Goal: Information Seeking & Learning: Check status

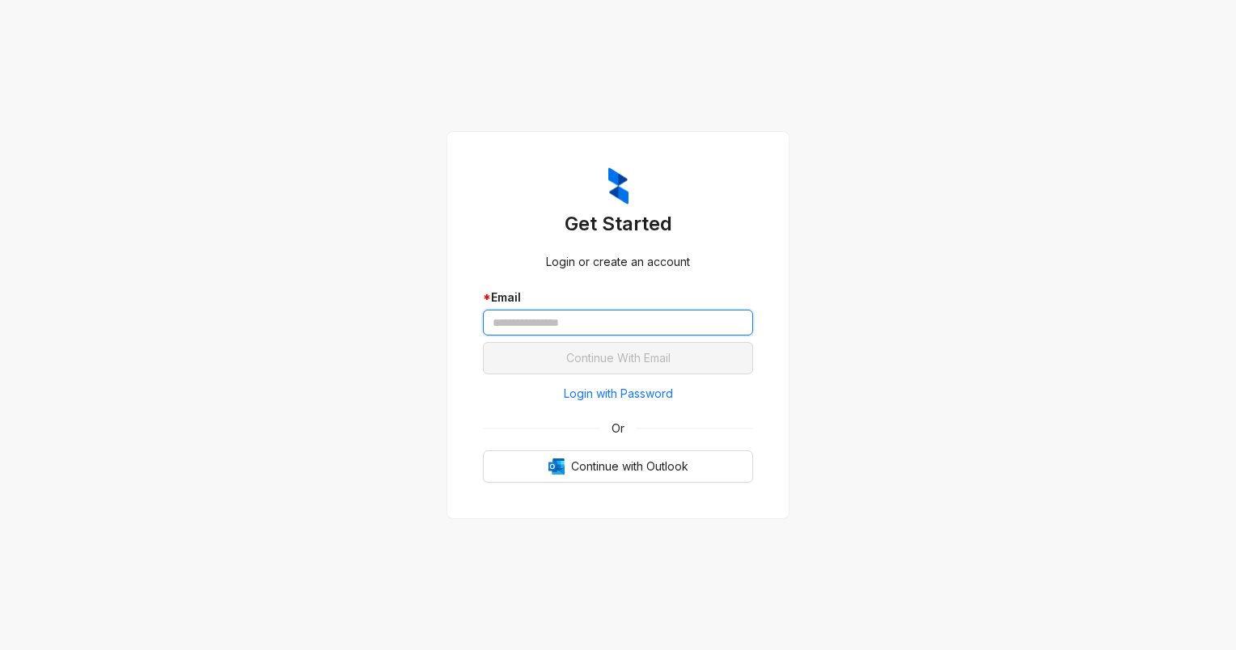
click at [615, 328] on input "text" at bounding box center [618, 323] width 270 height 26
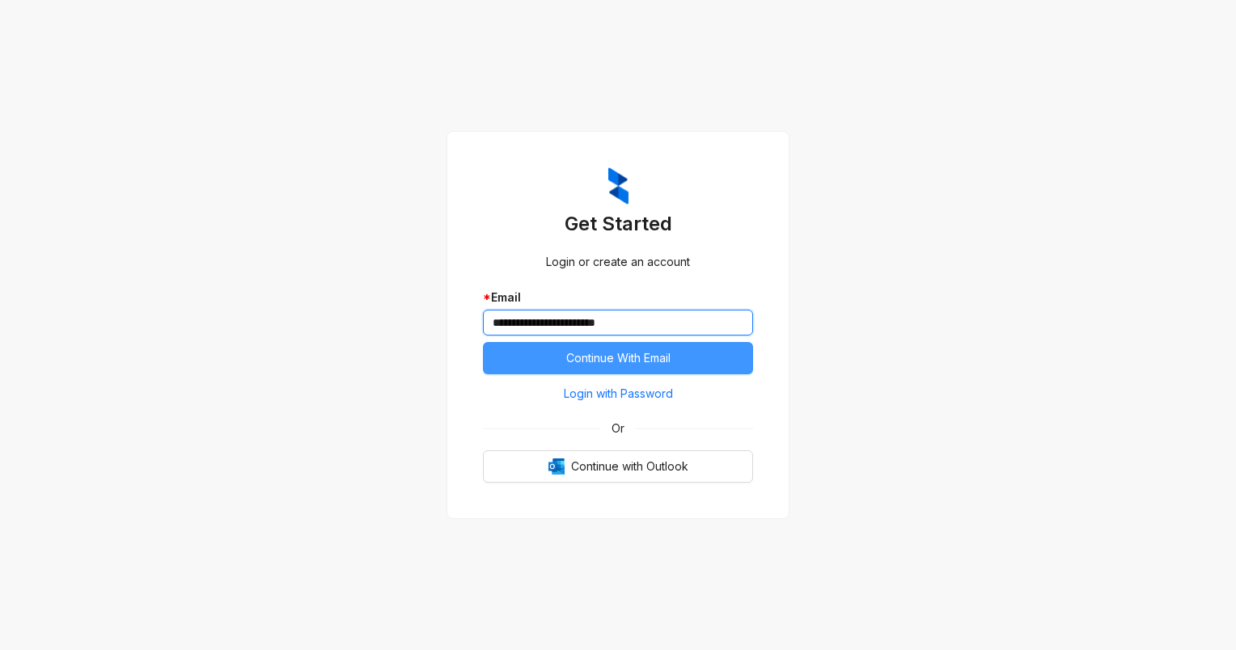
type input "**********"
click at [625, 349] on span "Continue With Email" at bounding box center [618, 358] width 104 height 18
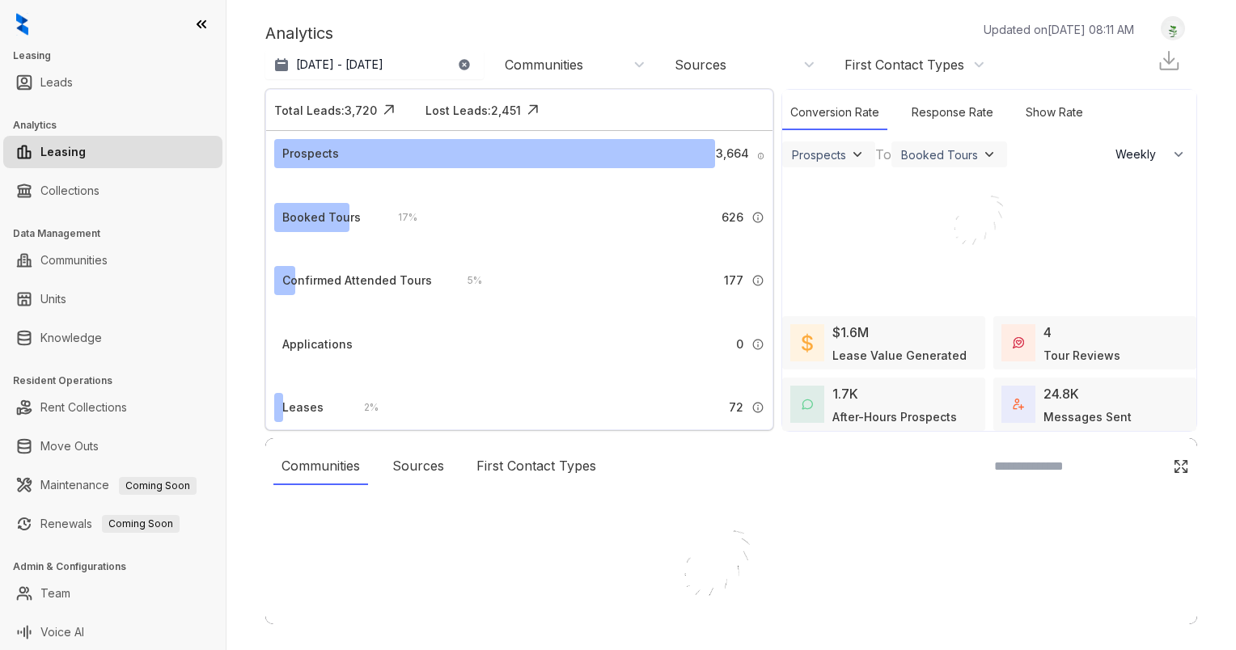
select select "******"
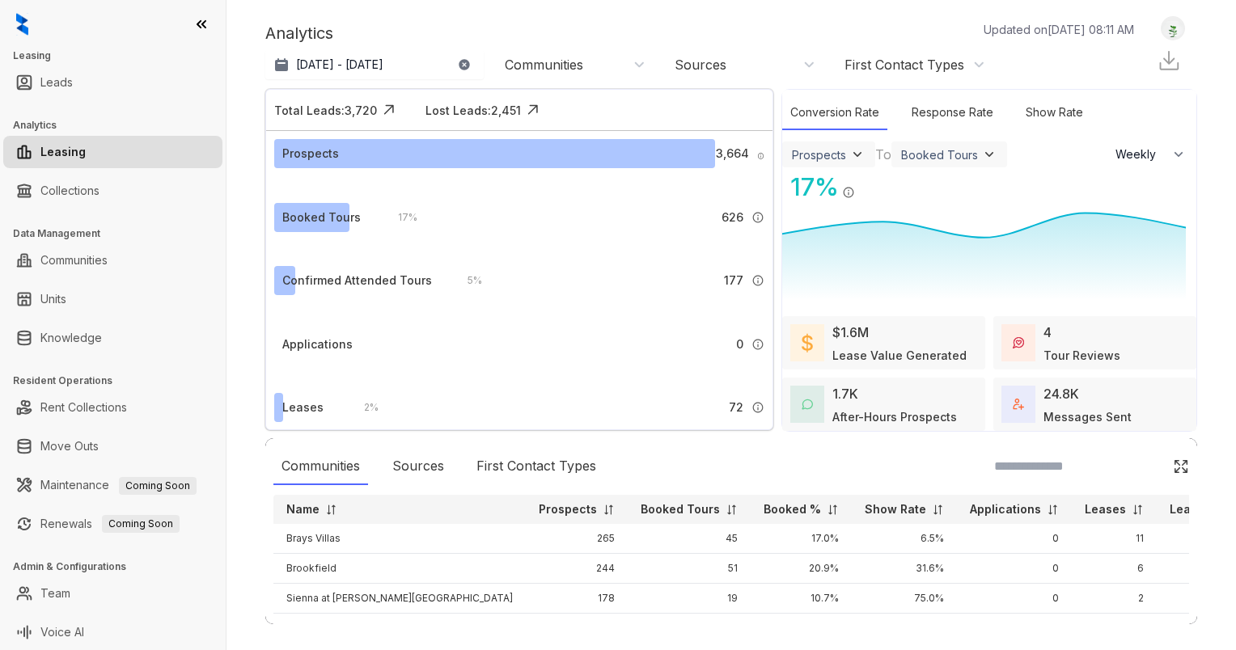
click at [536, 68] on div "Communities" at bounding box center [544, 65] width 78 height 18
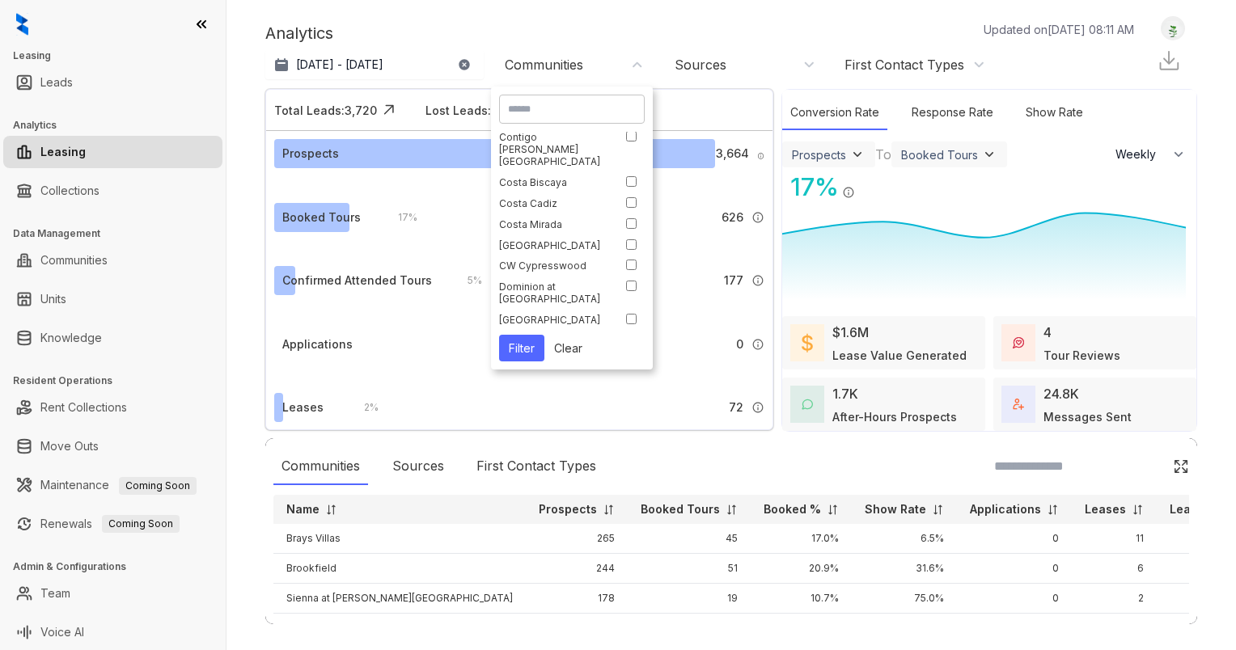
scroll to position [243, 0]
click at [645, 23] on div "Analytics Updated on [DATE] 08:11 AM" at bounding box center [707, 33] width 885 height 24
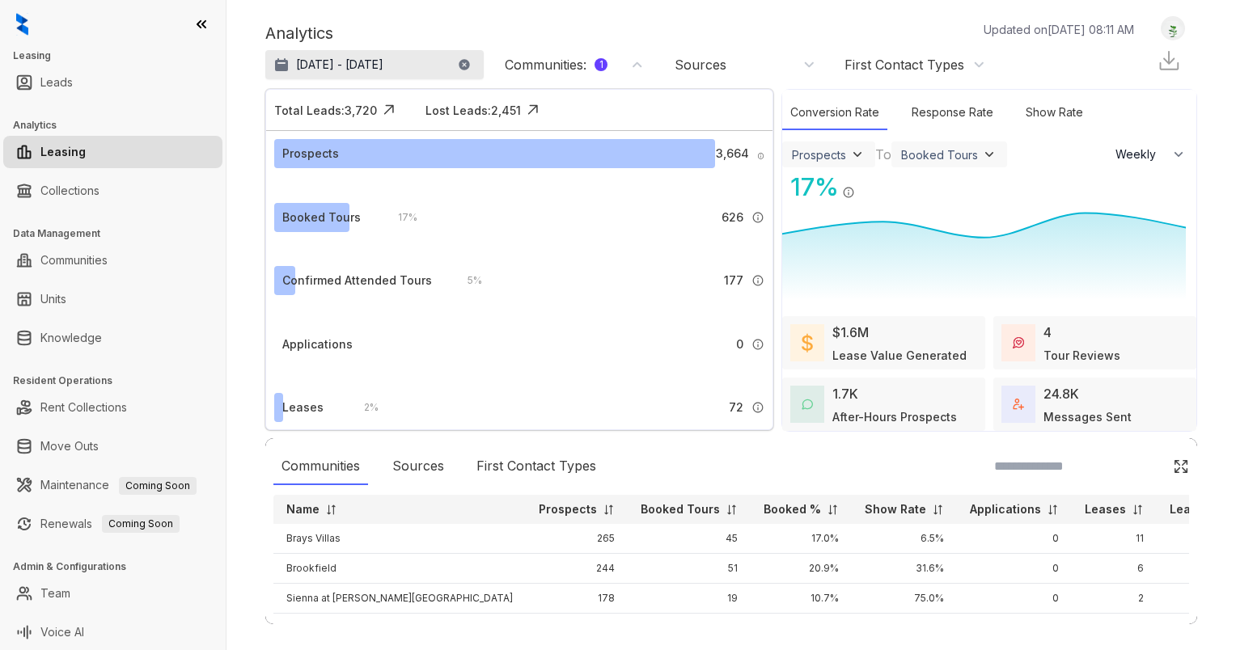
click at [348, 73] on button "[DATE] - [DATE]" at bounding box center [374, 64] width 218 height 29
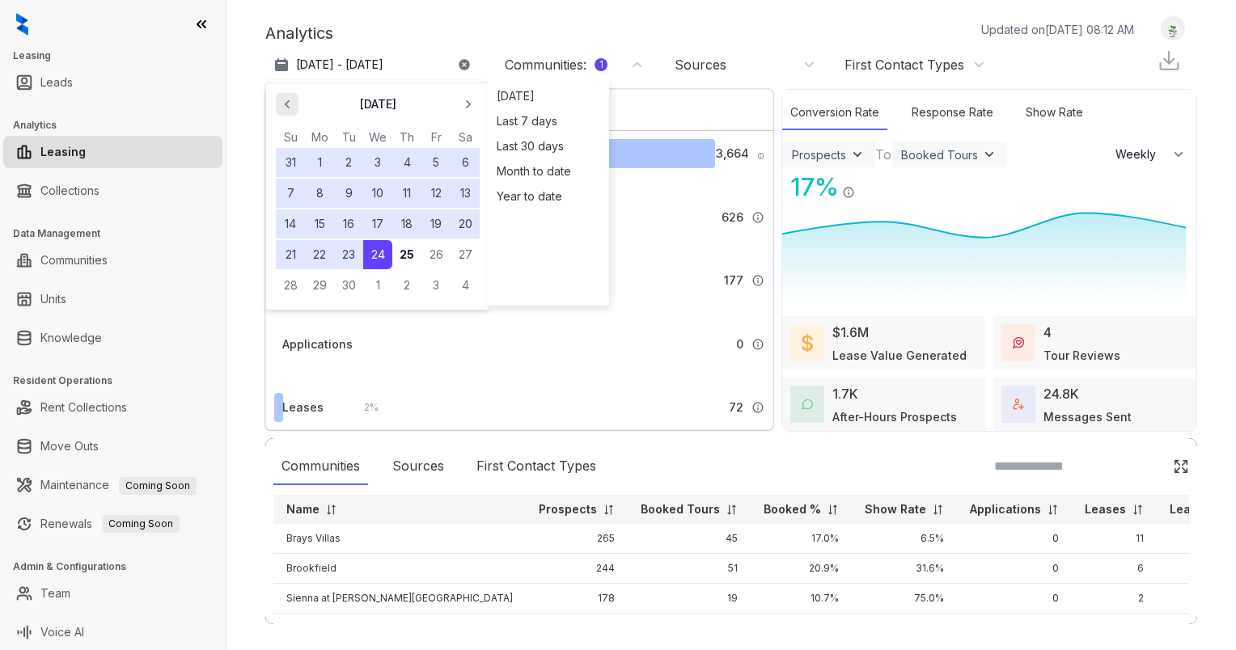
click at [285, 103] on icon "button" at bounding box center [287, 104] width 5 height 9
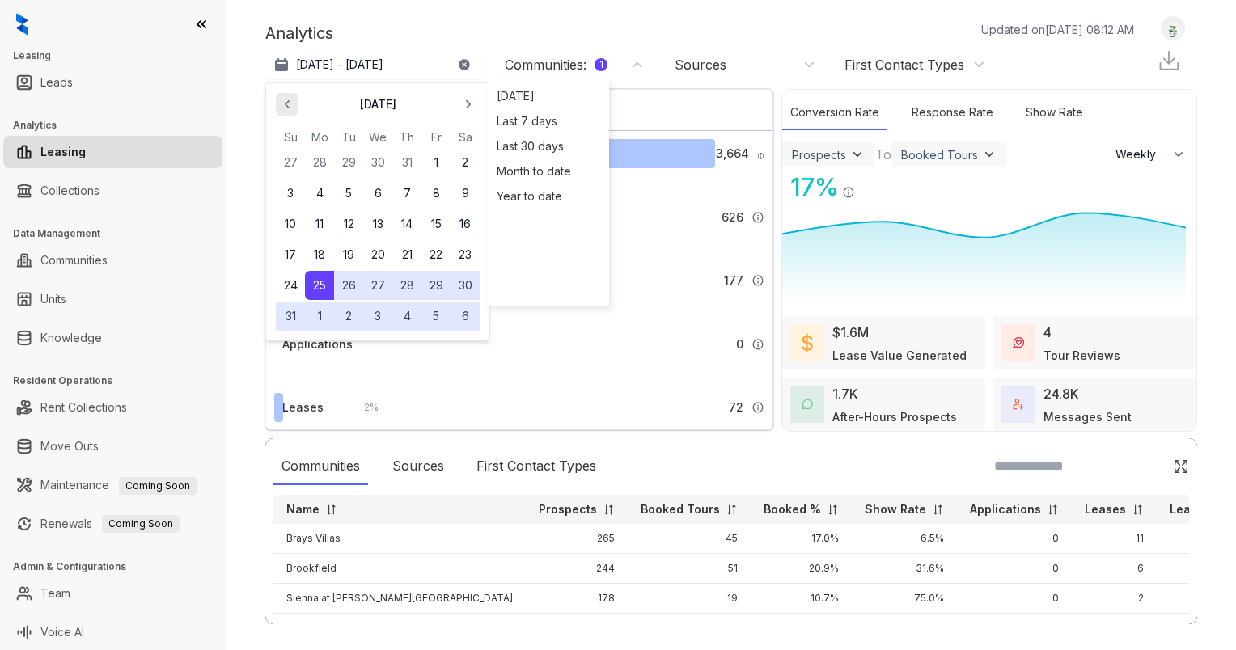
click at [285, 103] on icon "button" at bounding box center [287, 104] width 5 height 9
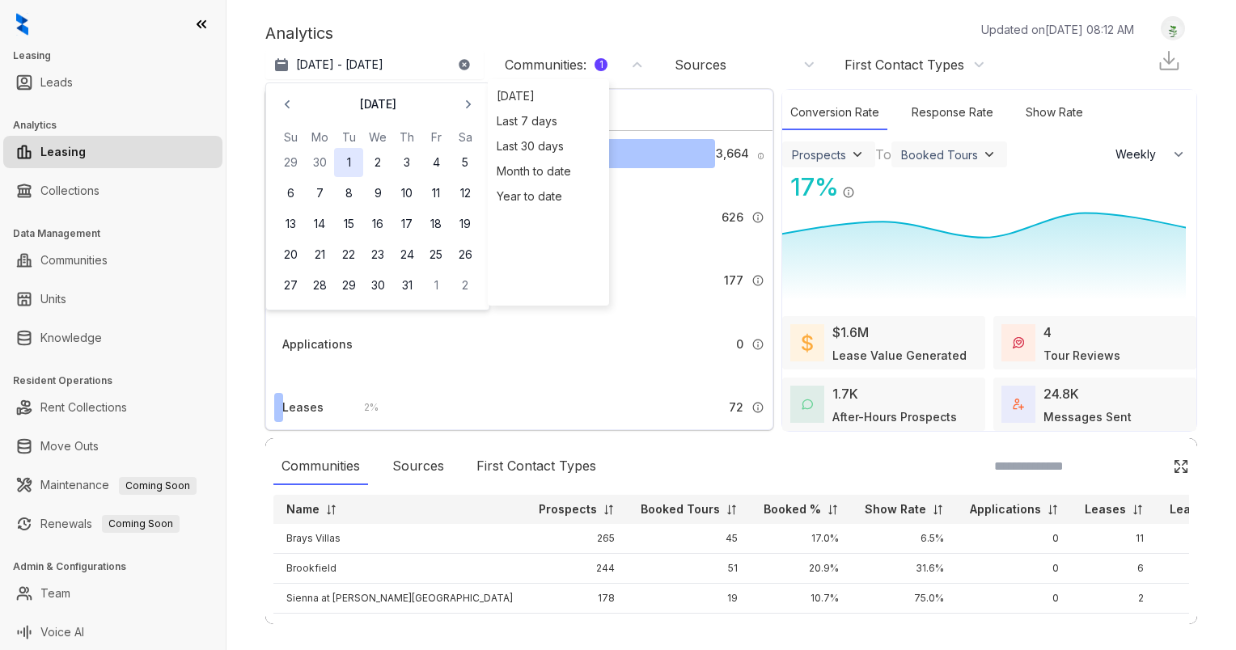
click at [348, 168] on button "1" at bounding box center [348, 162] width 29 height 29
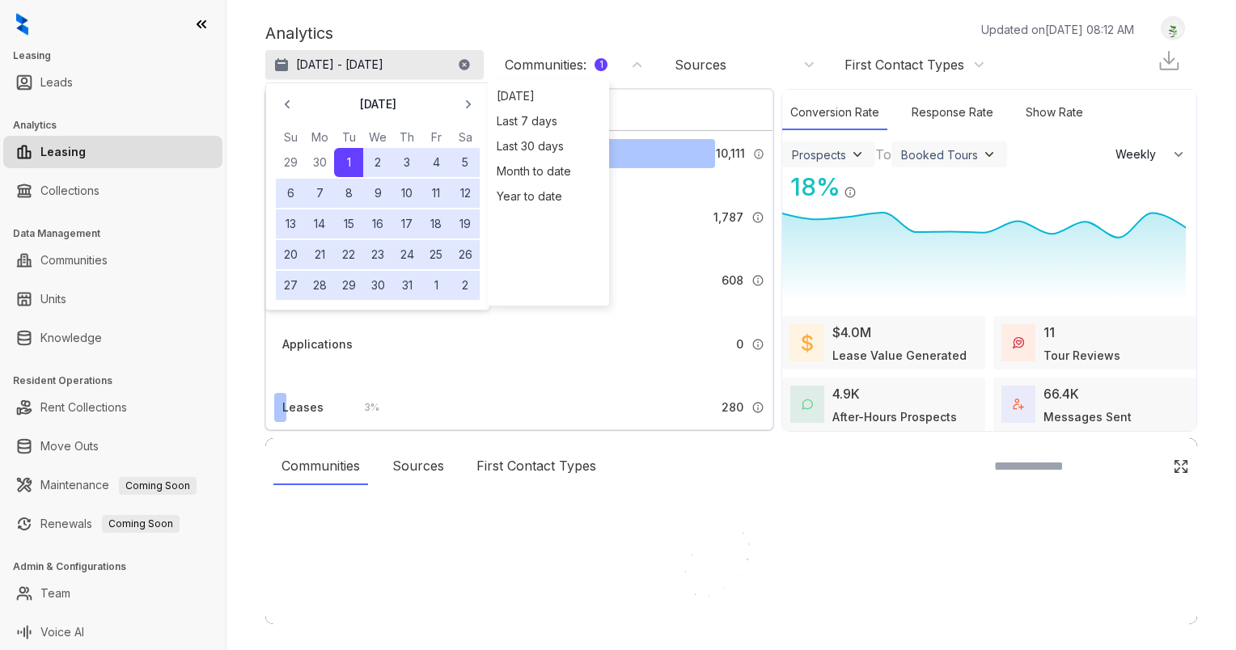
click at [383, 61] on p "[DATE] - [DATE]" at bounding box center [339, 65] width 87 height 16
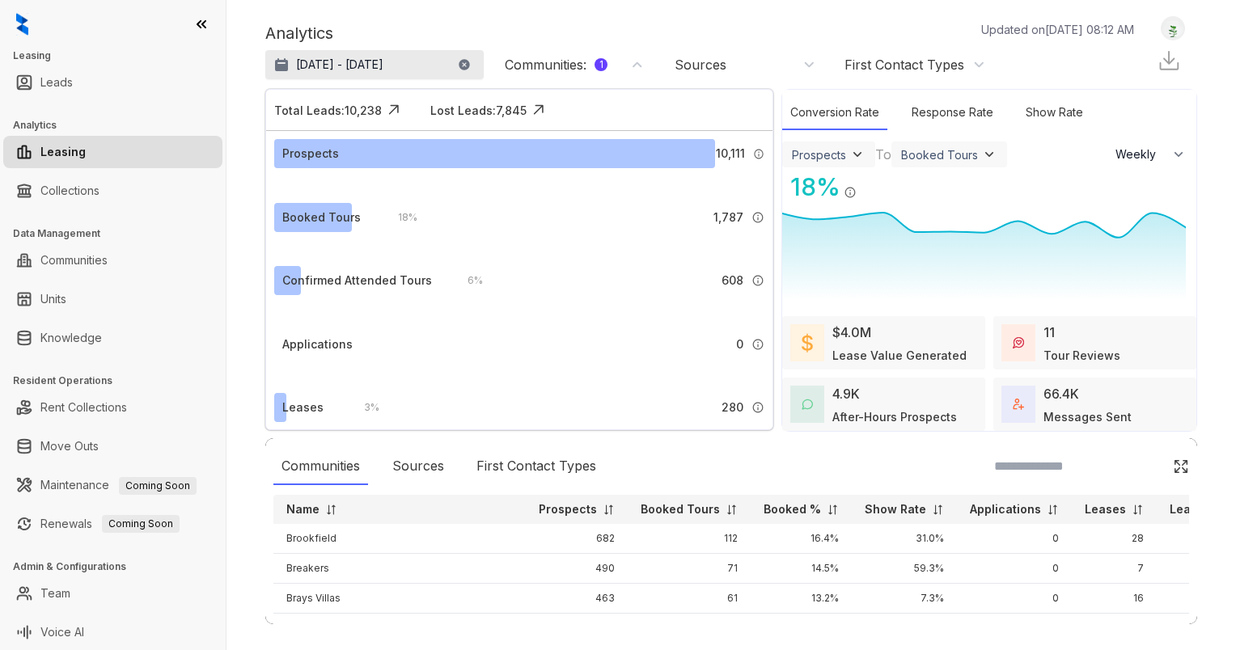
click at [383, 58] on p "[DATE] - [DATE]" at bounding box center [339, 65] width 87 height 16
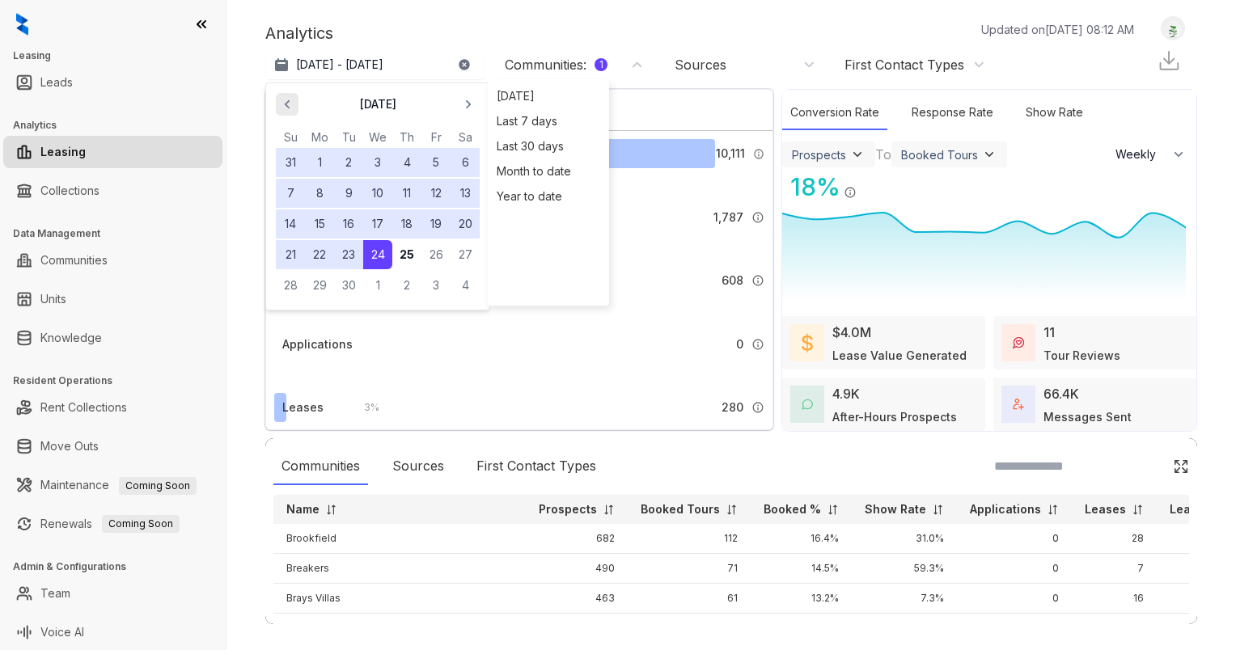
click at [280, 104] on icon "button" at bounding box center [287, 104] width 16 height 16
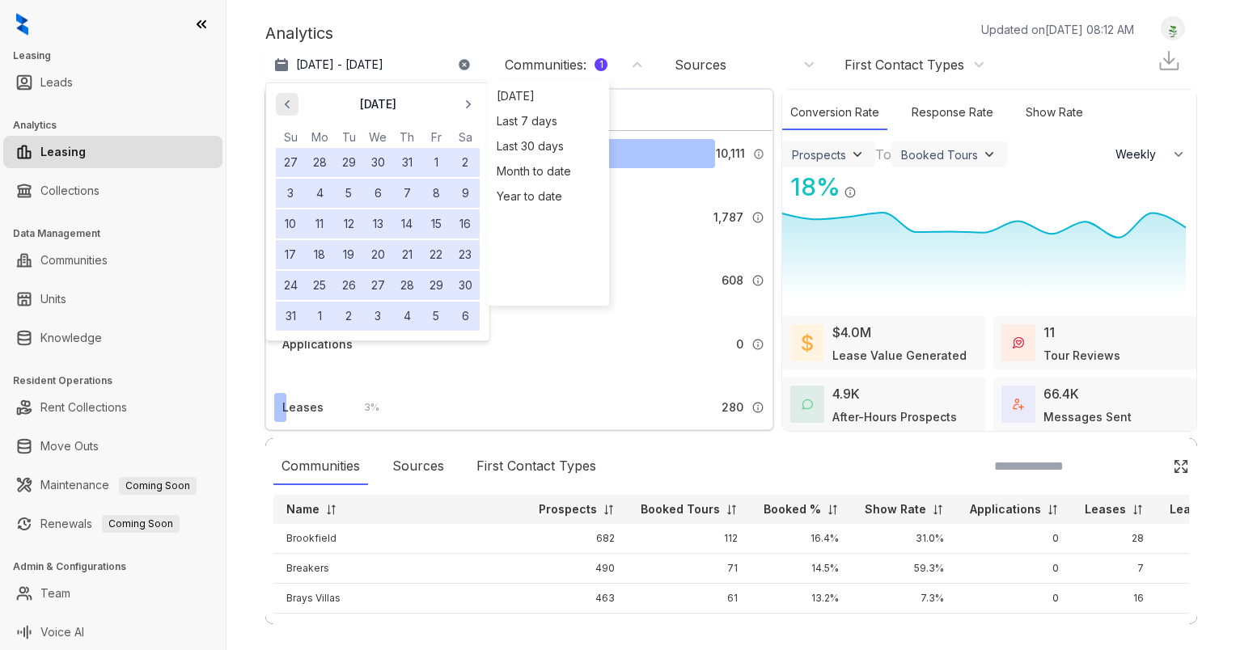
click at [280, 103] on icon "button" at bounding box center [287, 104] width 16 height 16
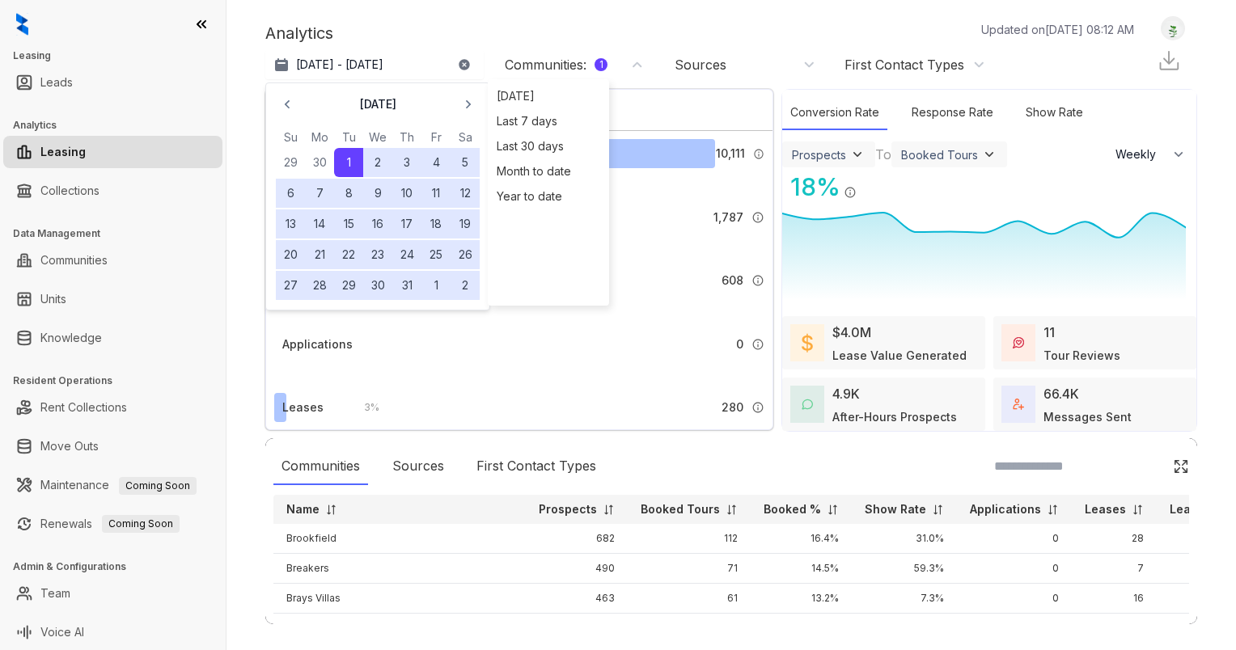
click at [408, 284] on button "31" at bounding box center [406, 285] width 29 height 29
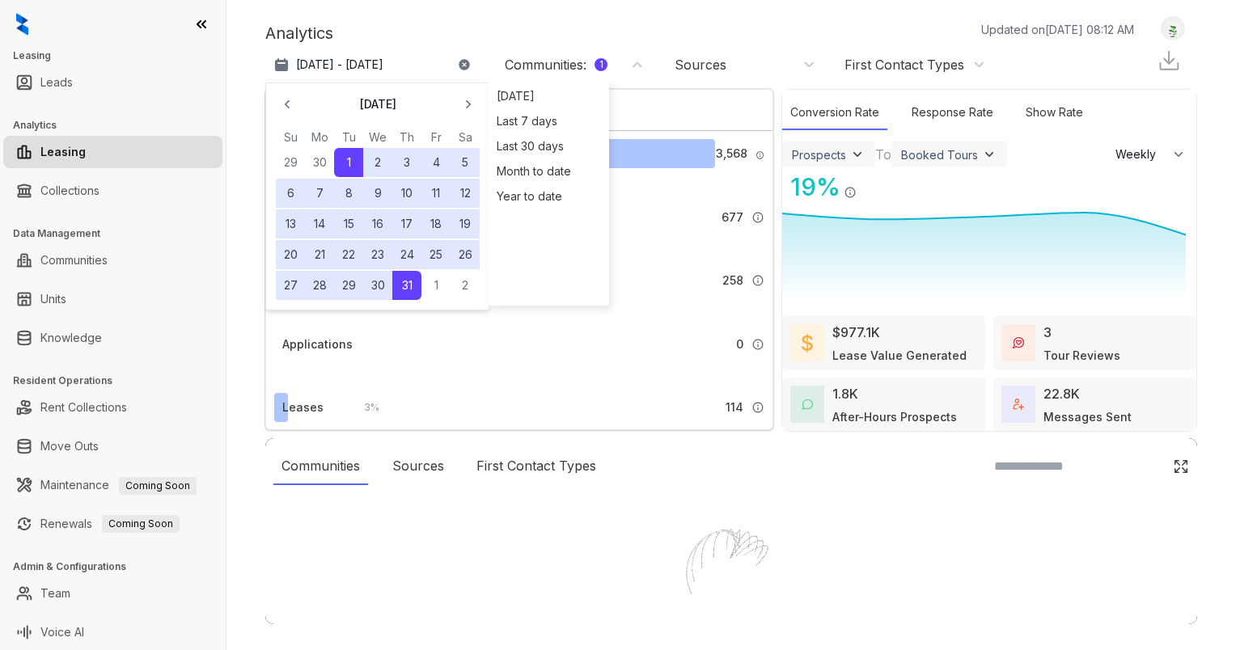
click at [412, 35] on div "Analytics Updated on [DATE] 08:12 AM" at bounding box center [707, 33] width 885 height 24
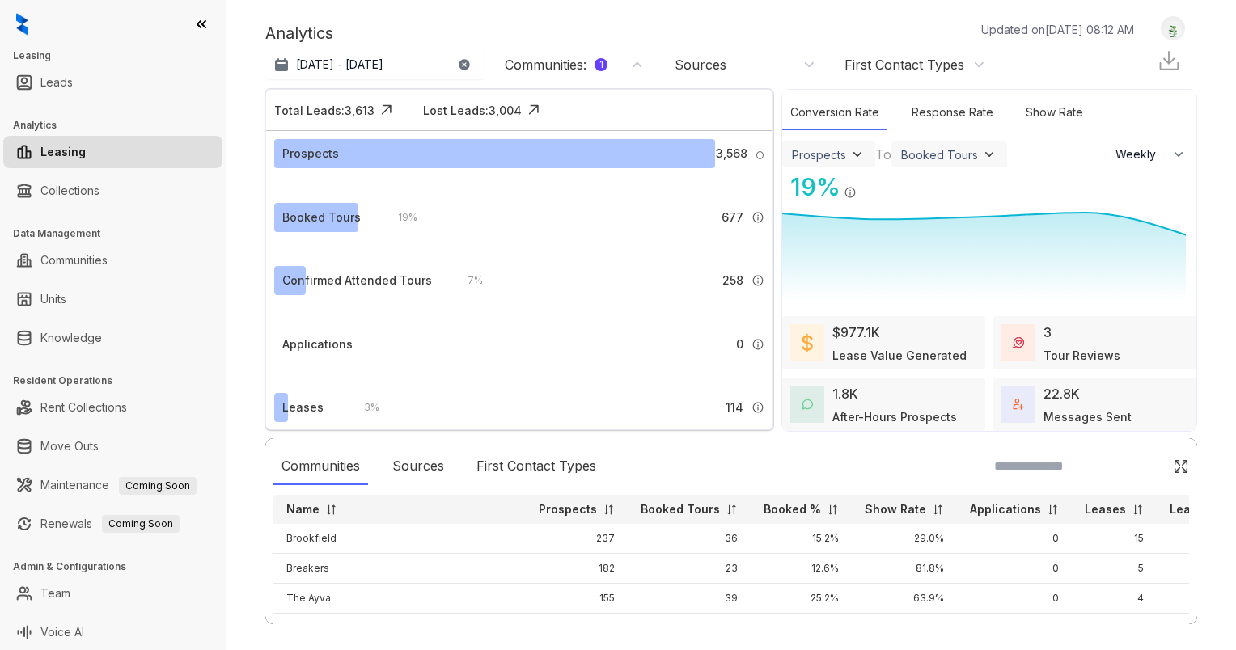
click at [543, 66] on div "Communities : 1" at bounding box center [556, 65] width 103 height 18
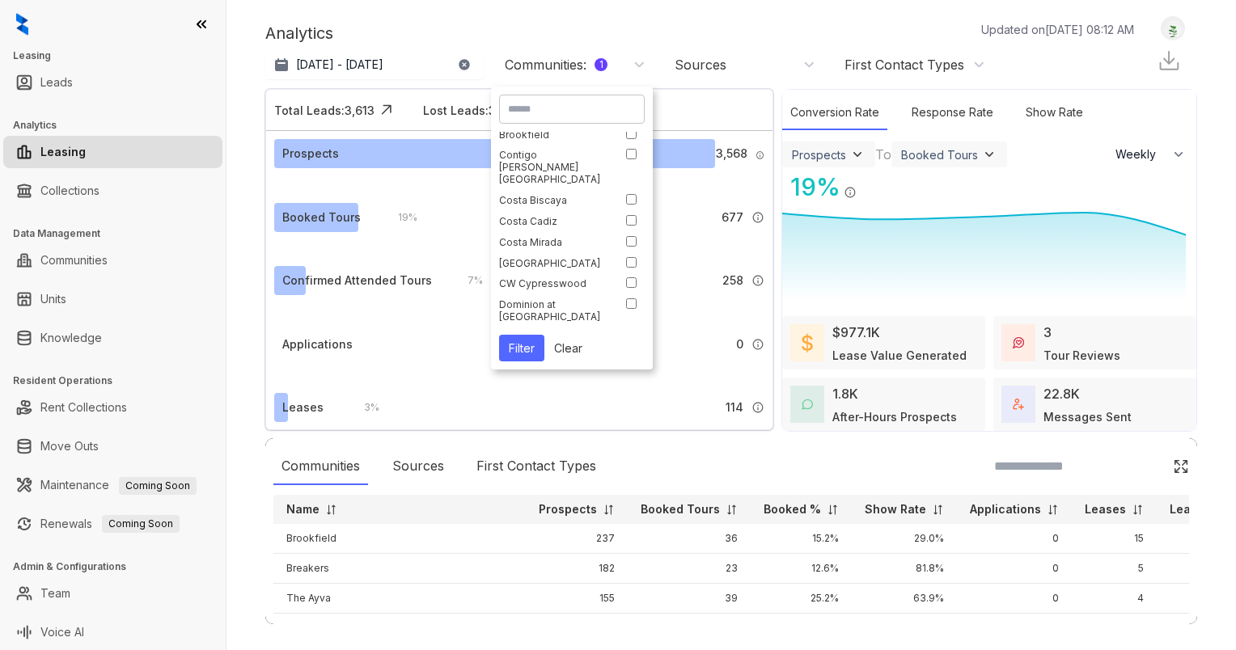
scroll to position [162, 0]
click at [518, 343] on button "Filter" at bounding box center [521, 348] width 45 height 27
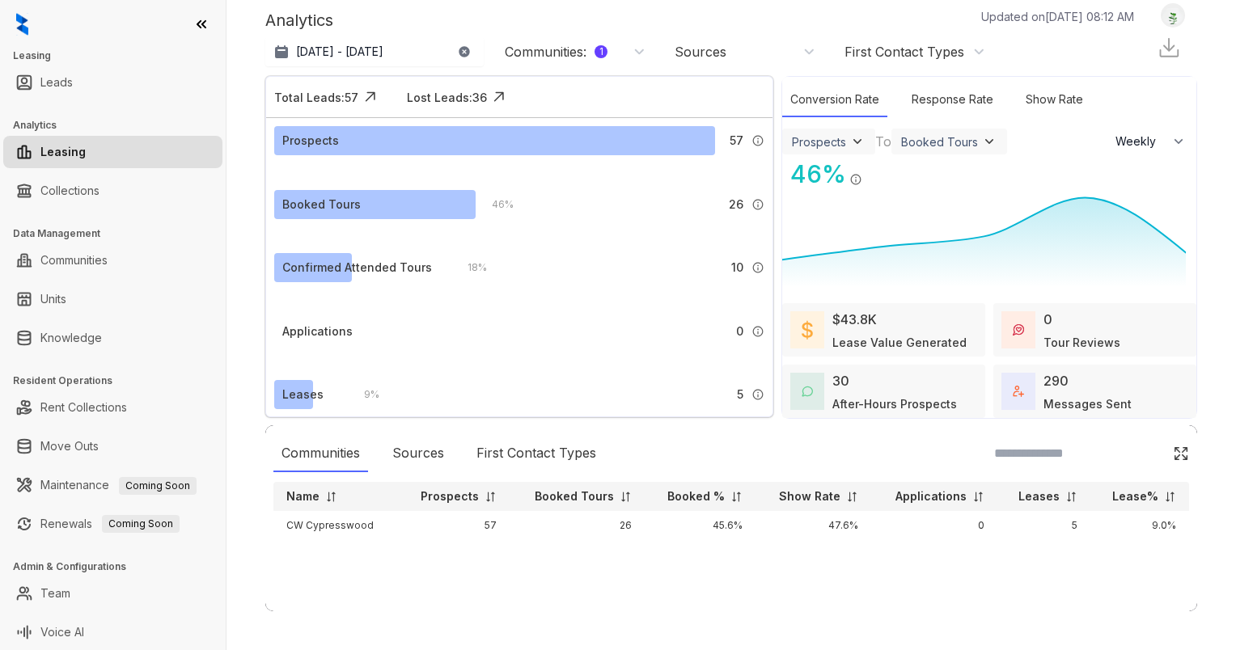
scroll to position [0, 0]
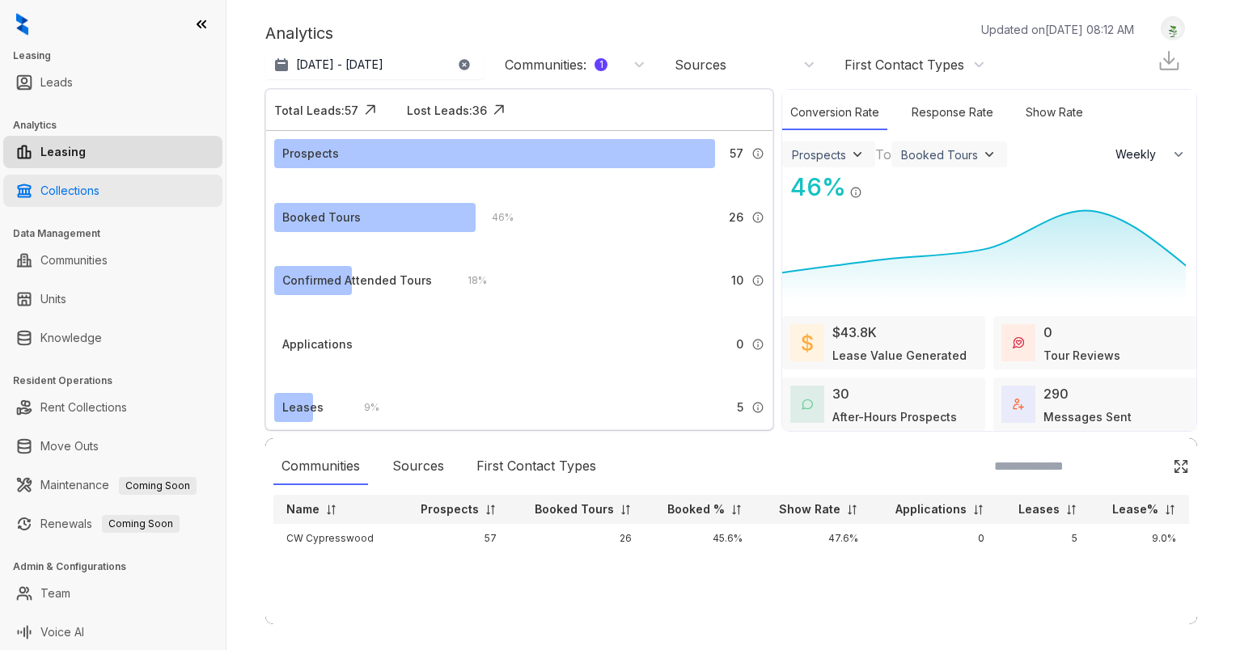
click at [74, 192] on link "Collections" at bounding box center [69, 191] width 59 height 32
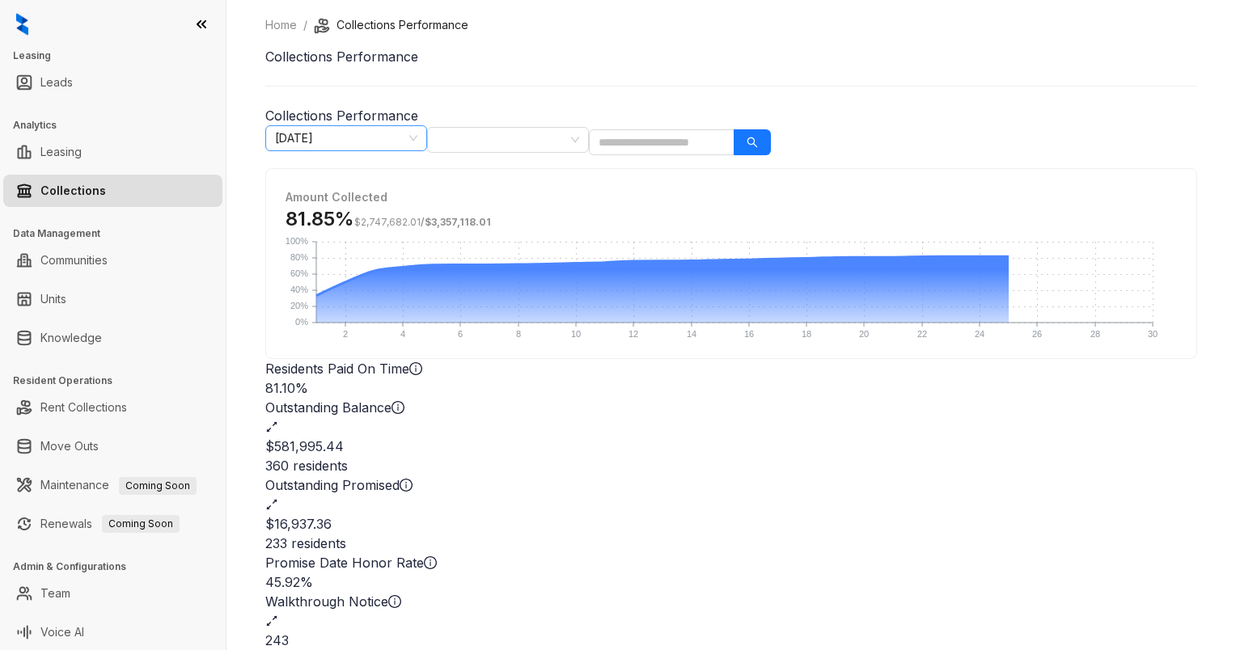
click at [417, 146] on span "[DATE]" at bounding box center [346, 138] width 142 height 24
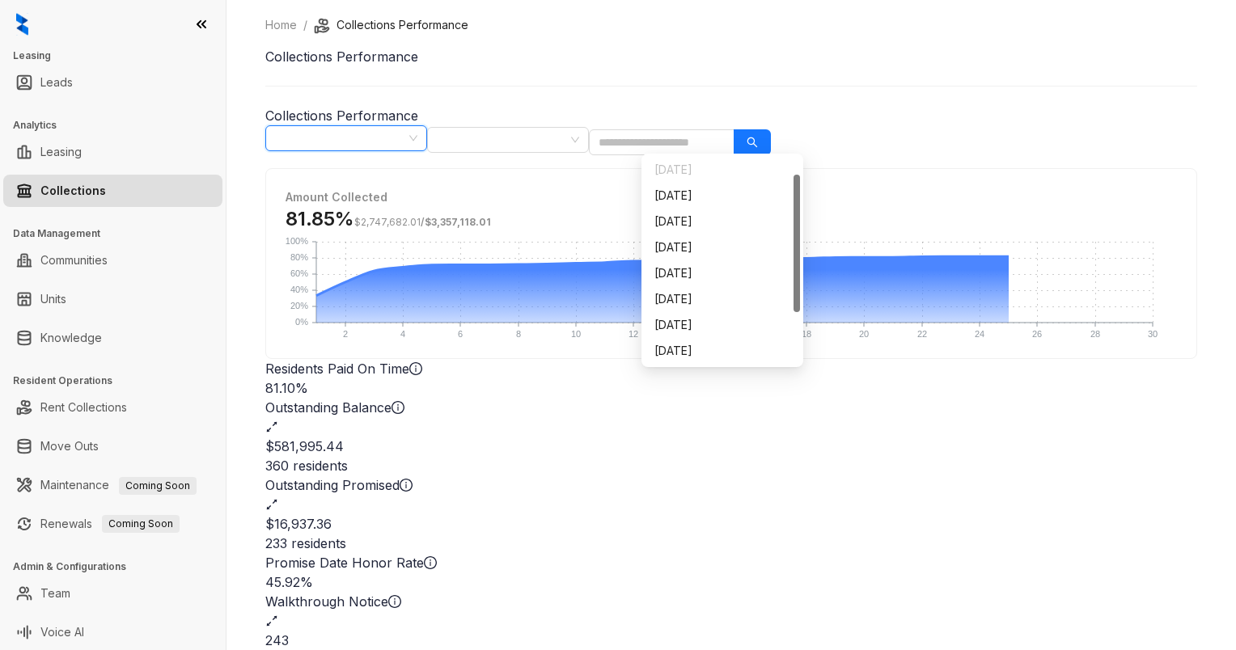
scroll to position [26, 0]
click at [682, 319] on div "[DATE]" at bounding box center [722, 325] width 136 height 18
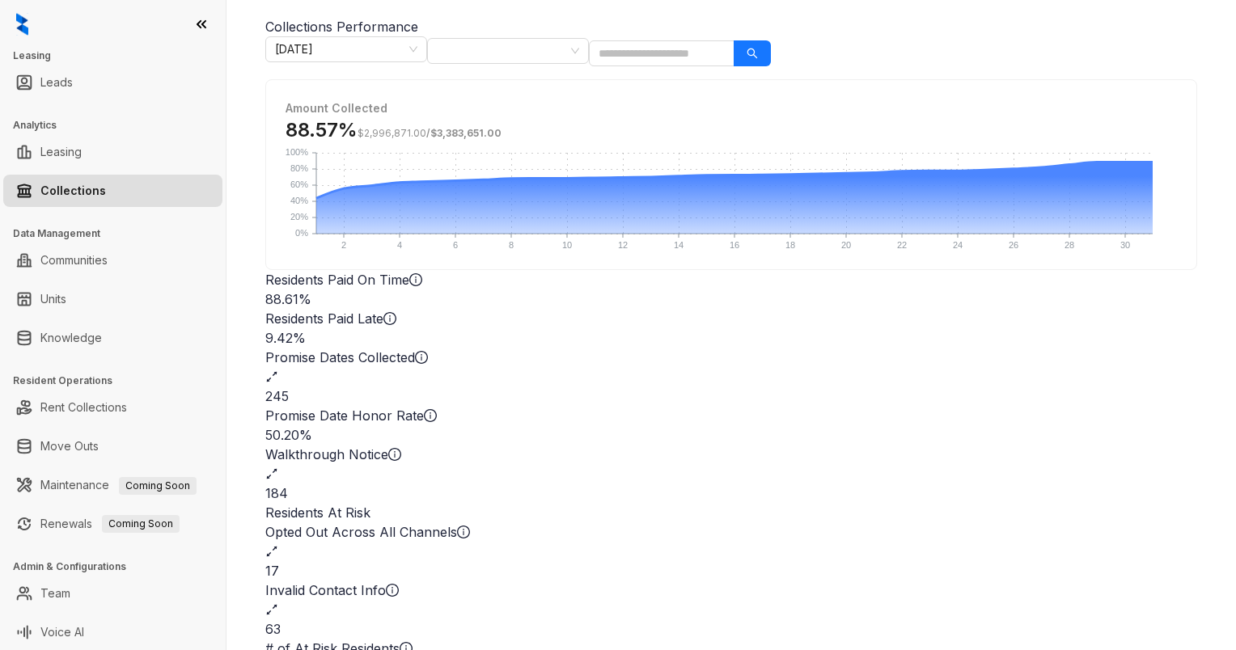
scroll to position [2, 0]
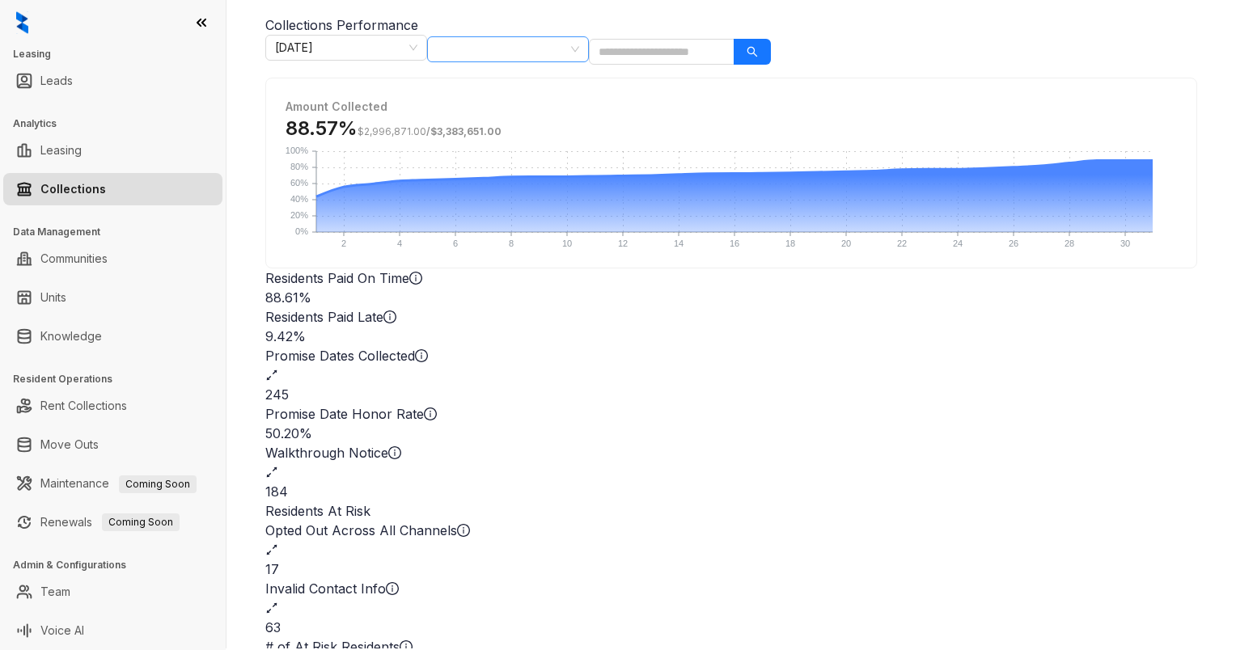
click at [569, 56] on div at bounding box center [499, 49] width 138 height 23
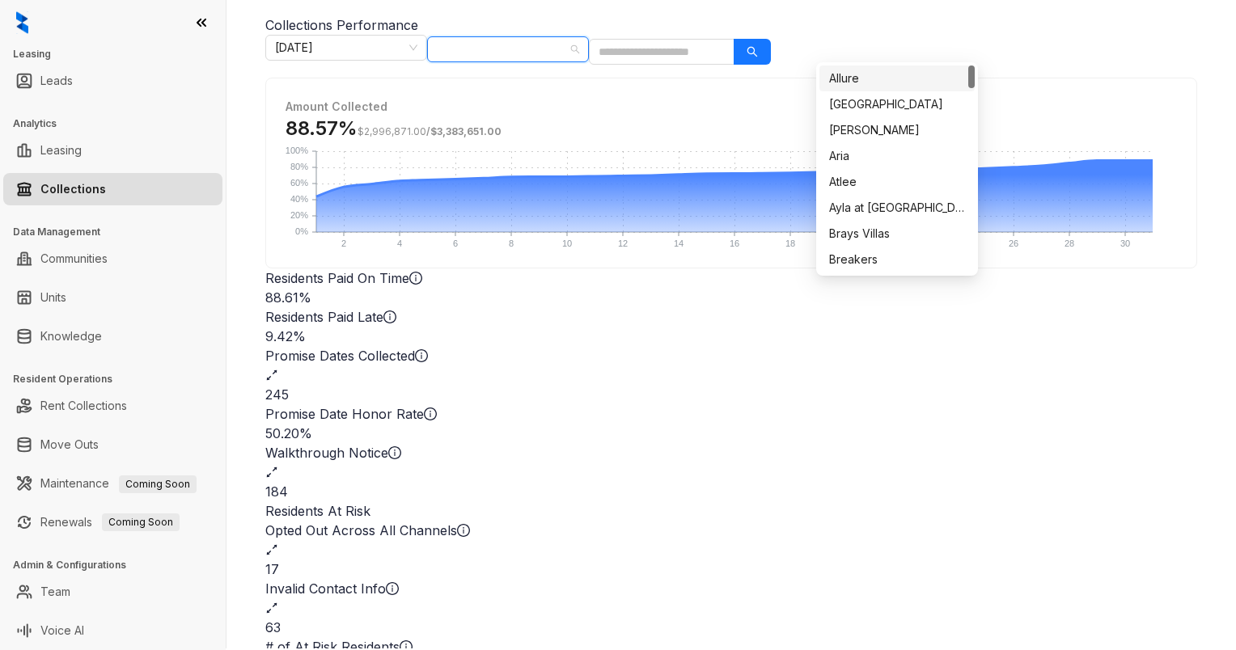
type input "*"
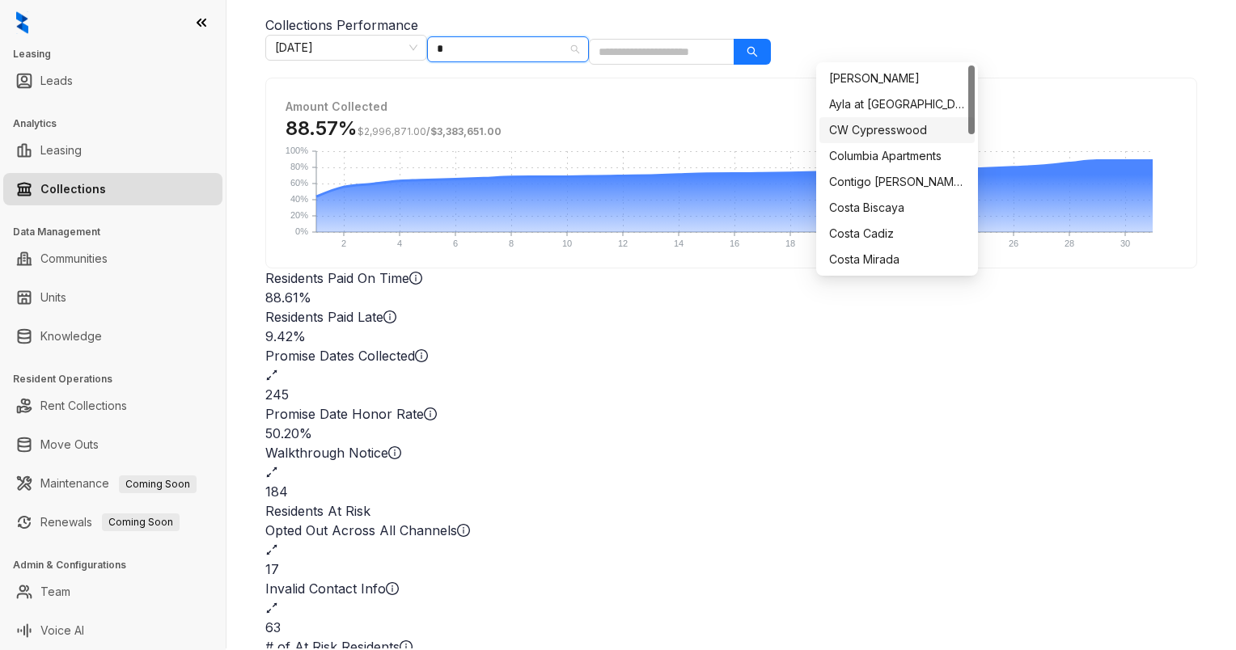
click at [890, 123] on div "CW Cypresswood" at bounding box center [897, 130] width 136 height 18
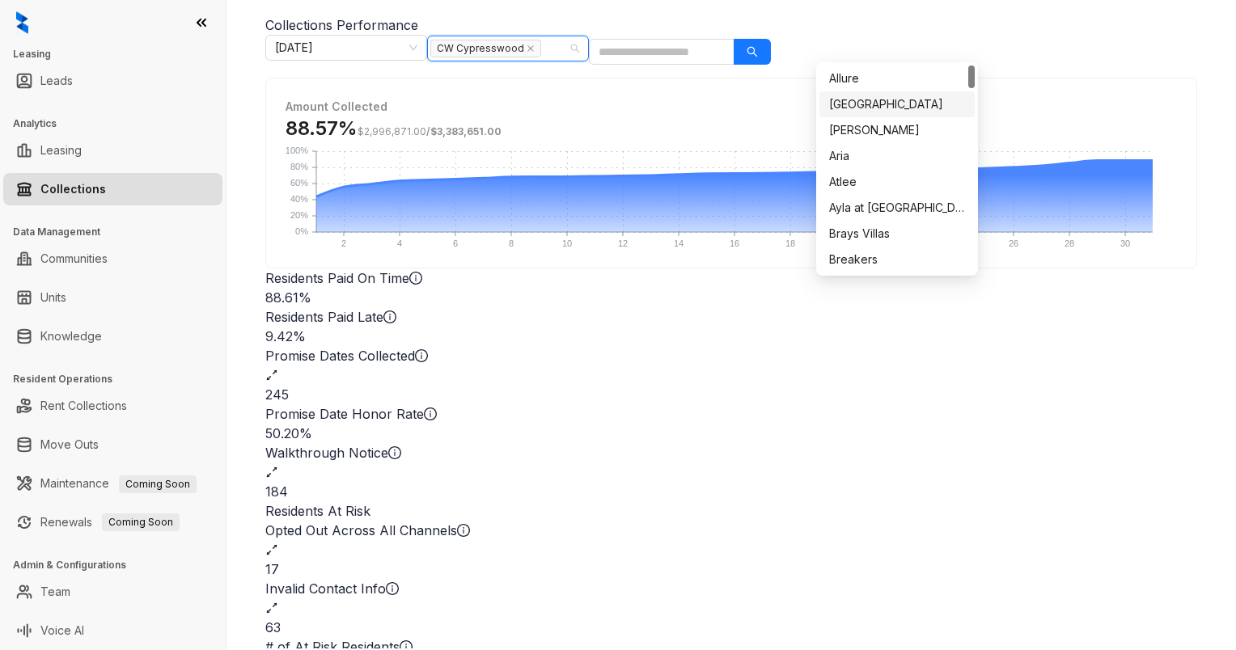
click at [387, 99] on span "Amount Collected" at bounding box center [336, 106] width 102 height 14
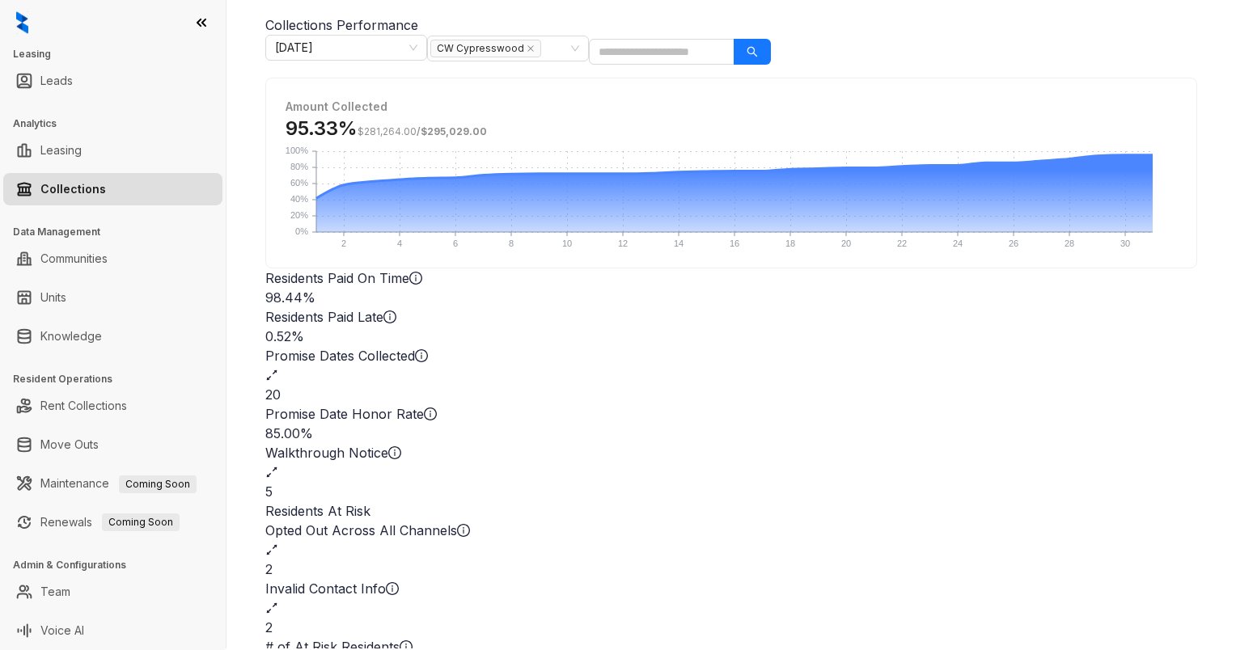
click at [253, 33] on div "Home / Collections Performance Collections Performance Collections Performance …" at bounding box center [730, 323] width 1009 height 650
click at [278, 369] on icon "expand-alt" at bounding box center [271, 375] width 13 height 13
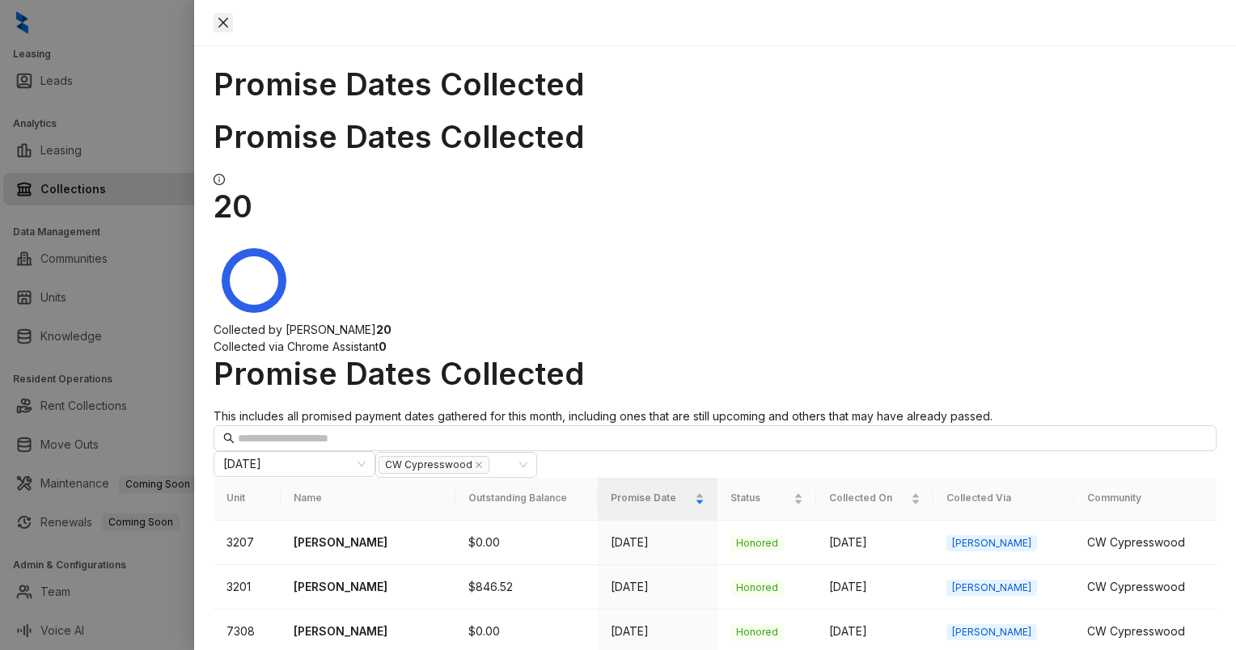
click at [230, 20] on icon "close" at bounding box center [223, 22] width 13 height 13
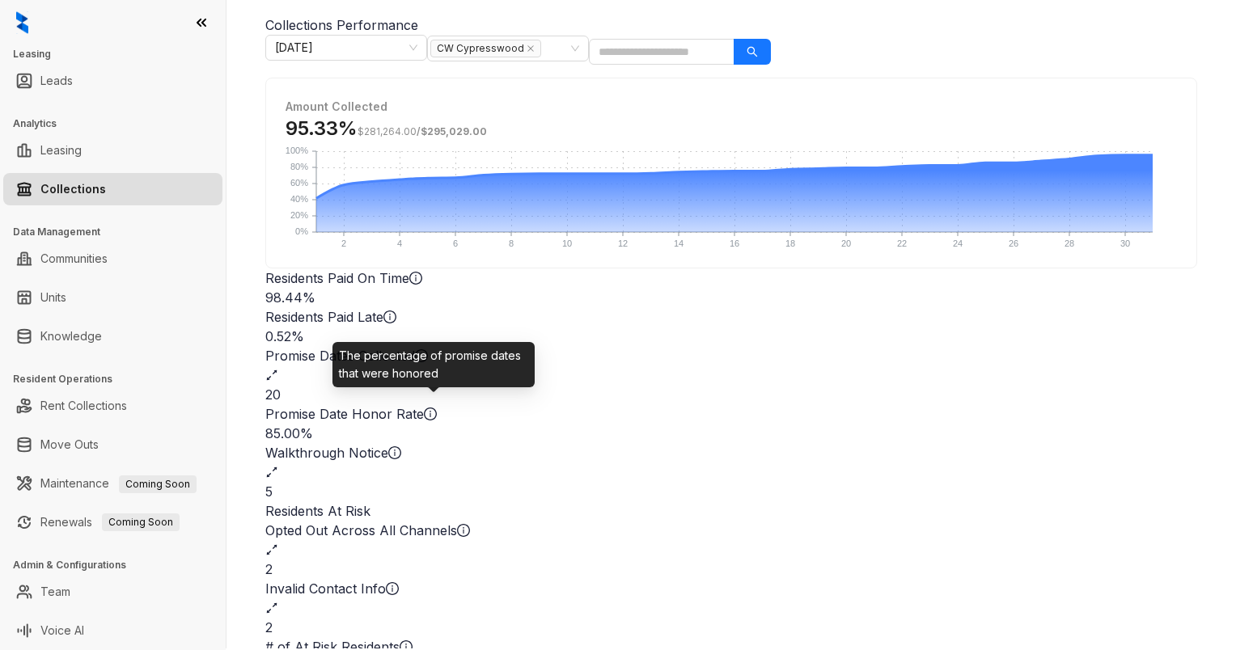
click at [431, 411] on icon "info-circle" at bounding box center [430, 414] width 2 height 6
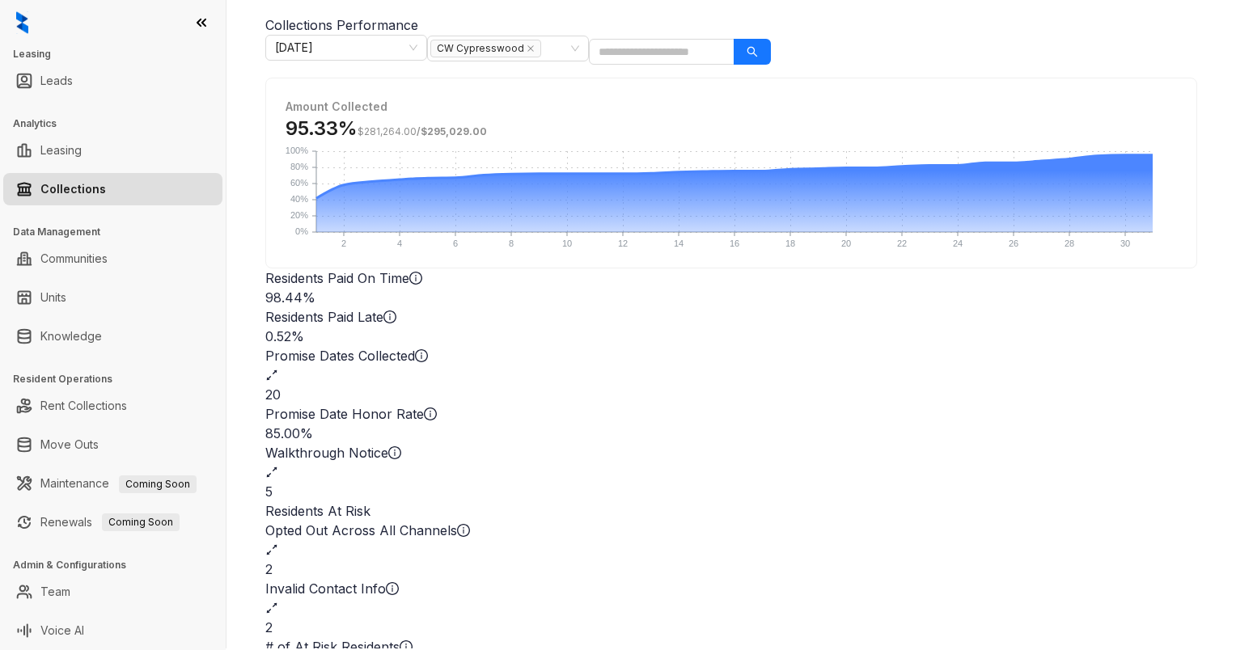
click at [278, 466] on icon "expand-alt" at bounding box center [271, 472] width 13 height 13
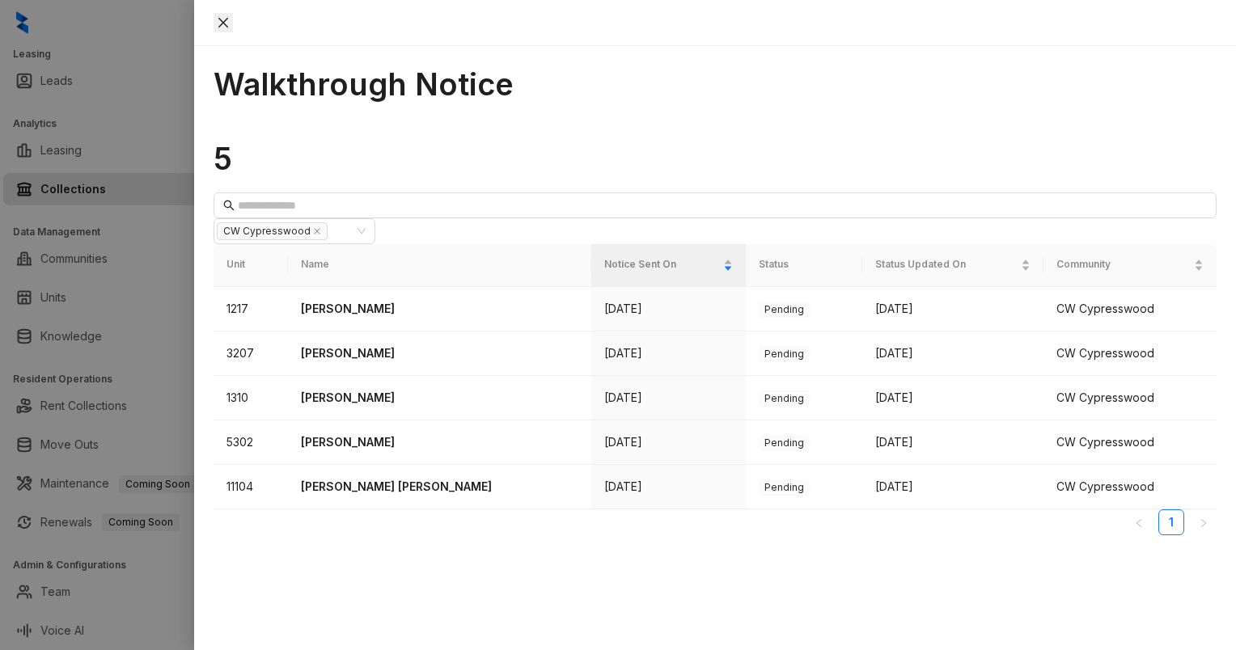
click at [230, 19] on icon "close" at bounding box center [223, 22] width 13 height 13
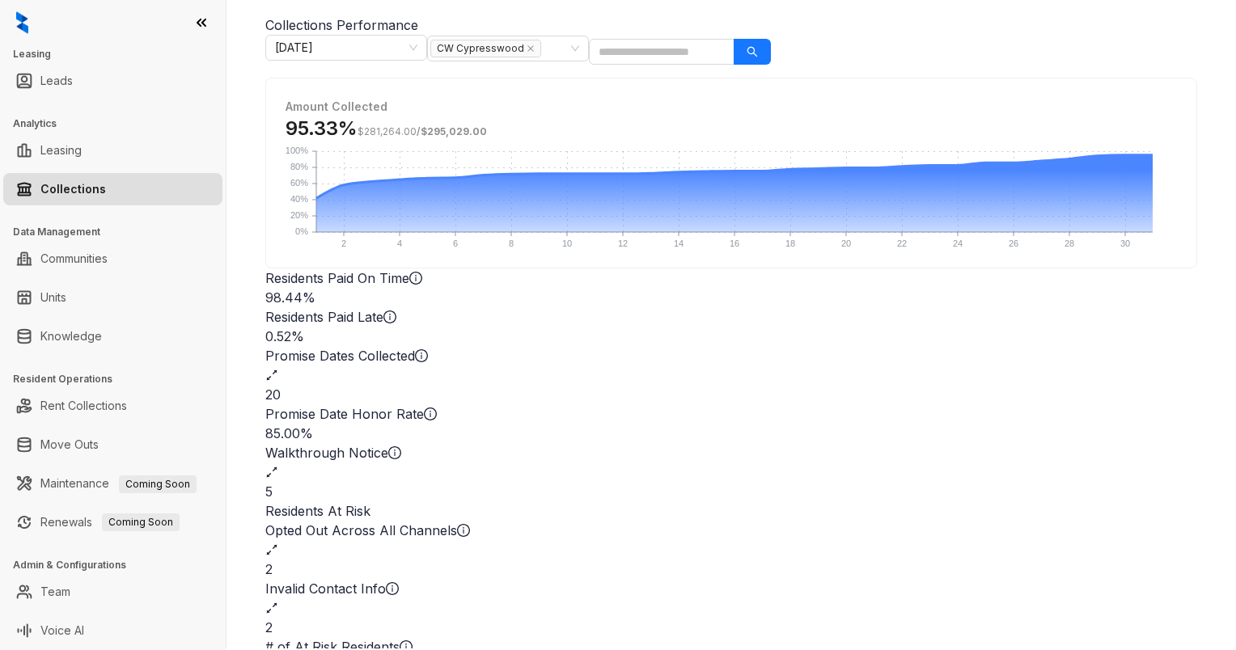
click at [278, 602] on icon "expand-alt" at bounding box center [271, 608] width 13 height 13
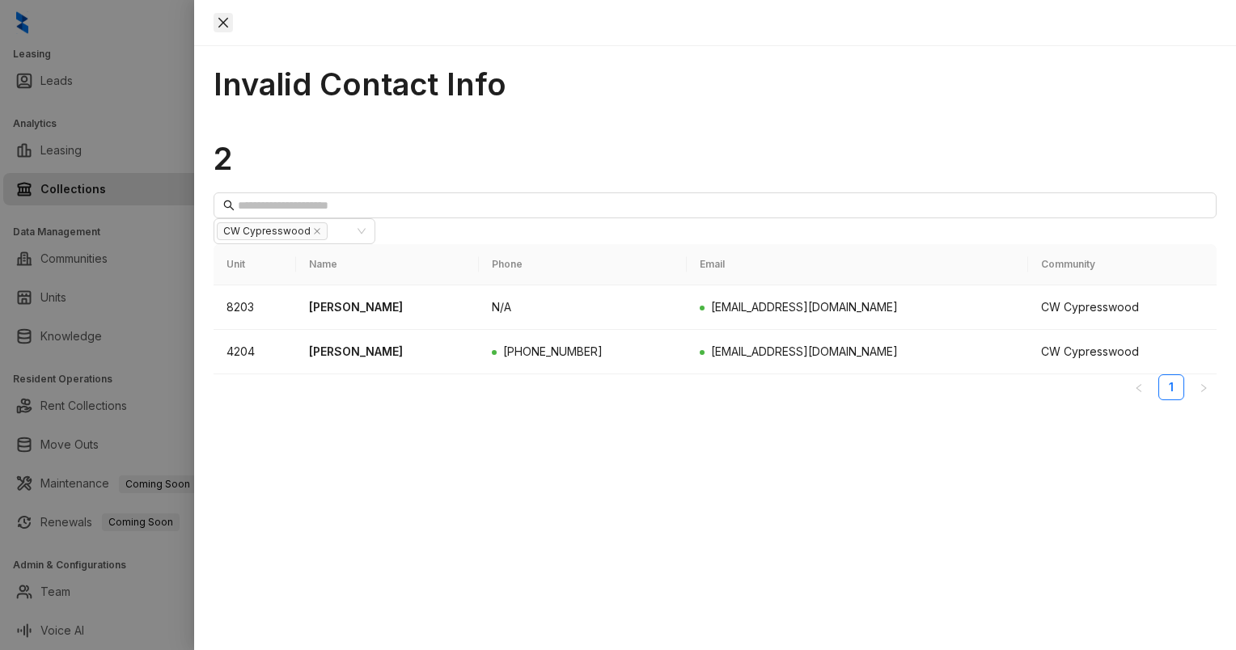
click at [230, 23] on icon "close" at bounding box center [223, 22] width 13 height 13
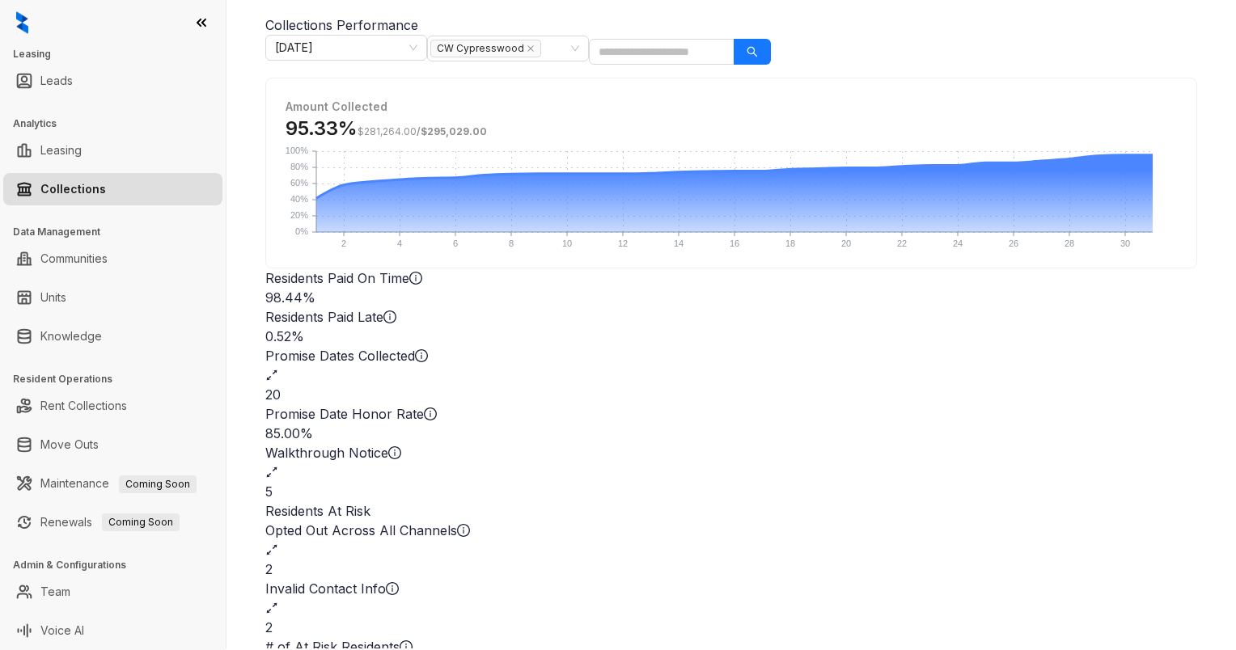
click at [533, 547] on div "Opted Out Across All Channels" at bounding box center [731, 540] width 932 height 39
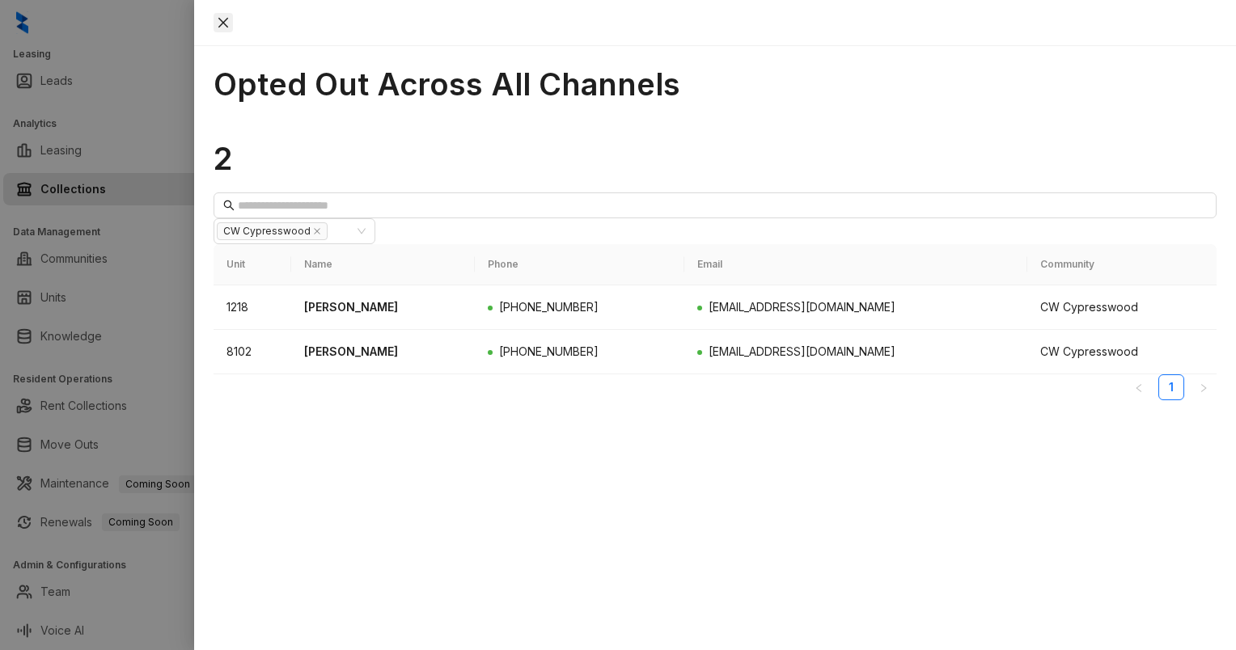
click at [230, 19] on icon "close" at bounding box center [223, 22] width 13 height 13
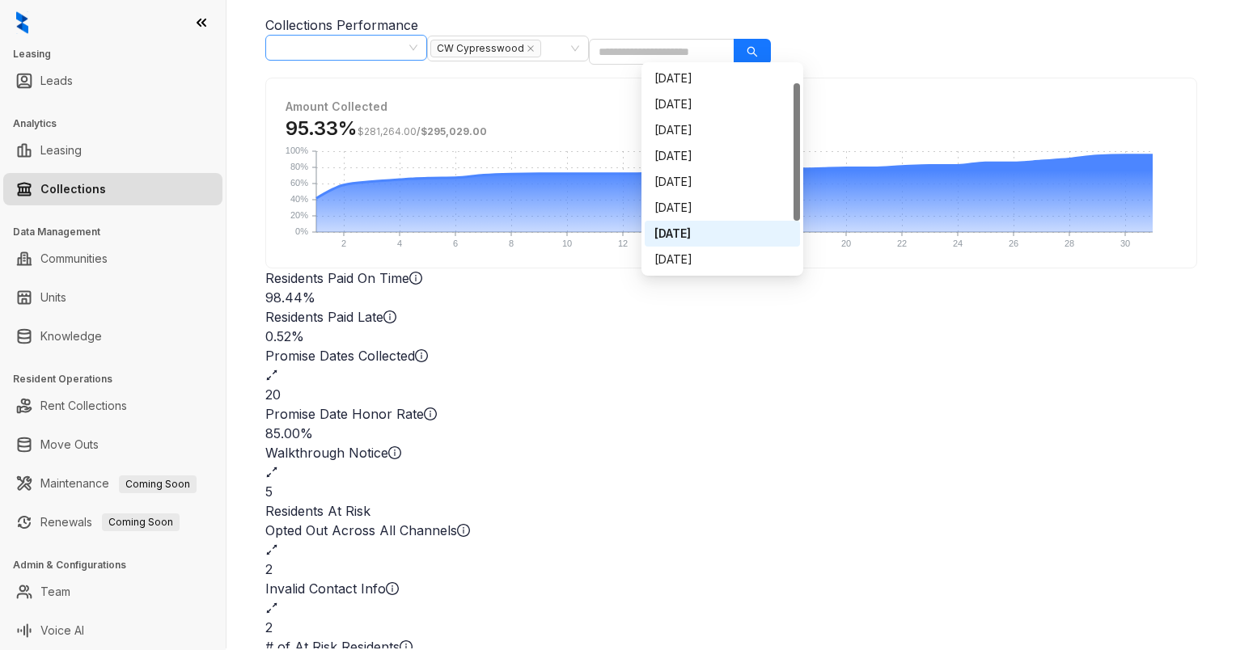
click at [417, 49] on span "[DATE]" at bounding box center [346, 48] width 142 height 24
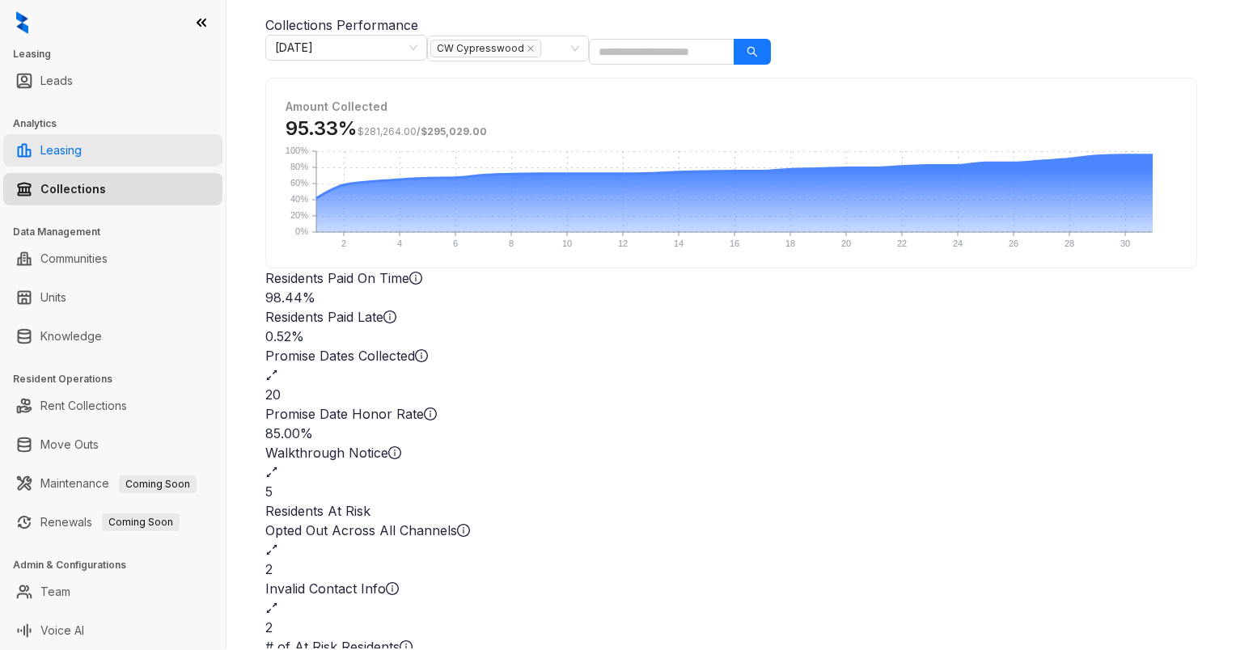
click at [82, 147] on link "Leasing" at bounding box center [60, 150] width 41 height 32
click at [56, 149] on link "Leasing" at bounding box center [60, 150] width 41 height 32
select select "******"
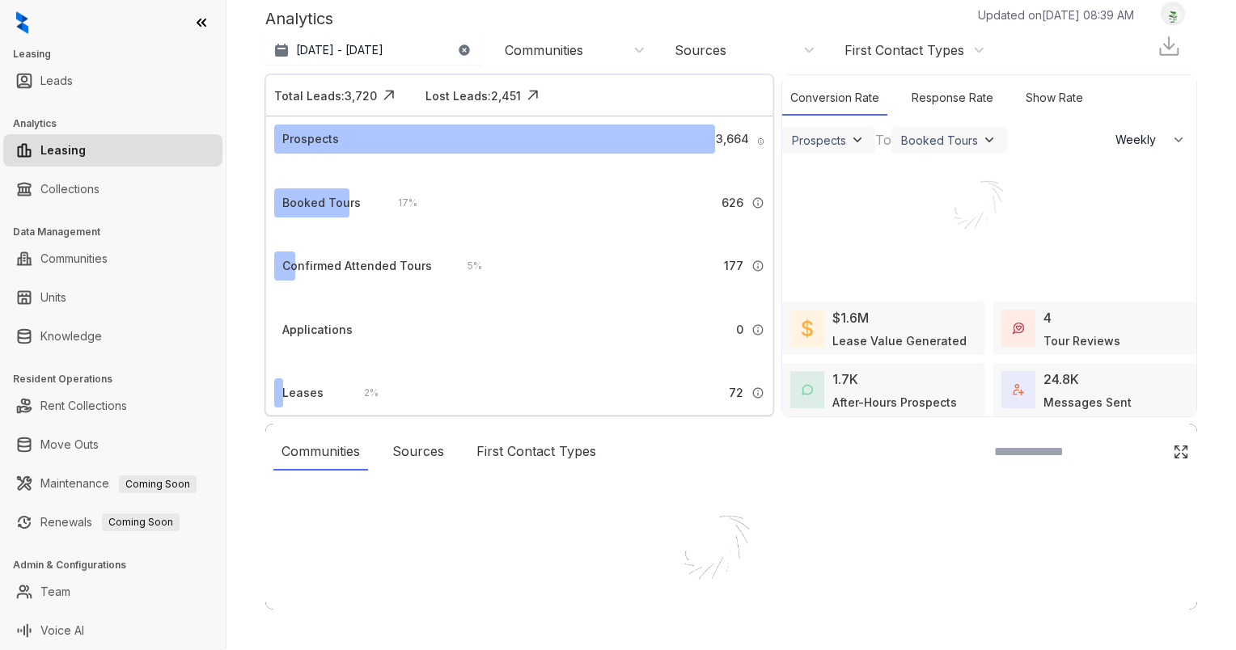
scroll to position [13, 0]
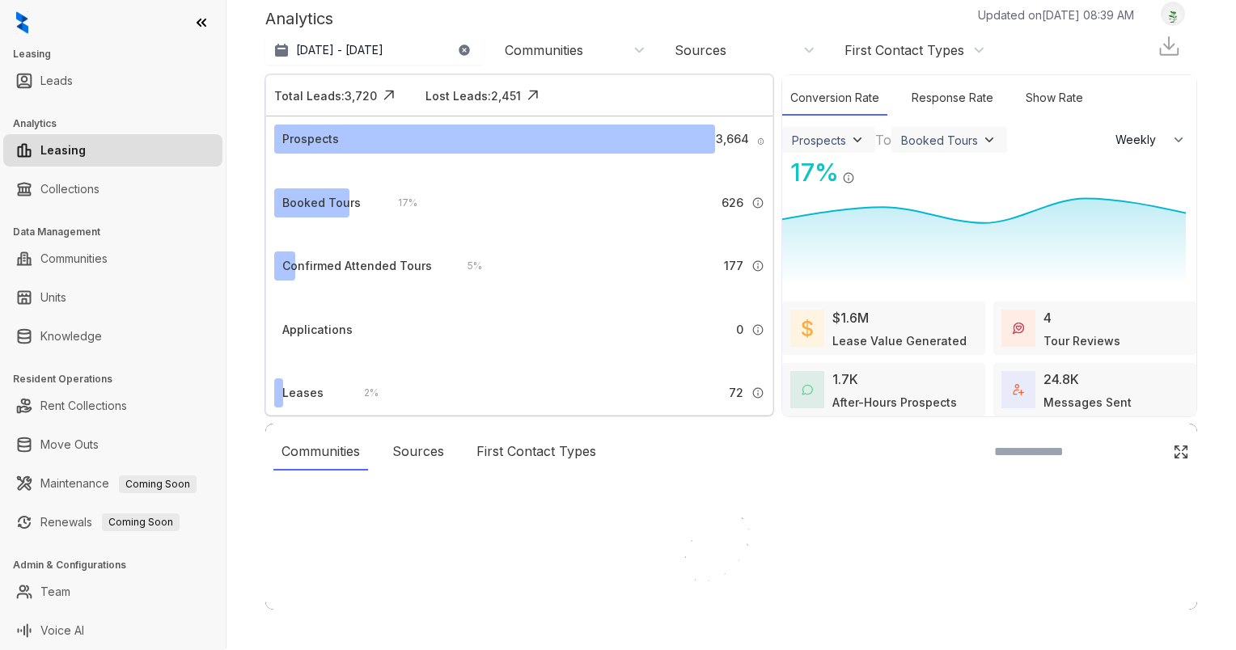
click at [345, 49] on p "[DATE] - [DATE]" at bounding box center [339, 50] width 87 height 16
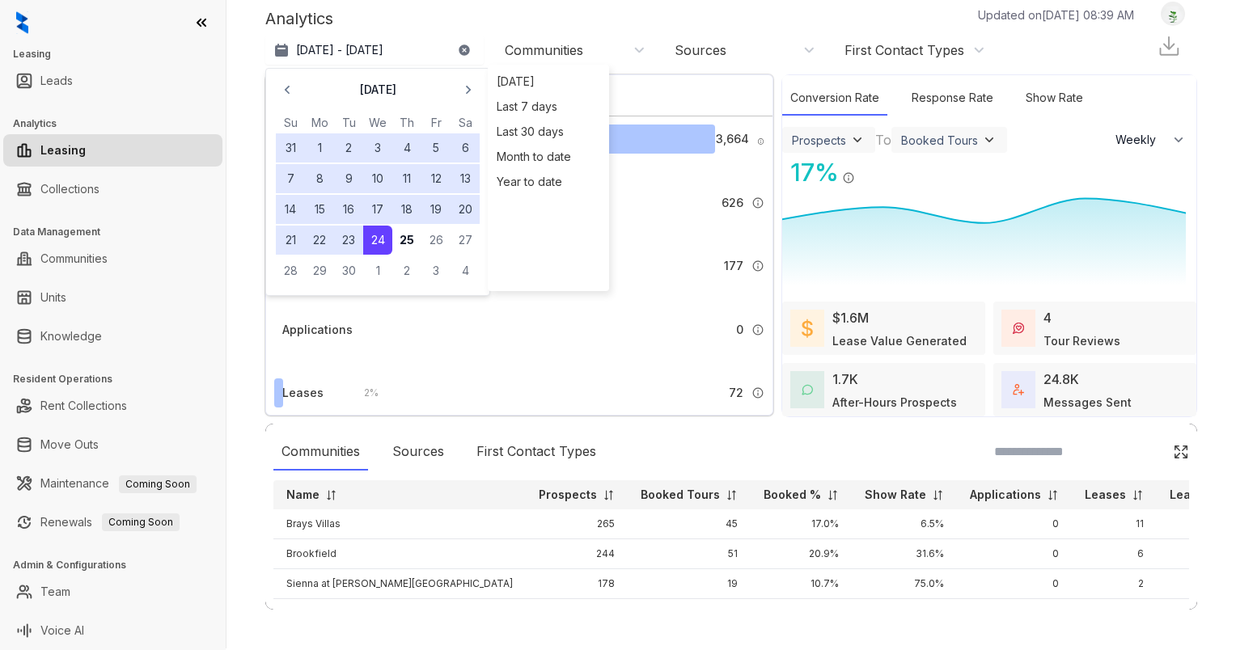
click at [314, 148] on button "1" at bounding box center [319, 147] width 29 height 29
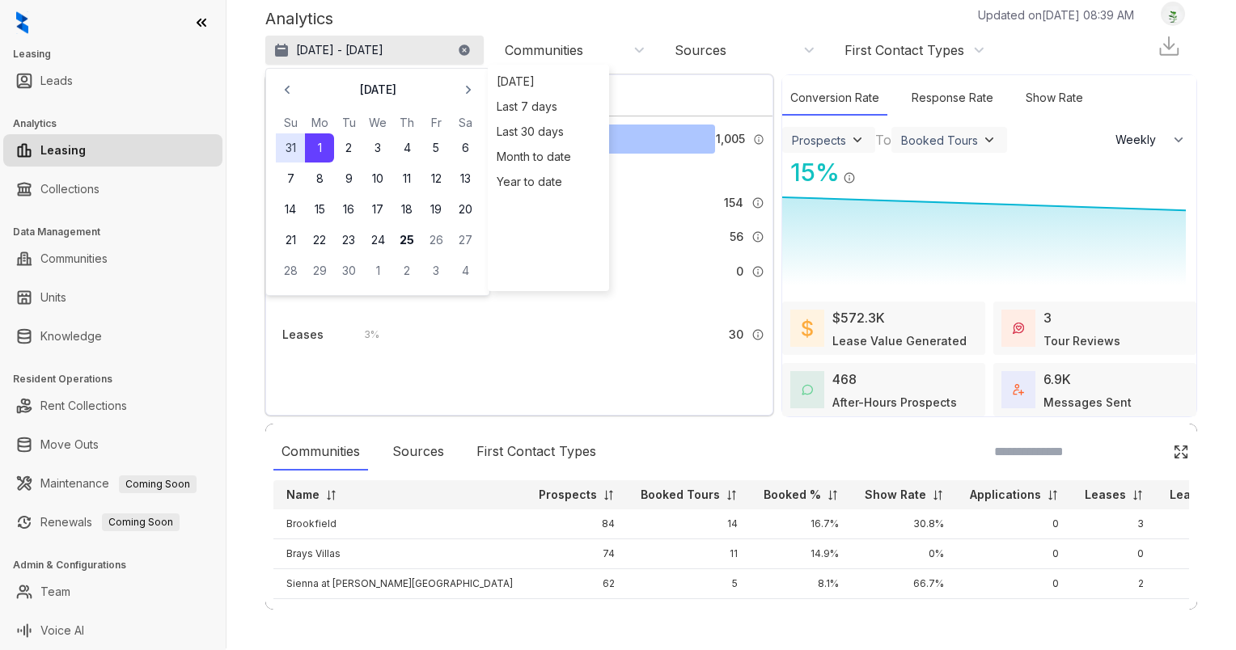
click at [330, 50] on p "[DATE] - [DATE]" at bounding box center [339, 50] width 87 height 16
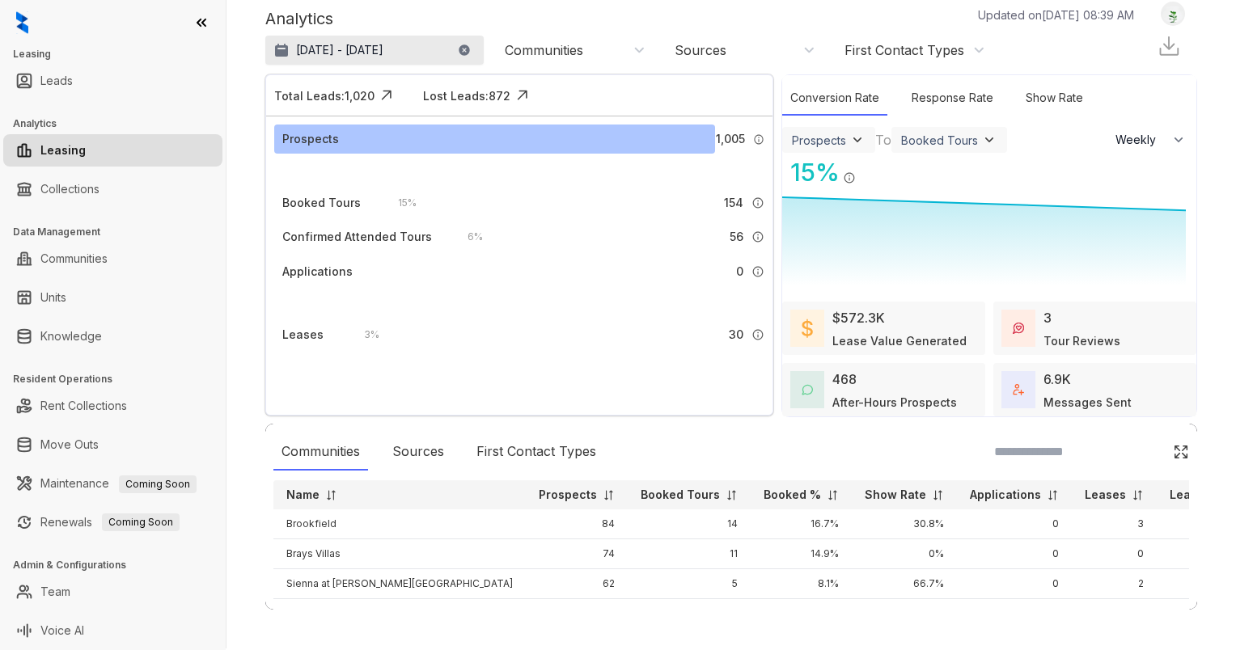
click at [330, 44] on p "[DATE] - [DATE]" at bounding box center [339, 50] width 87 height 16
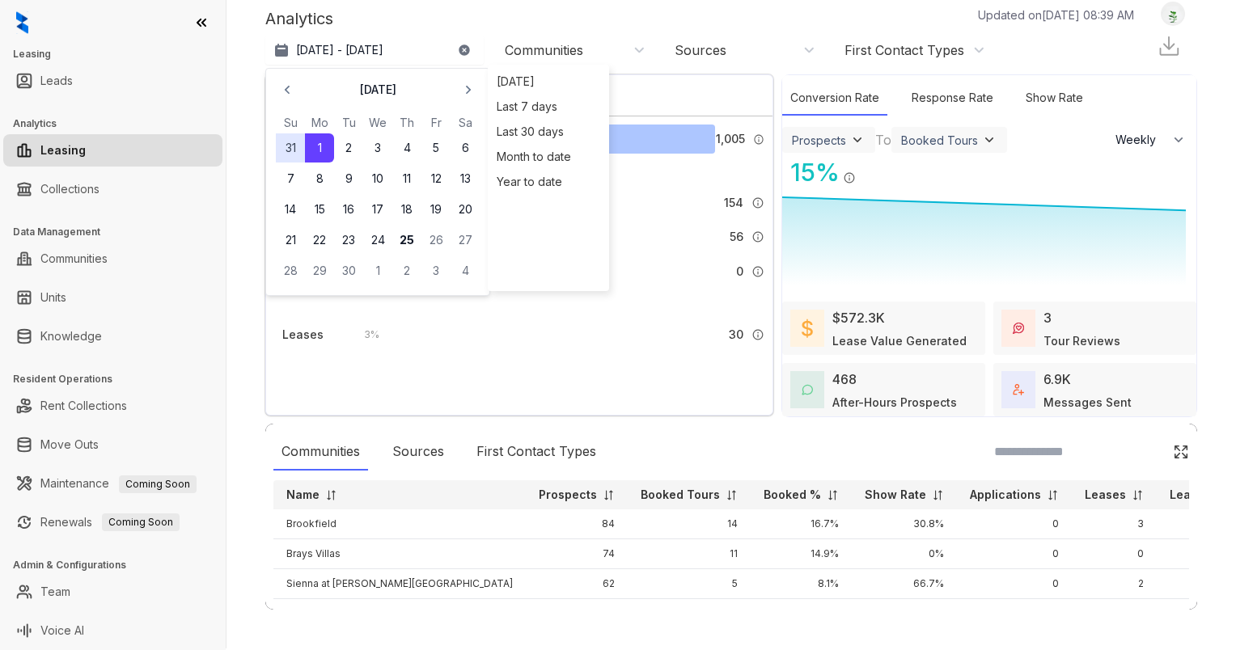
click at [322, 143] on button "1" at bounding box center [319, 147] width 29 height 29
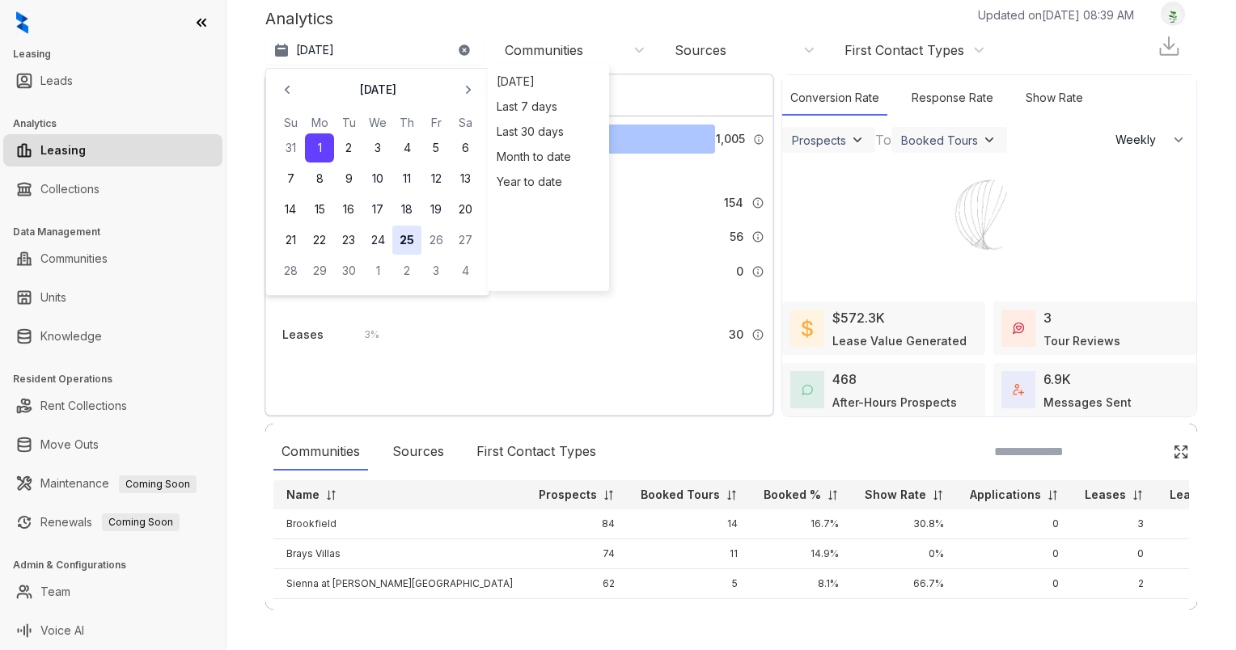
click at [410, 240] on button "25" at bounding box center [406, 240] width 29 height 29
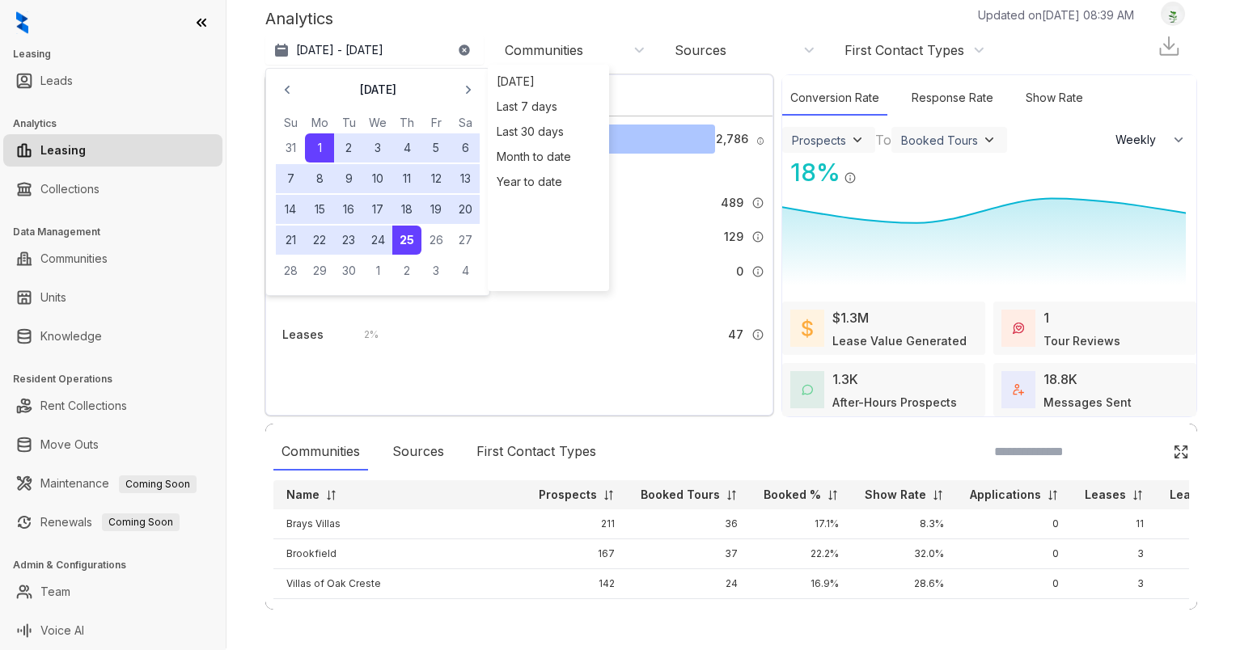
click at [533, 19] on div "Analytics Updated on [DATE] 08:39 AM" at bounding box center [707, 18] width 885 height 24
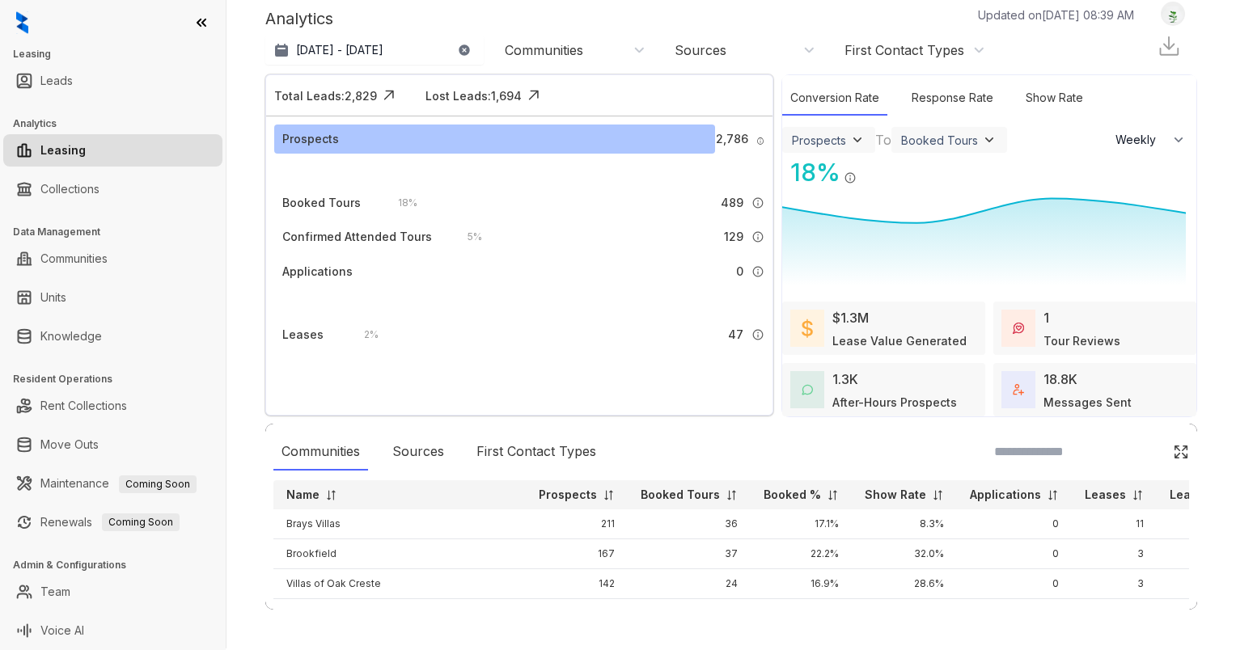
click at [540, 52] on div "Communities" at bounding box center [544, 50] width 78 height 18
type input "**"
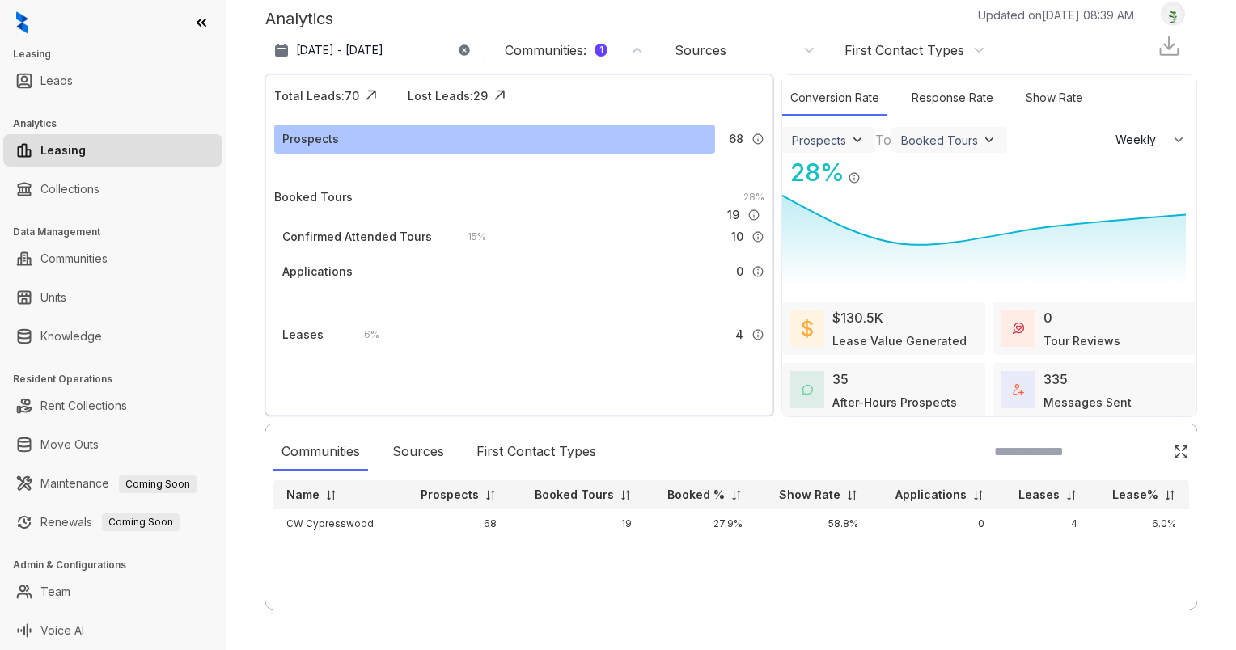
click at [849, 146] on img at bounding box center [857, 140] width 16 height 16
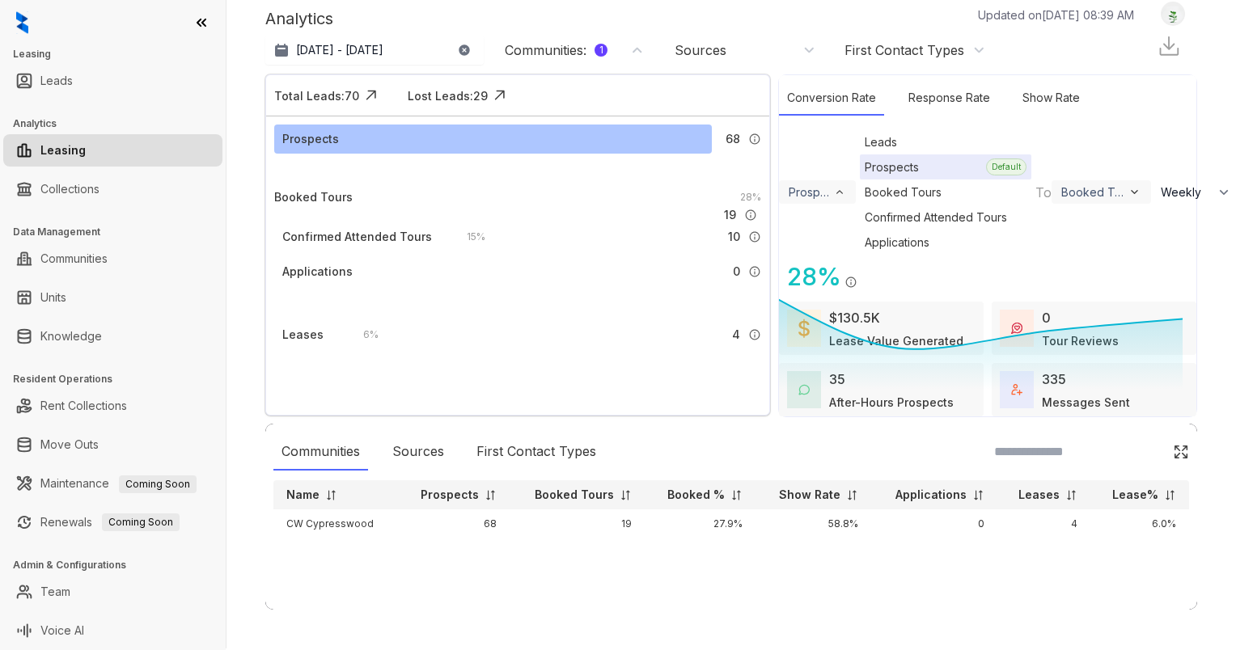
click at [860, 154] on div "Leads" at bounding box center [945, 141] width 171 height 25
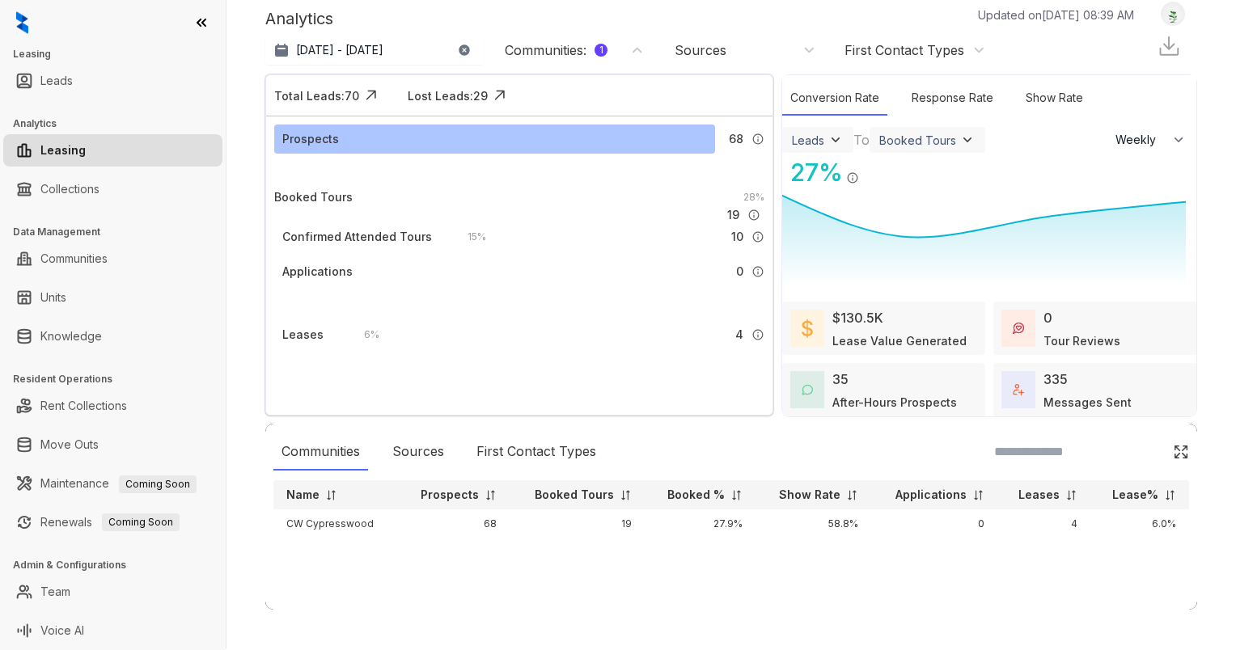
click at [909, 141] on div "Booked Tours" at bounding box center [917, 140] width 77 height 14
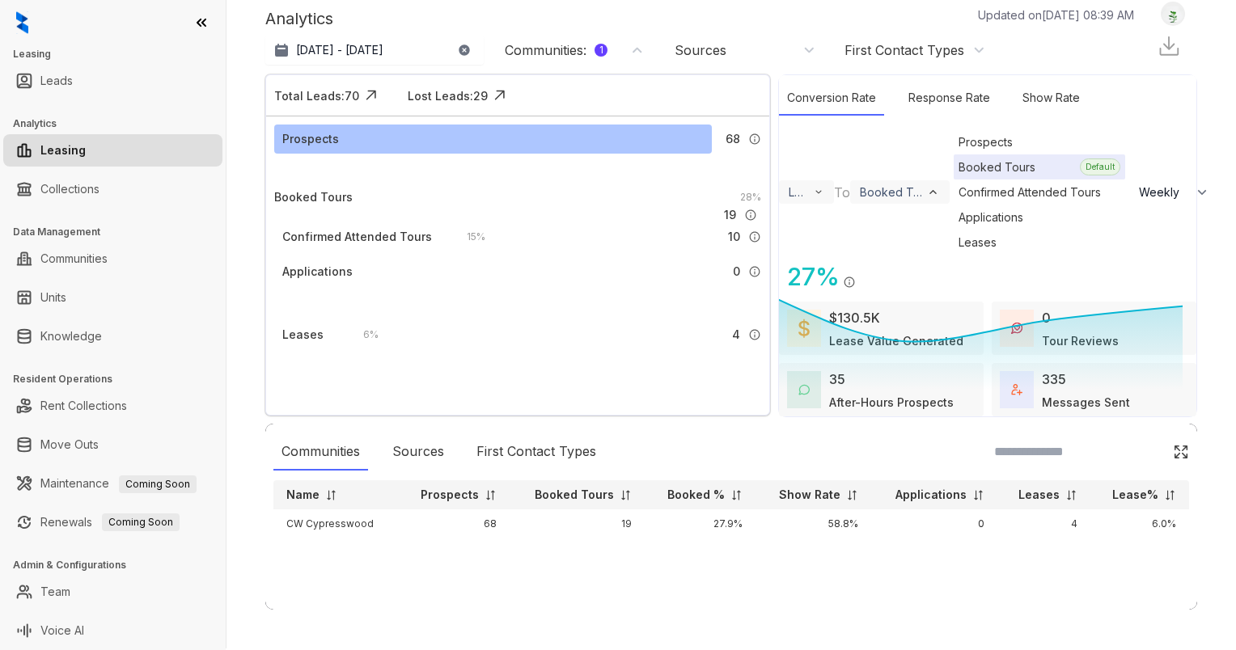
click at [954, 255] on div "Leases" at bounding box center [1039, 242] width 171 height 25
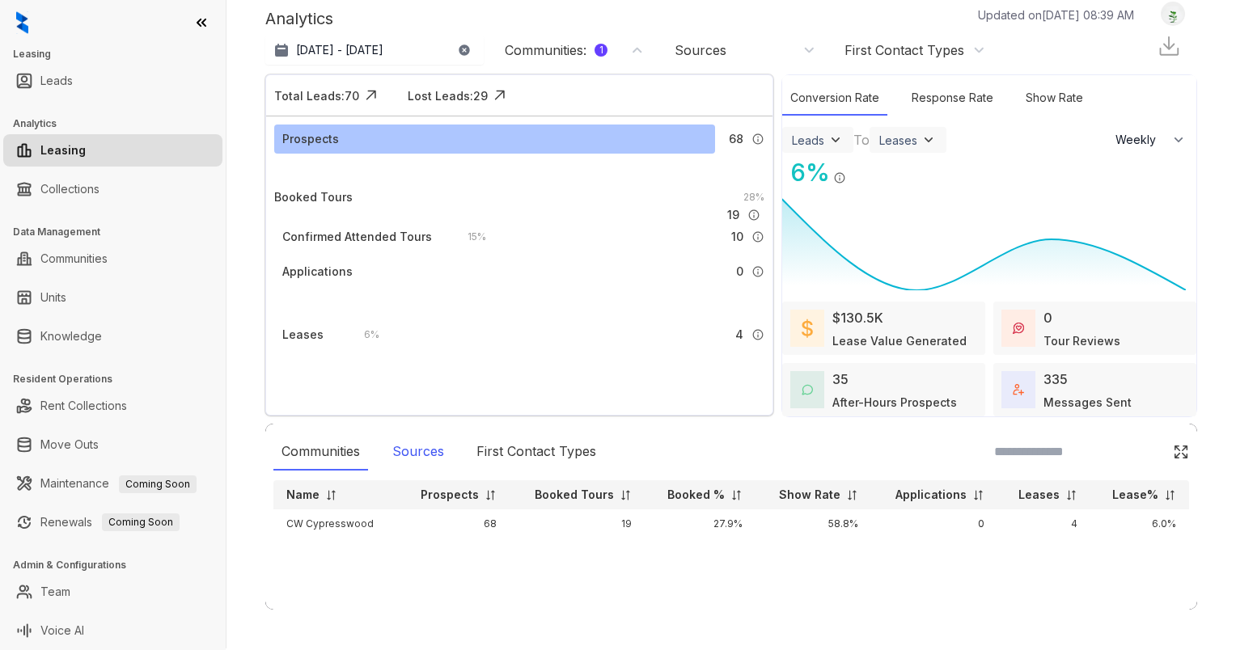
click at [438, 450] on div "Sources" at bounding box center [418, 451] width 68 height 37
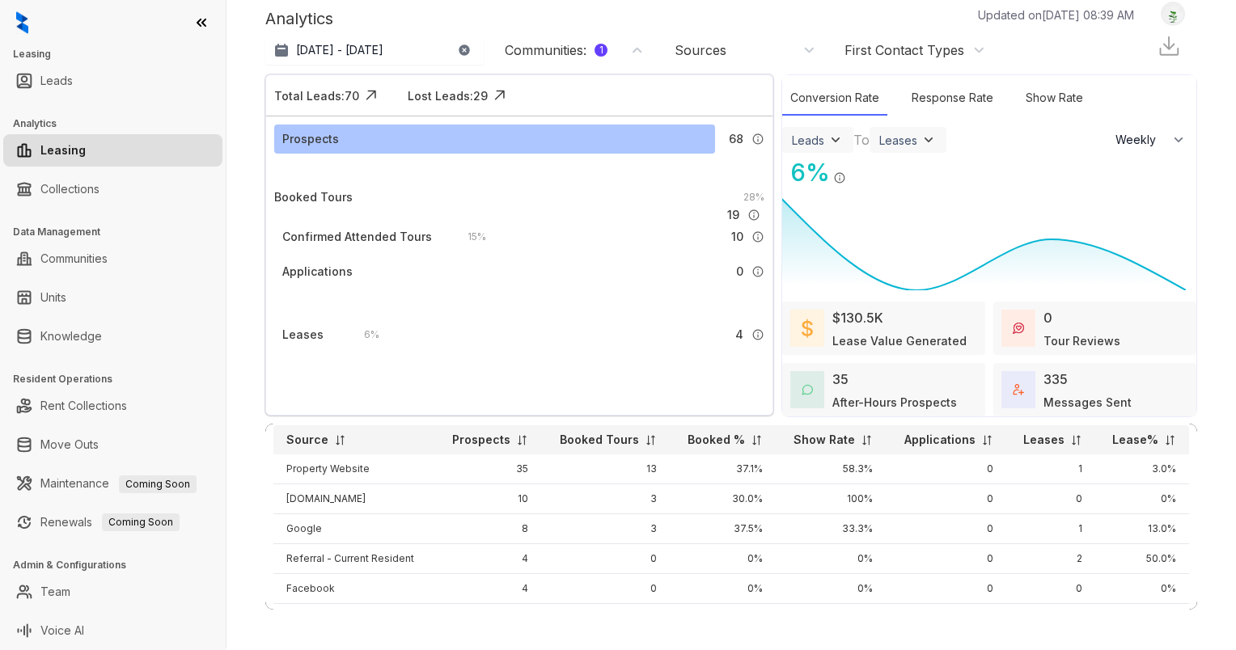
scroll to position [0, 0]
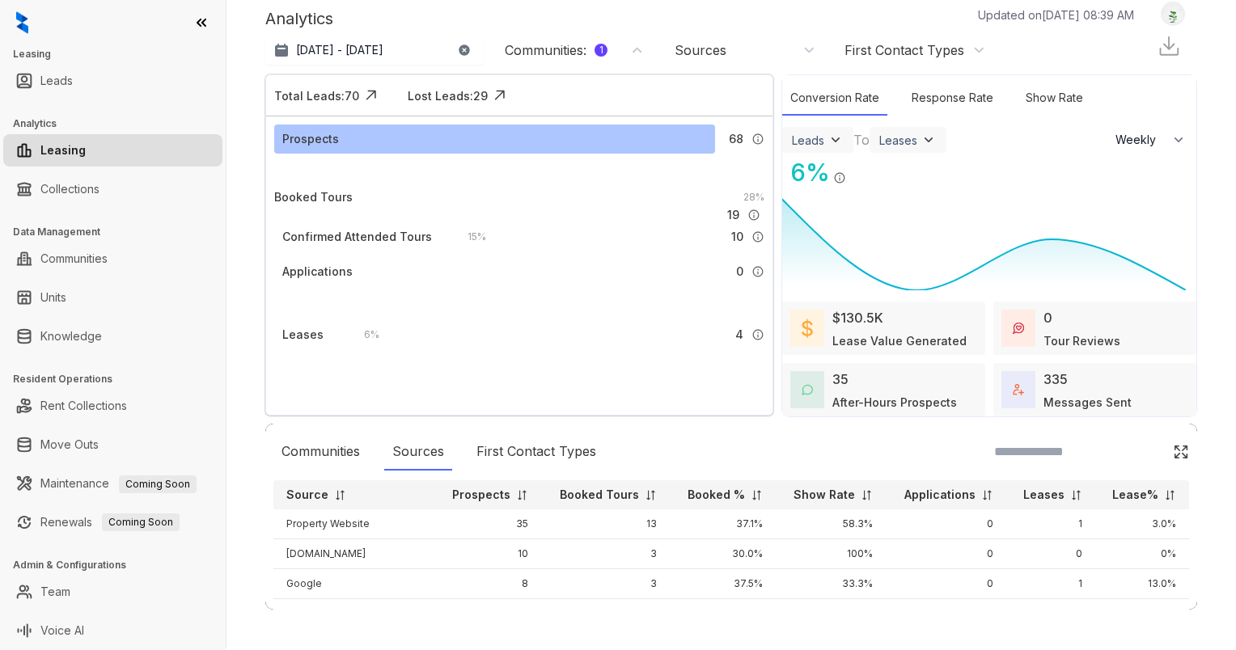
click at [1023, 495] on p "Leases" at bounding box center [1043, 495] width 41 height 16
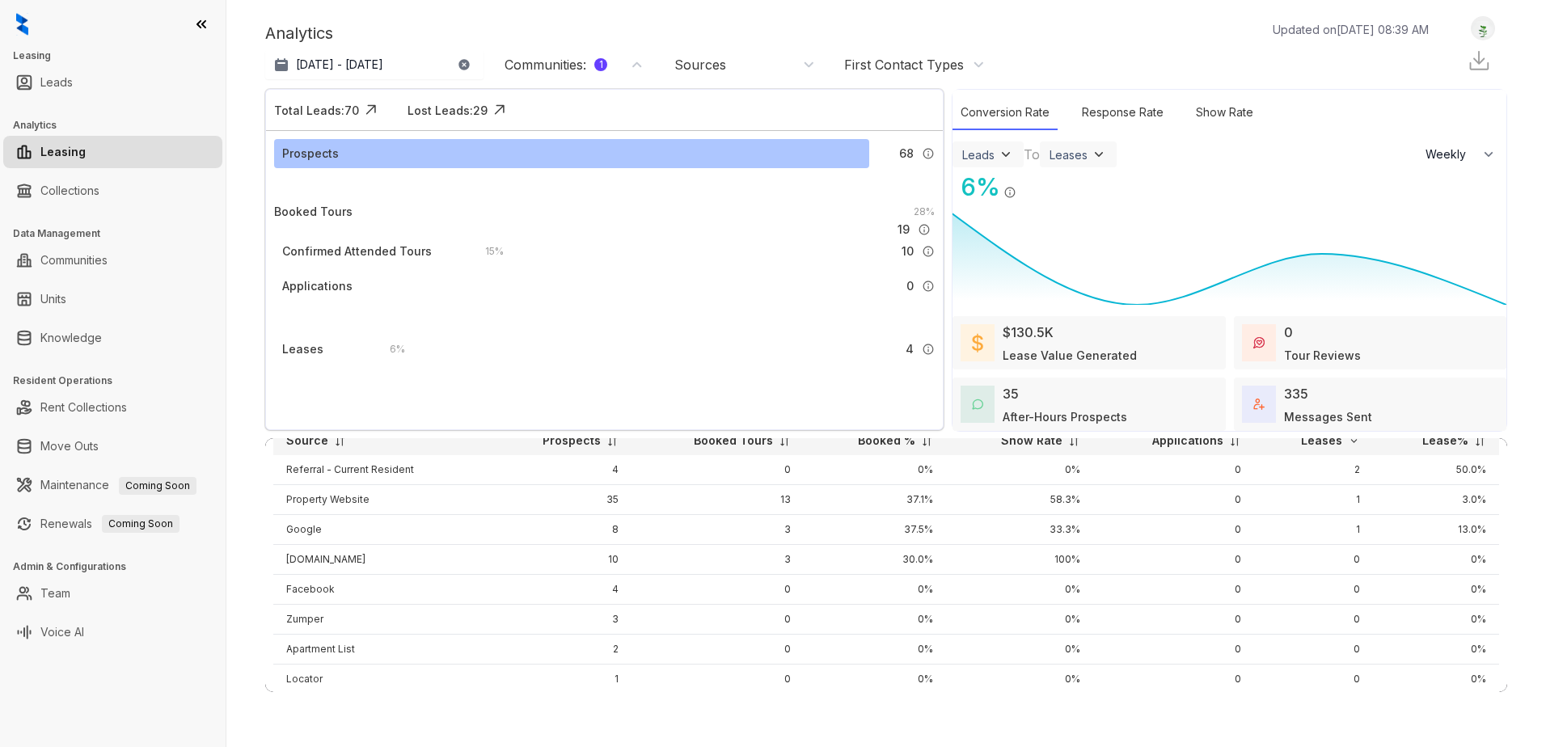
scroll to position [62, 0]
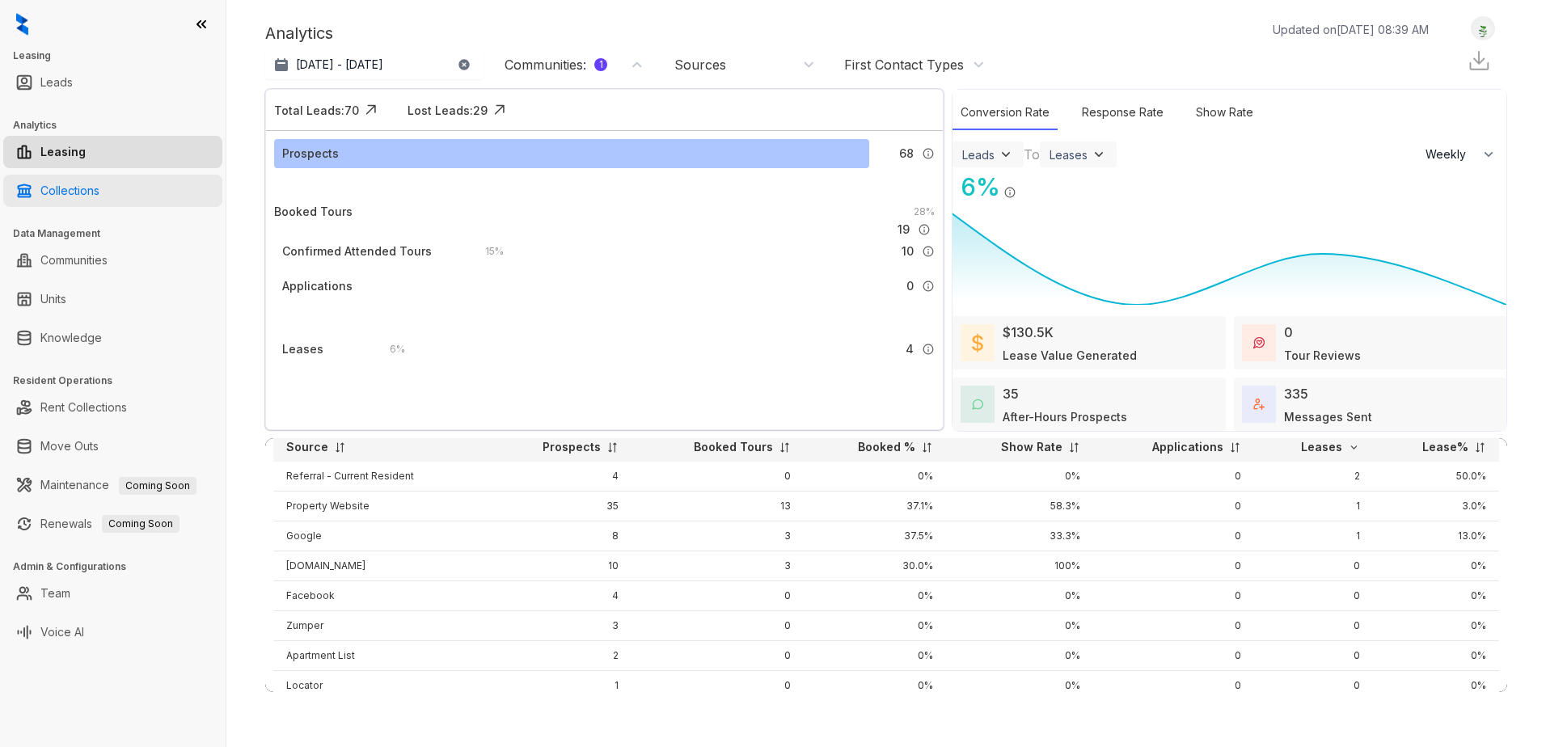
click at [93, 197] on link "Collections" at bounding box center [69, 191] width 59 height 32
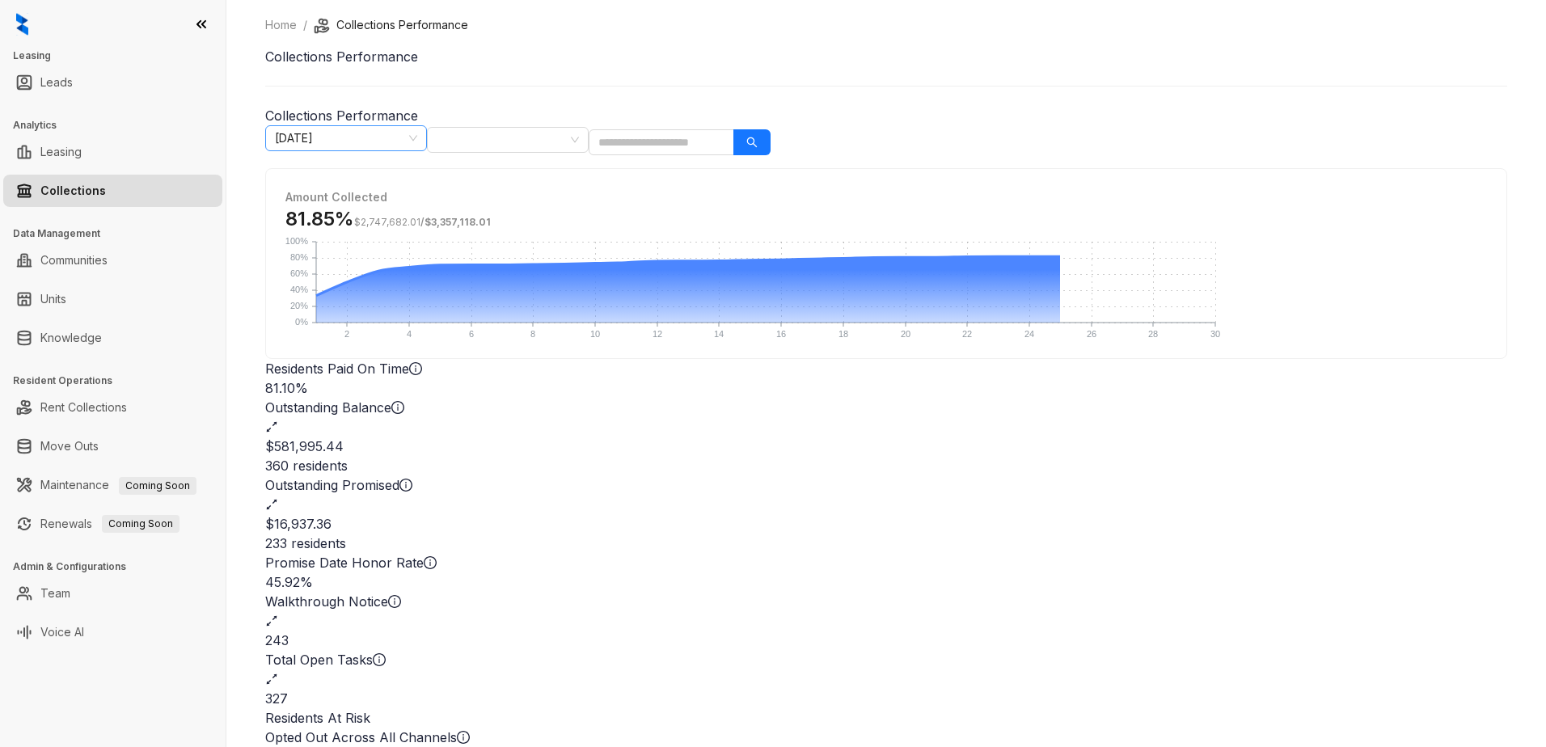
click at [417, 142] on span "[DATE]" at bounding box center [346, 138] width 142 height 24
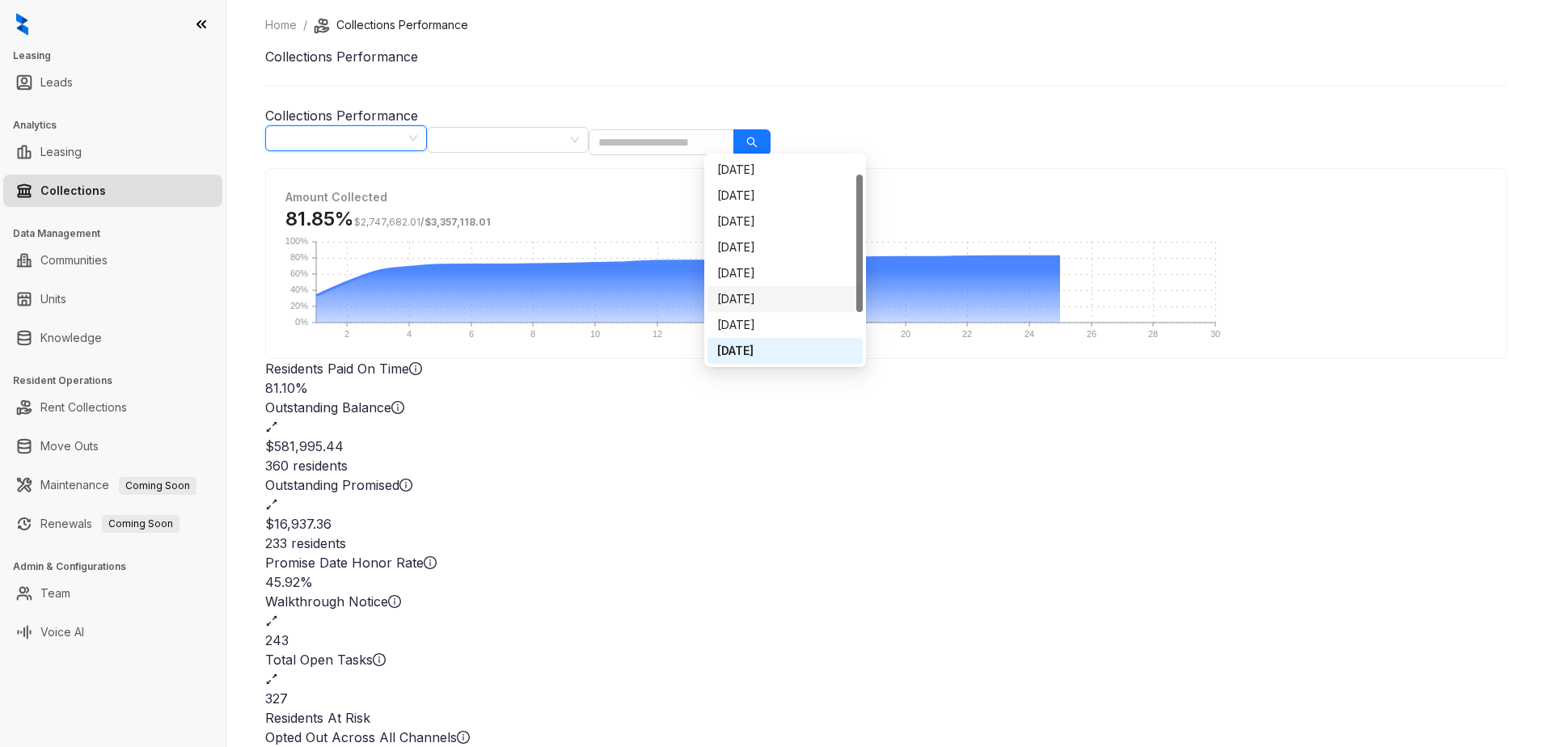
scroll to position [104, 0]
click at [761, 276] on div "[DATE]" at bounding box center [785, 273] width 136 height 18
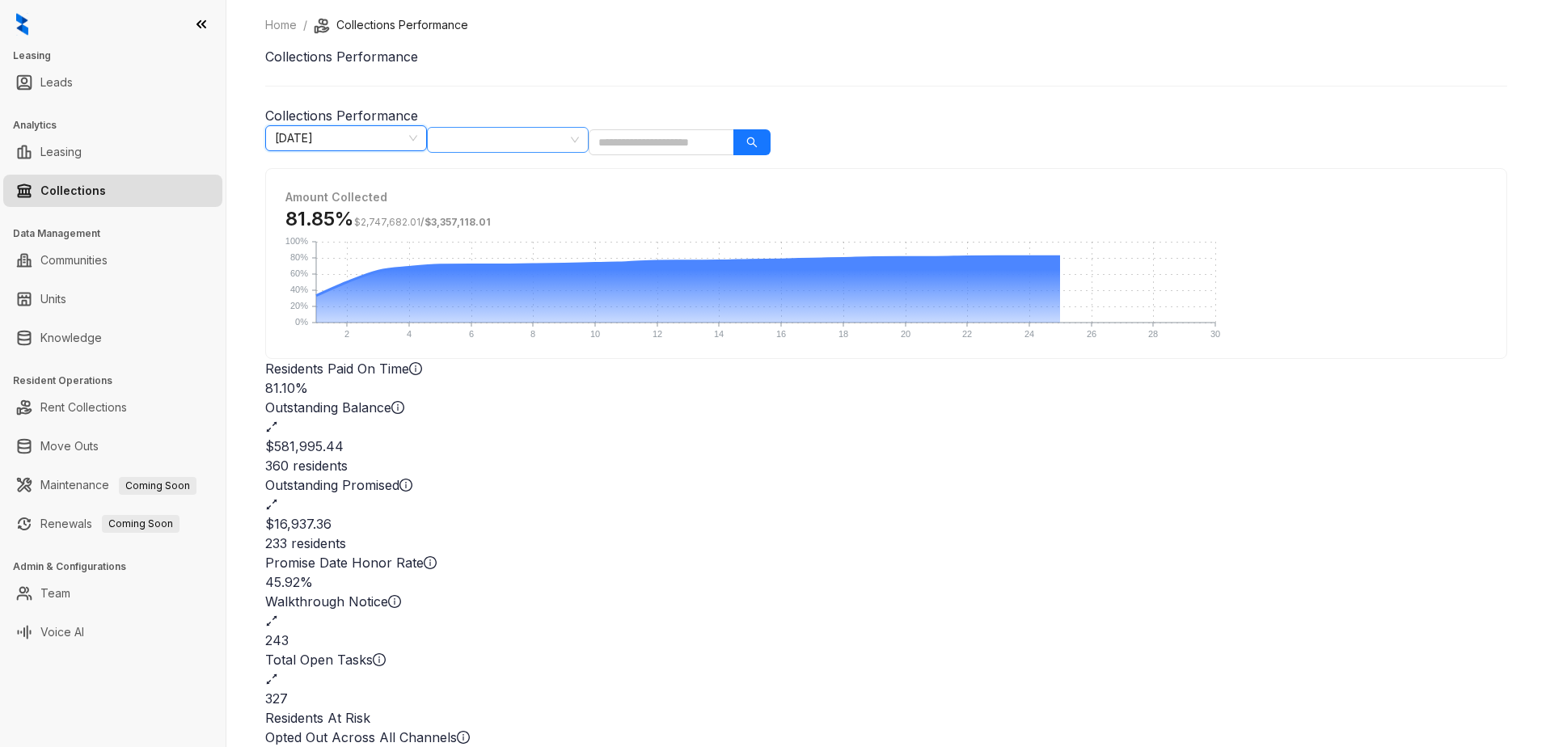
click at [569, 129] on div at bounding box center [499, 140] width 138 height 23
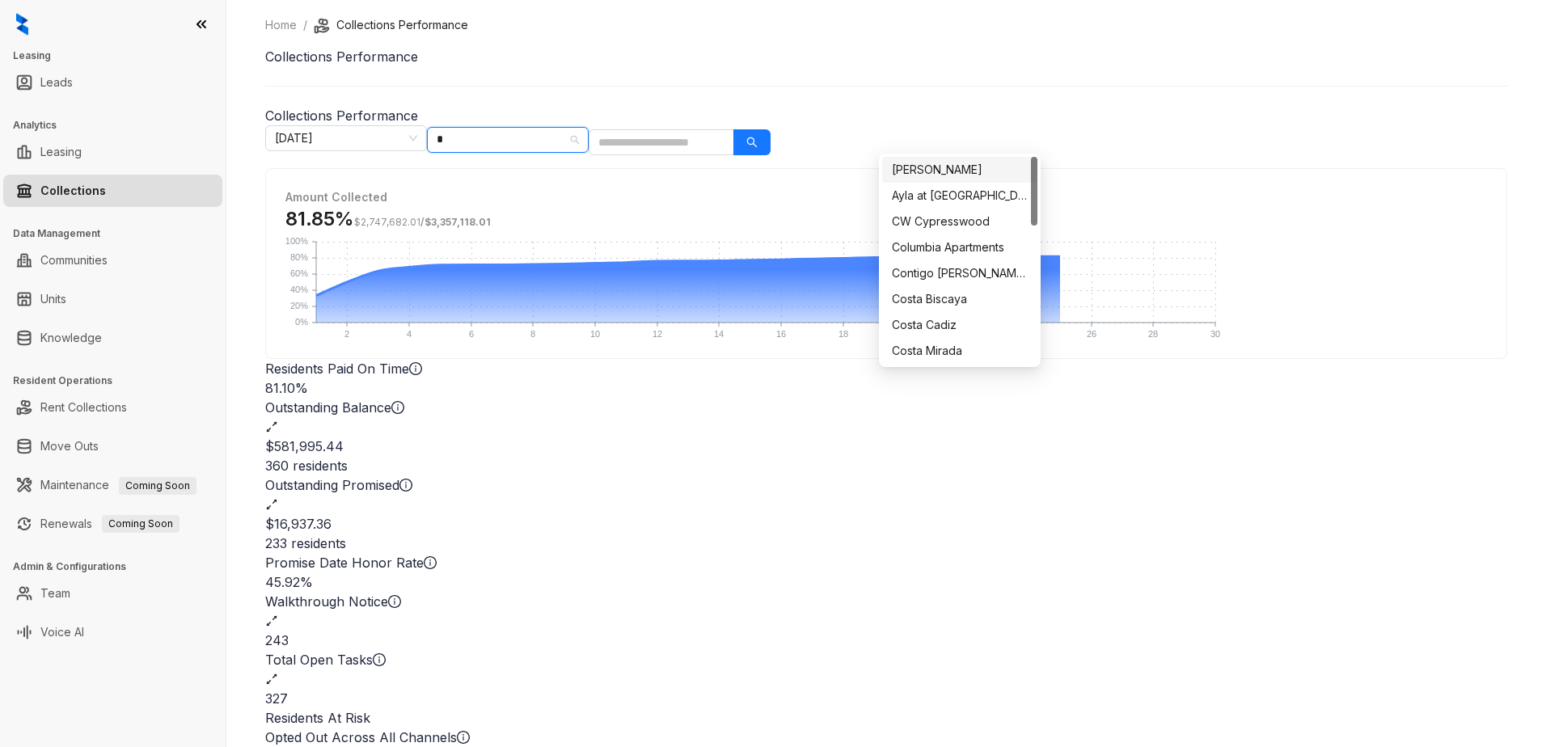
type input "**"
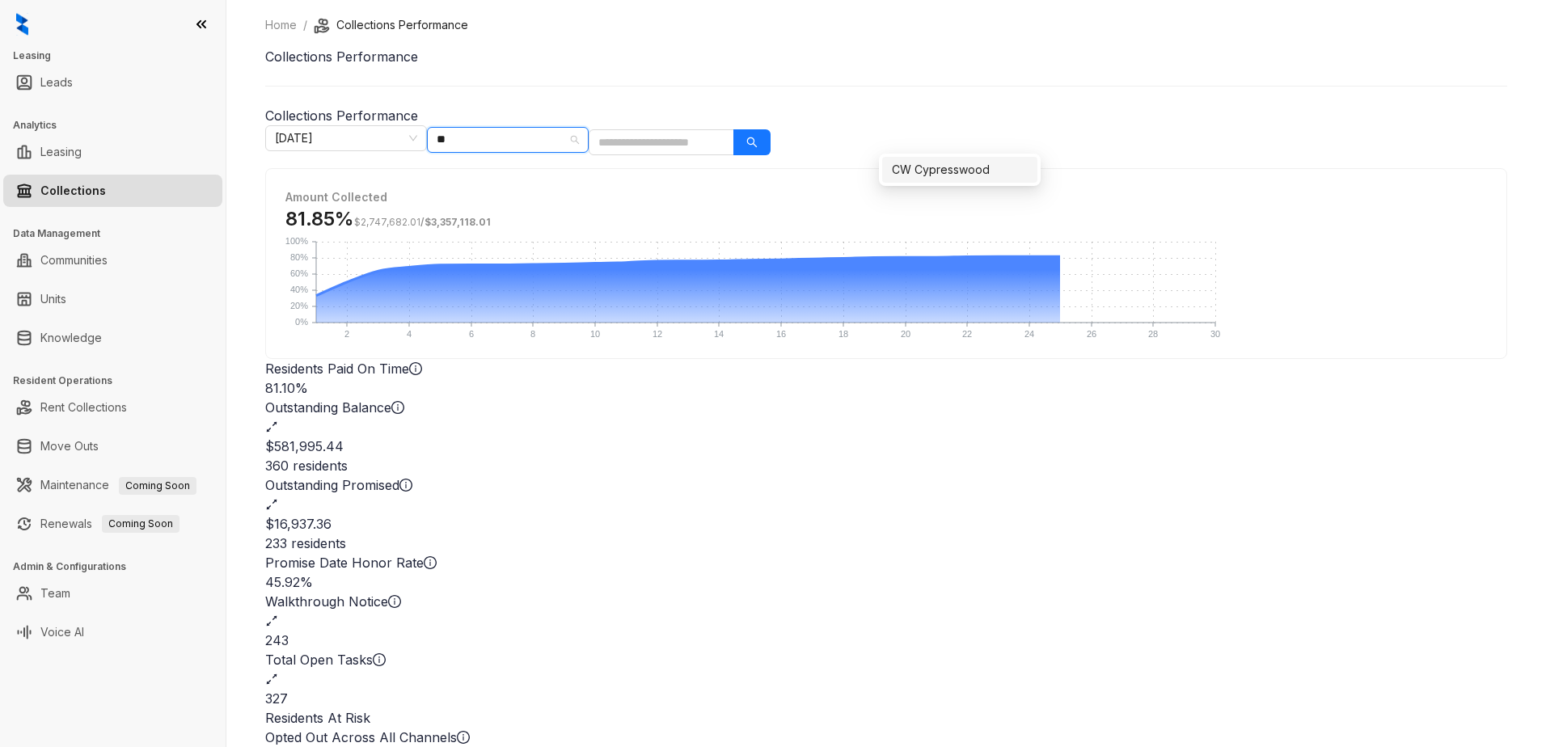
click at [924, 162] on div "CW Cypresswood" at bounding box center [960, 170] width 136 height 18
click at [1004, 66] on h1 "Collections Performance" at bounding box center [886, 56] width 1242 height 19
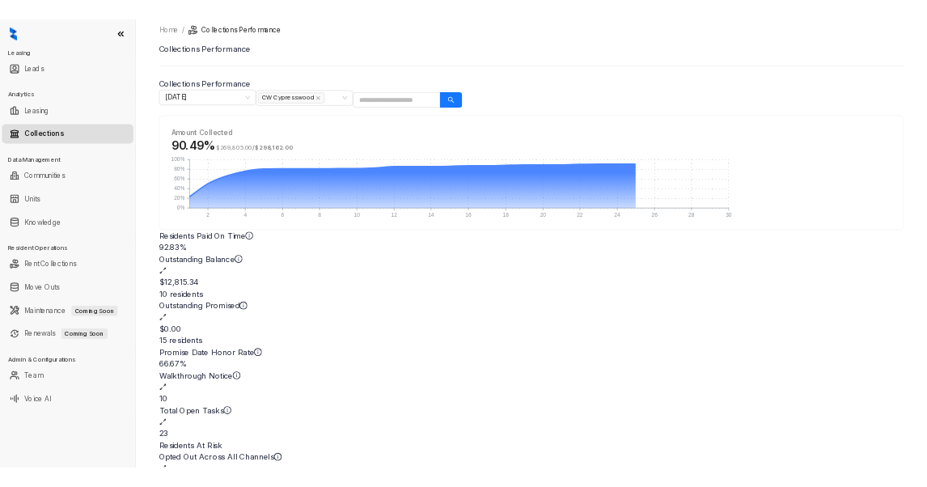
scroll to position [6, 0]
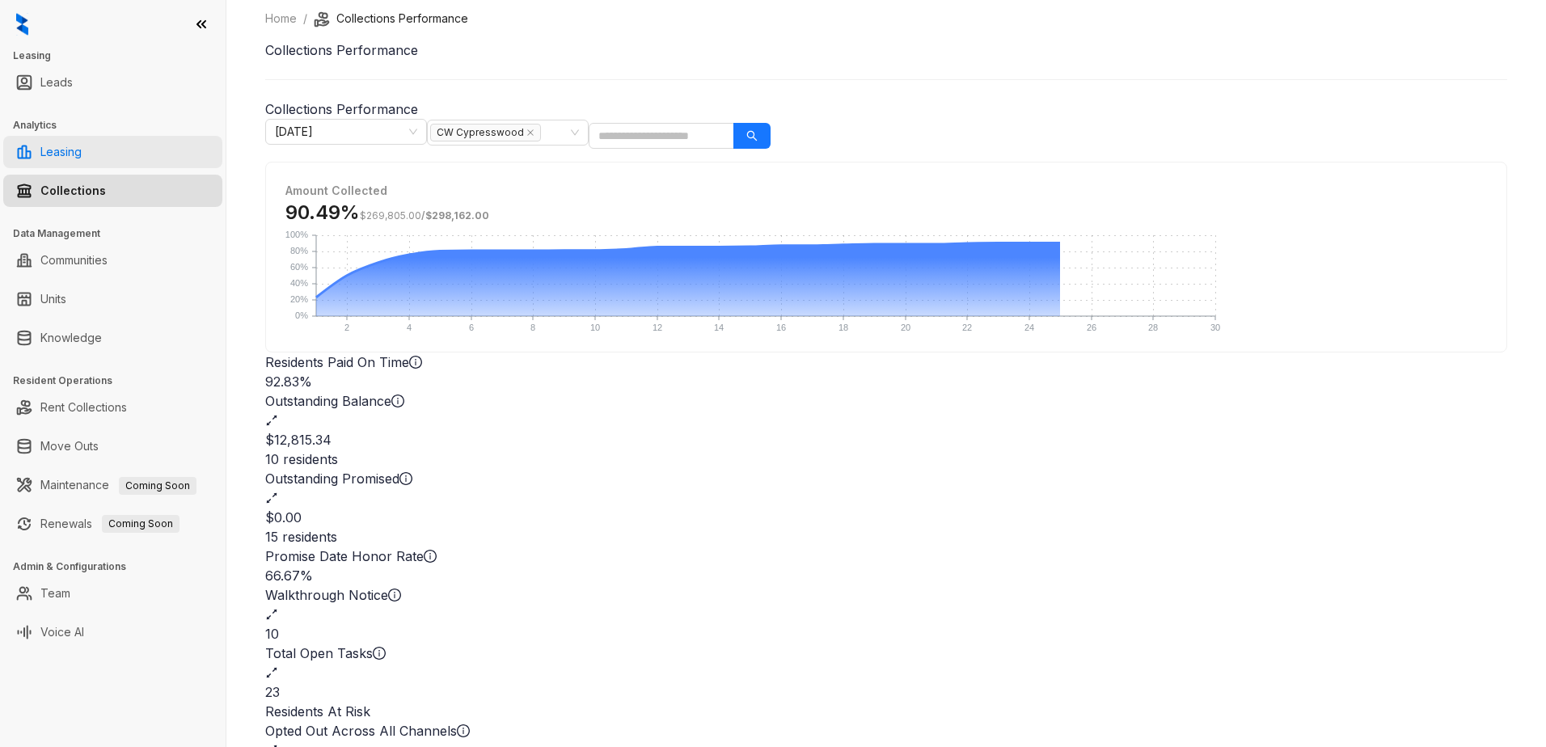
click at [82, 144] on link "Leasing" at bounding box center [60, 152] width 41 height 32
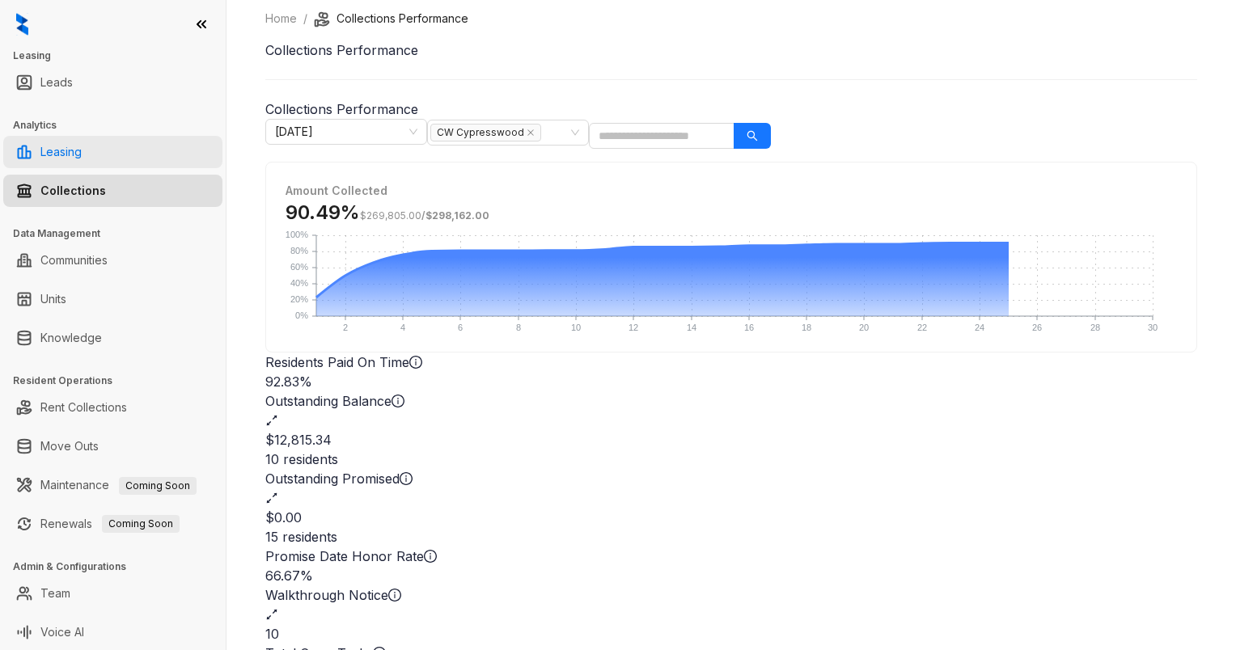
select select "******"
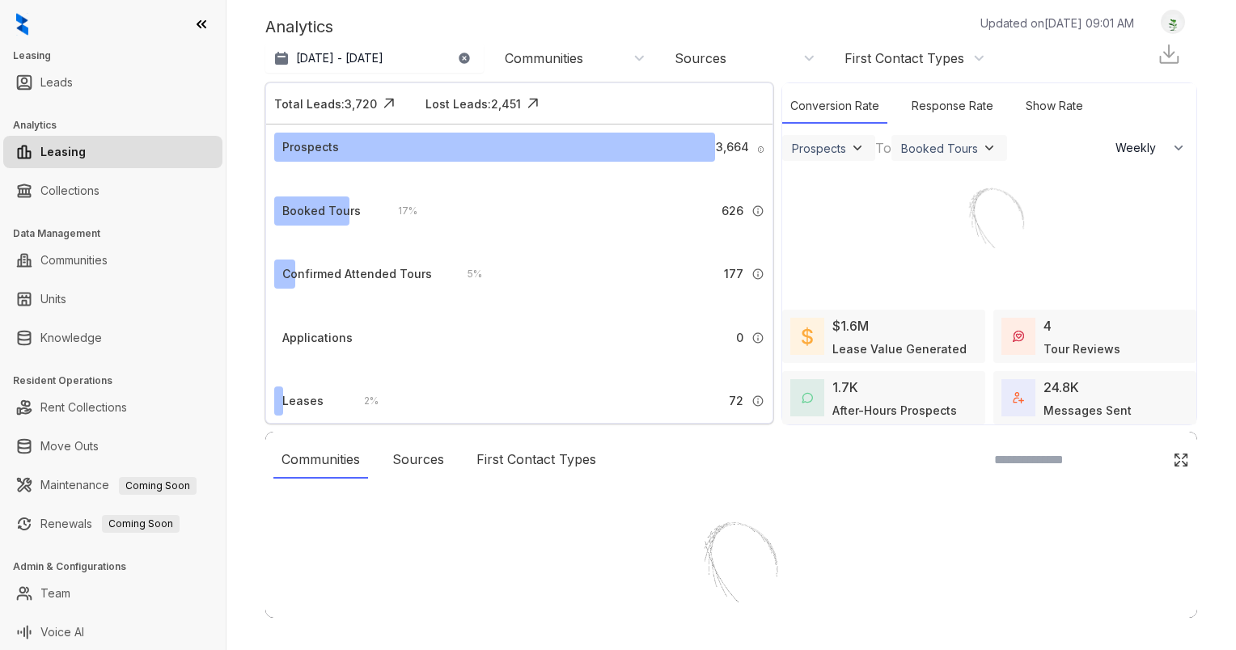
click at [58, 152] on div at bounding box center [618, 325] width 1236 height 650
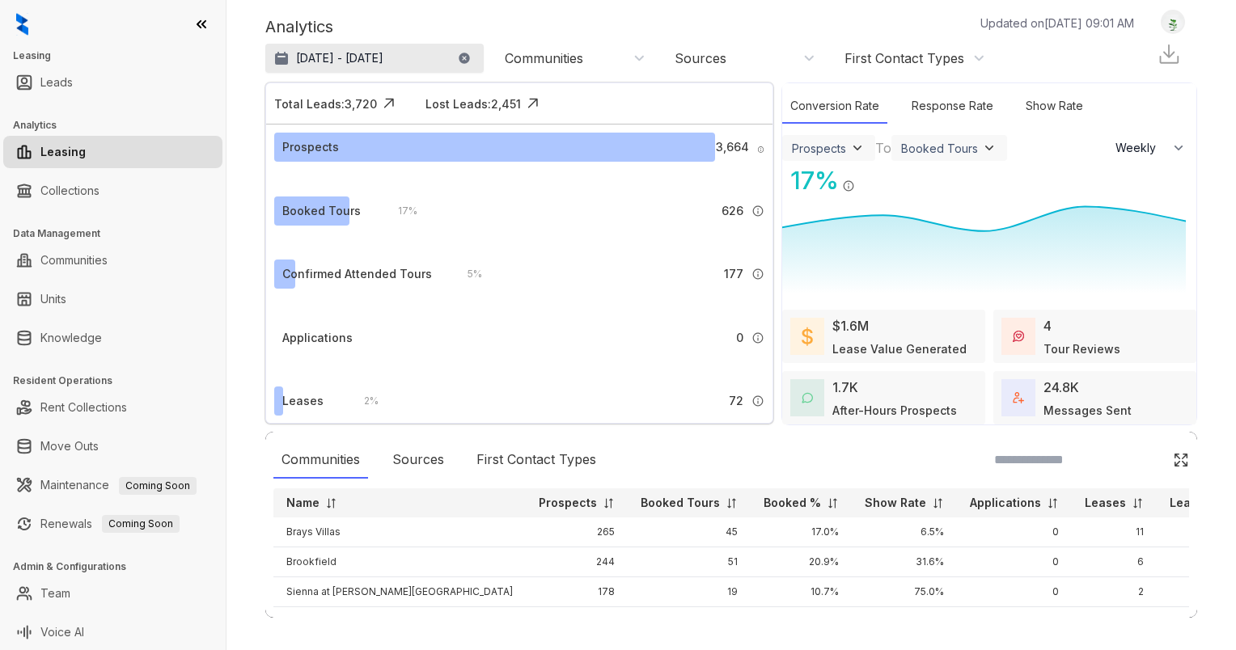
click at [353, 54] on p "[DATE] - [DATE]" at bounding box center [339, 58] width 87 height 16
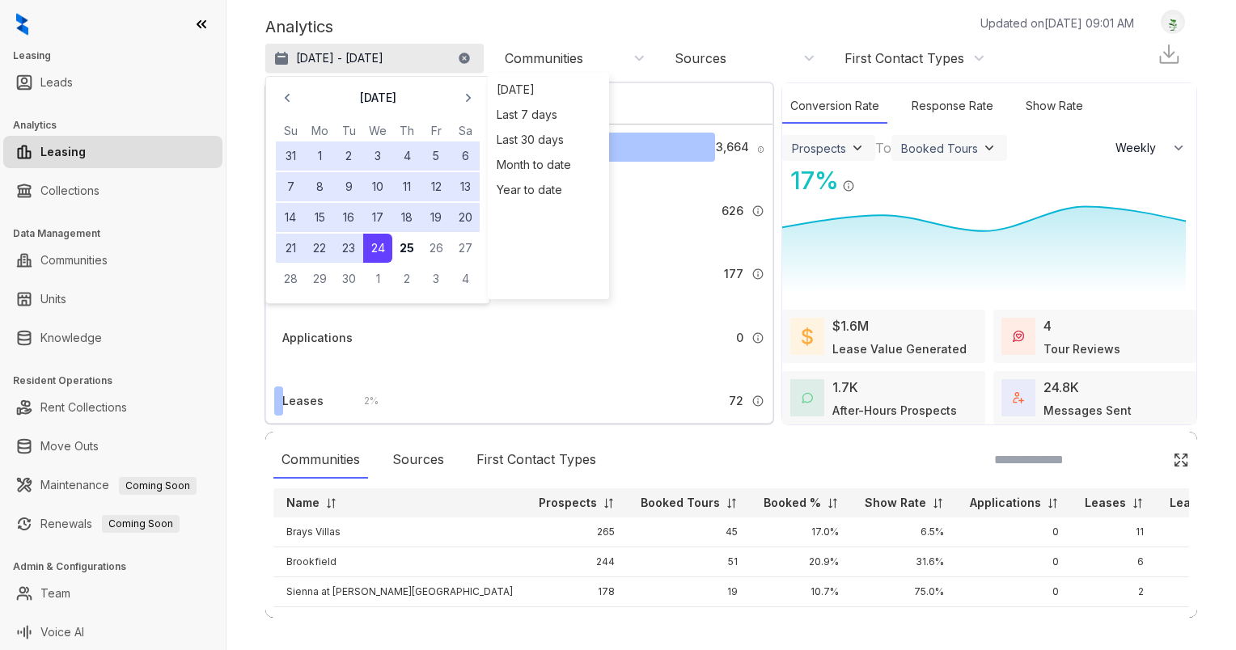
click at [311, 55] on p "[DATE] - [DATE]" at bounding box center [339, 58] width 87 height 16
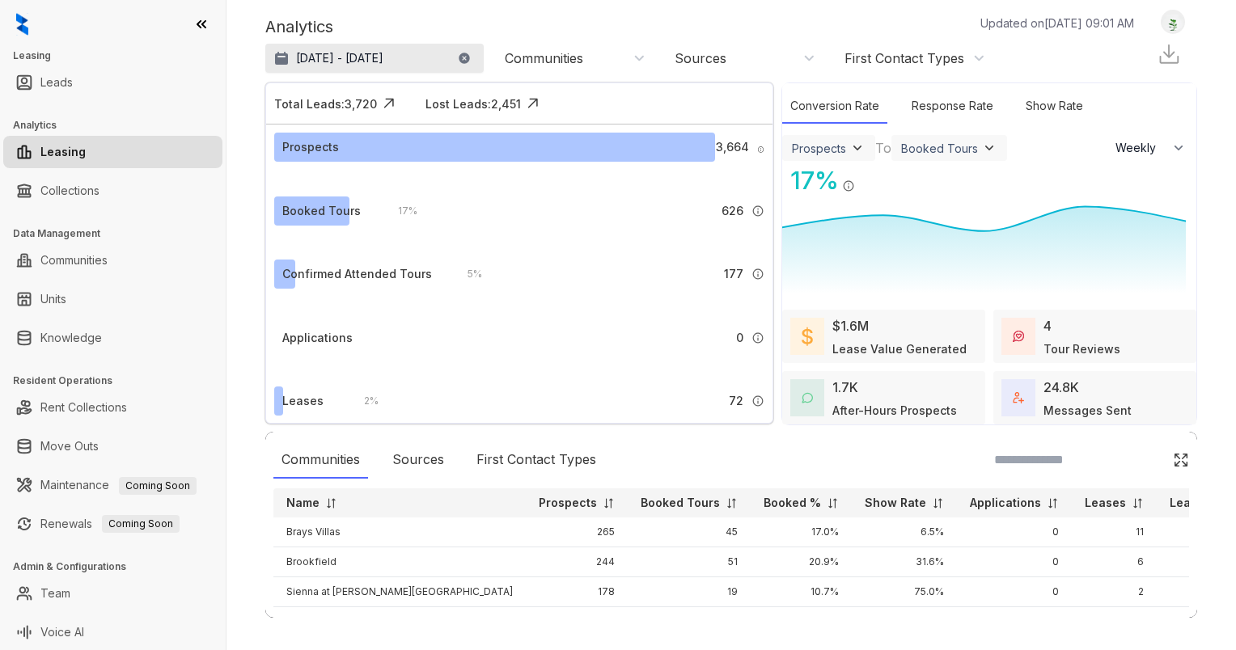
click at [323, 64] on p "[DATE] - [DATE]" at bounding box center [339, 58] width 87 height 16
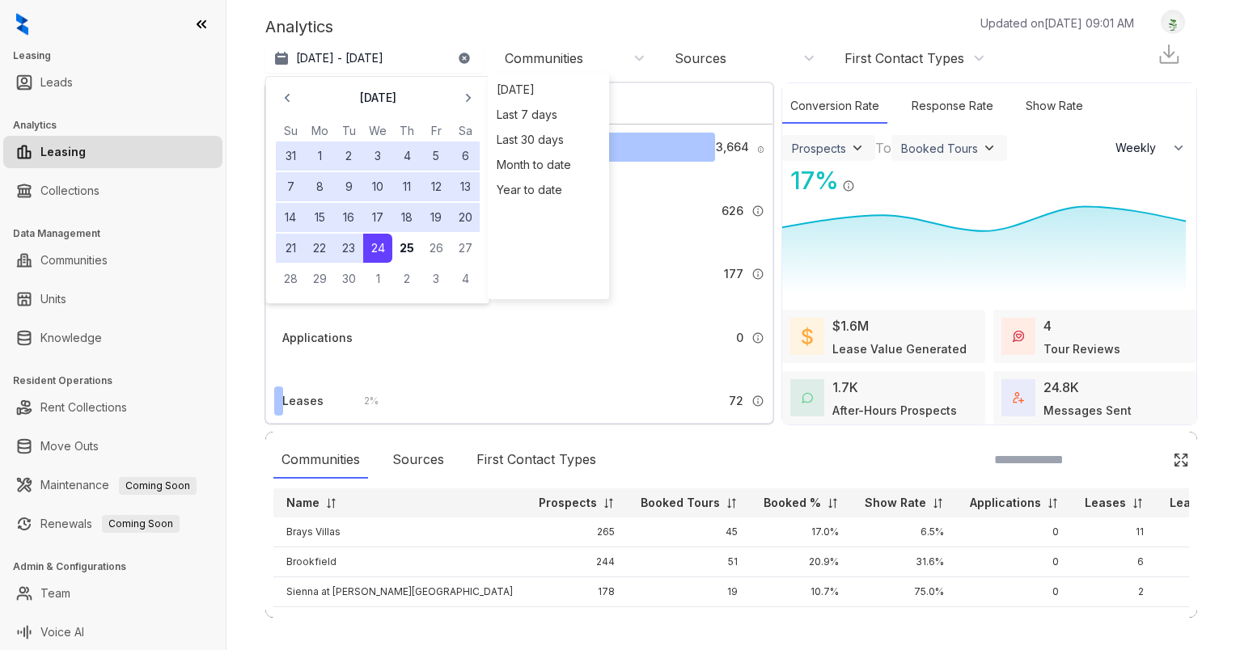
click at [316, 151] on button "1" at bounding box center [319, 156] width 29 height 29
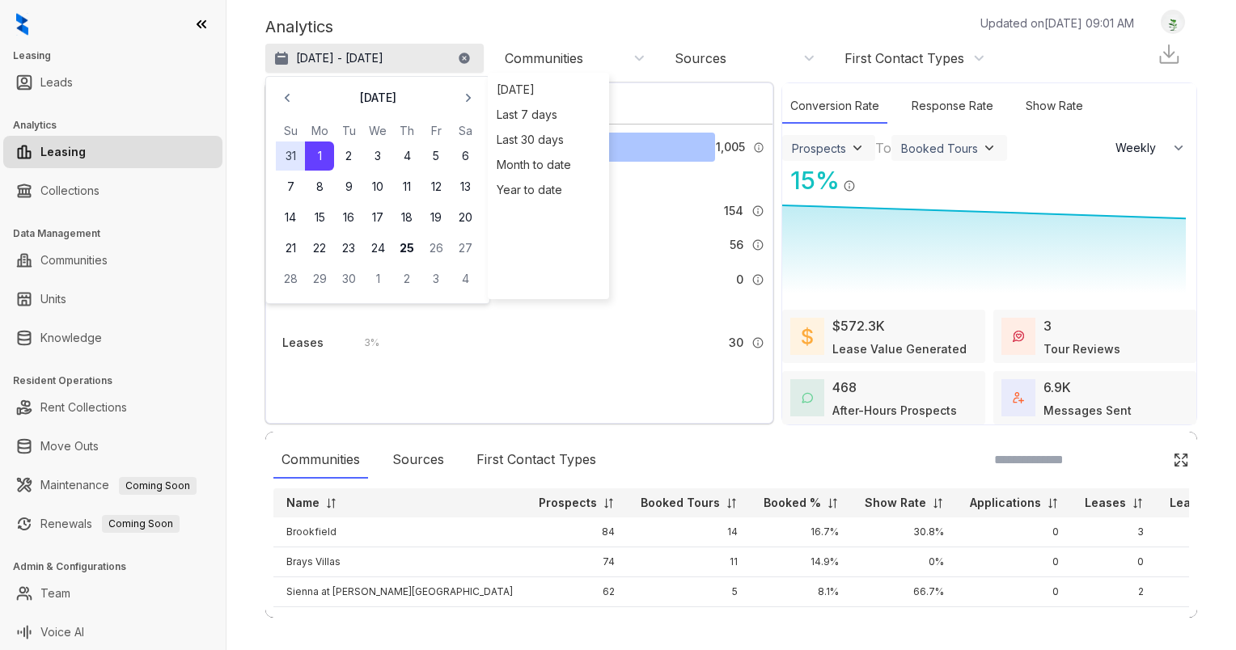
click at [340, 62] on p "[DATE] - [DATE]" at bounding box center [339, 58] width 87 height 16
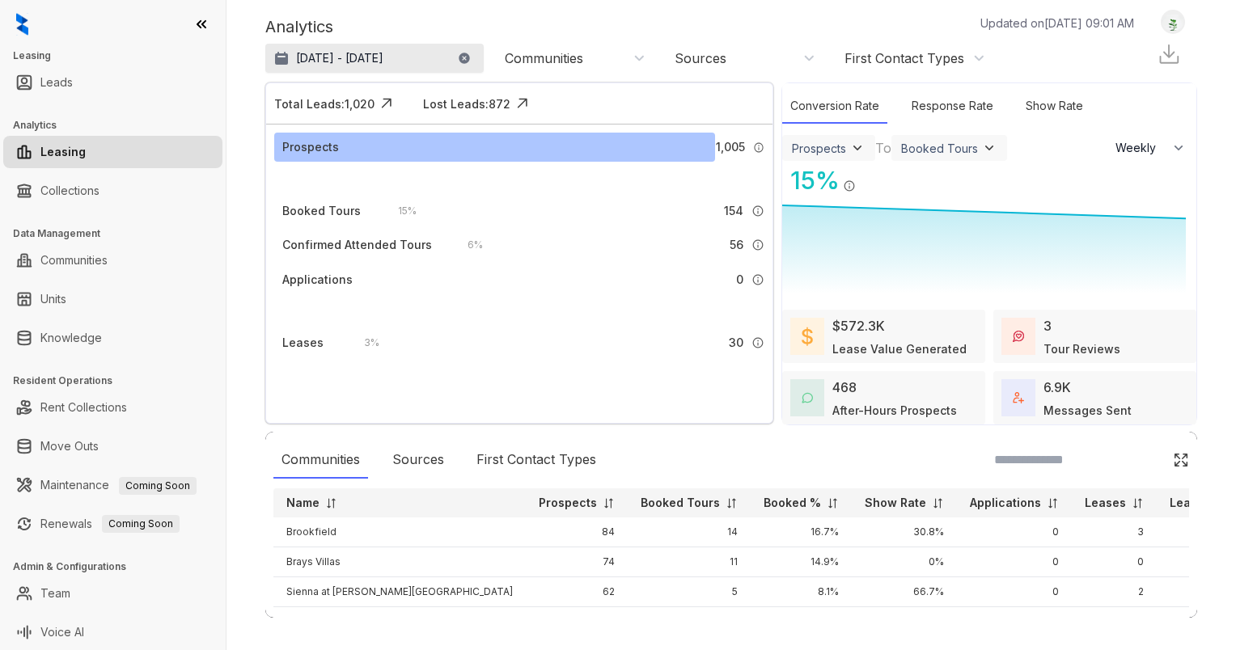
click at [325, 66] on button "[DATE] - [DATE]" at bounding box center [374, 58] width 218 height 29
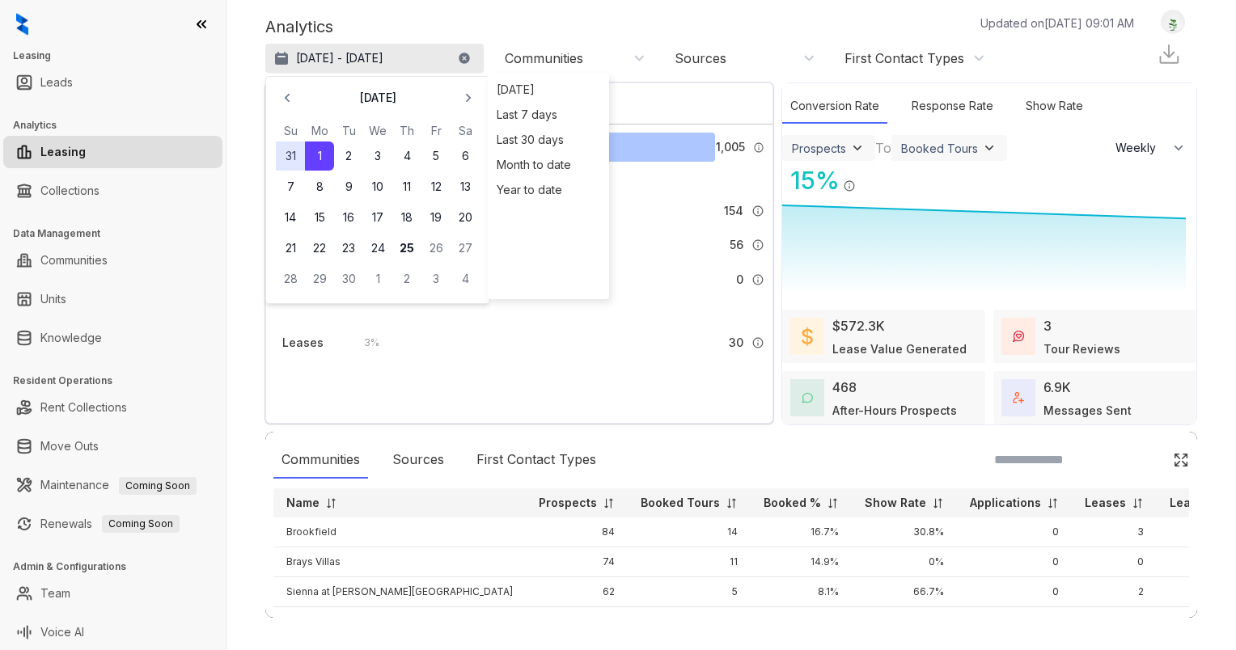
click at [308, 59] on p "[DATE] - [DATE]" at bounding box center [339, 58] width 87 height 16
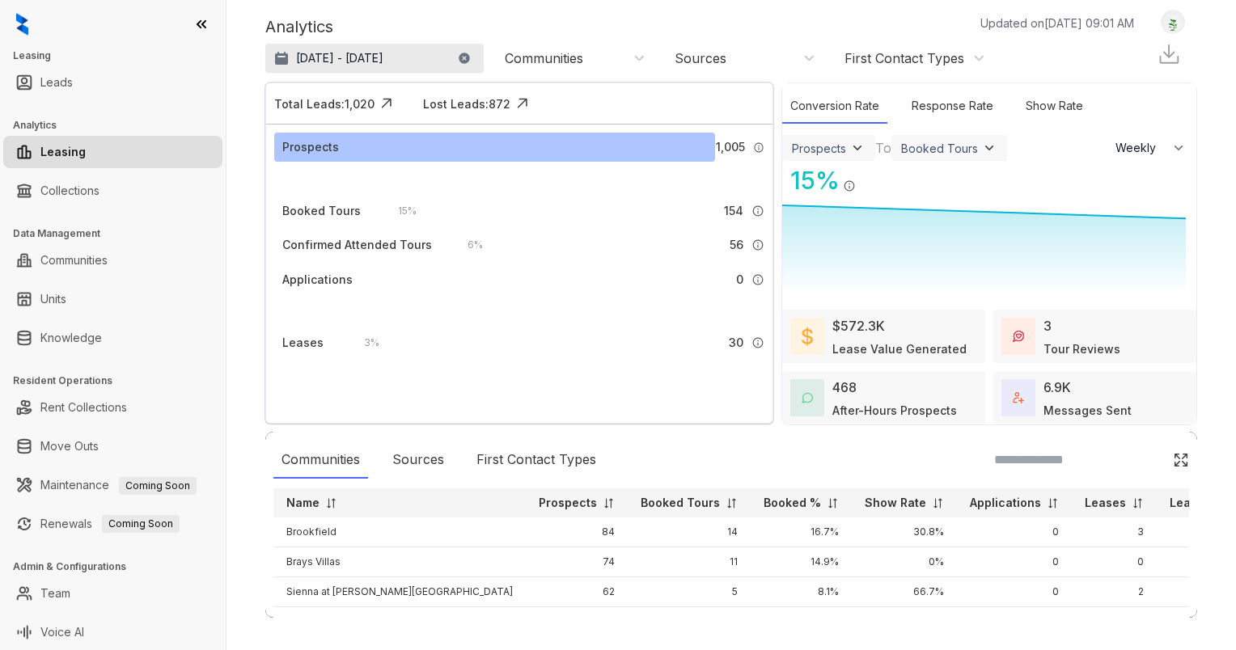
click at [308, 58] on p "[DATE] - [DATE]" at bounding box center [339, 58] width 87 height 16
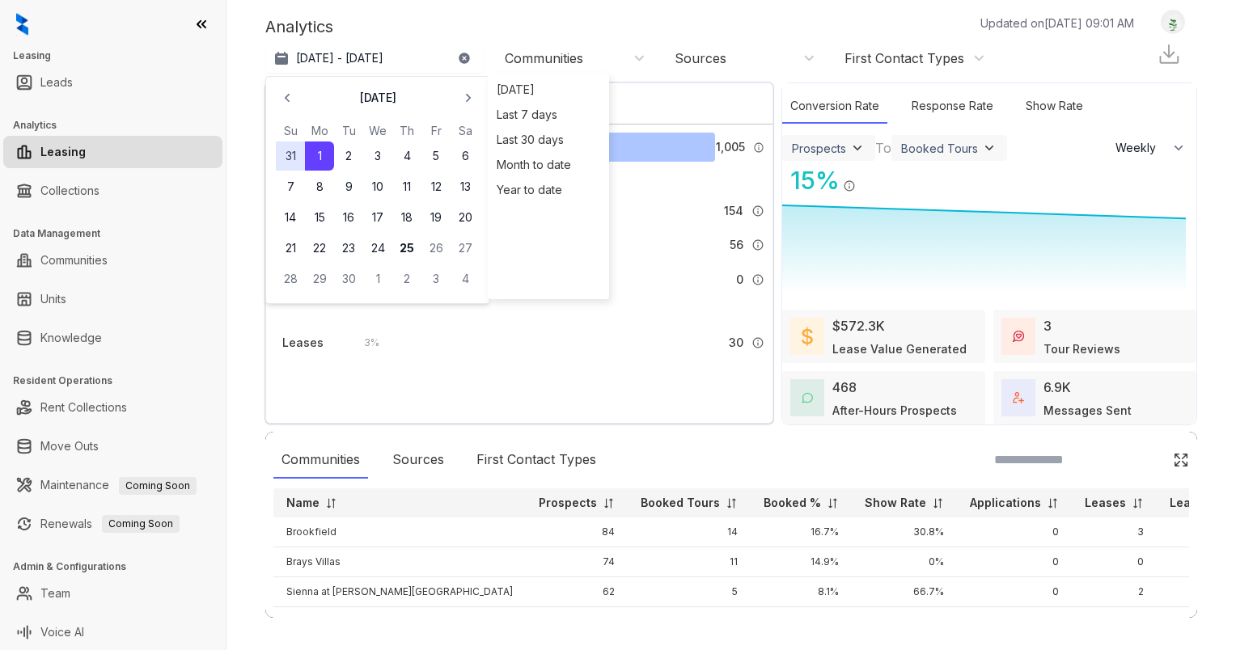
click at [314, 153] on button "1" at bounding box center [319, 156] width 29 height 29
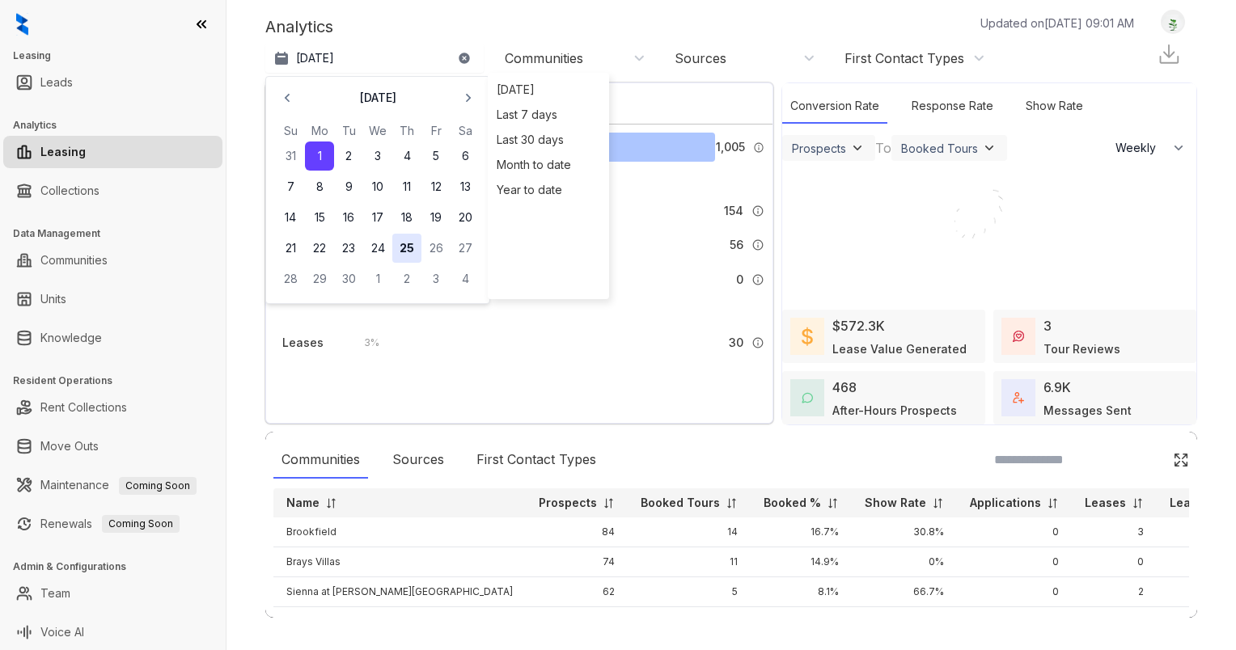
click at [404, 250] on button "25" at bounding box center [406, 248] width 29 height 29
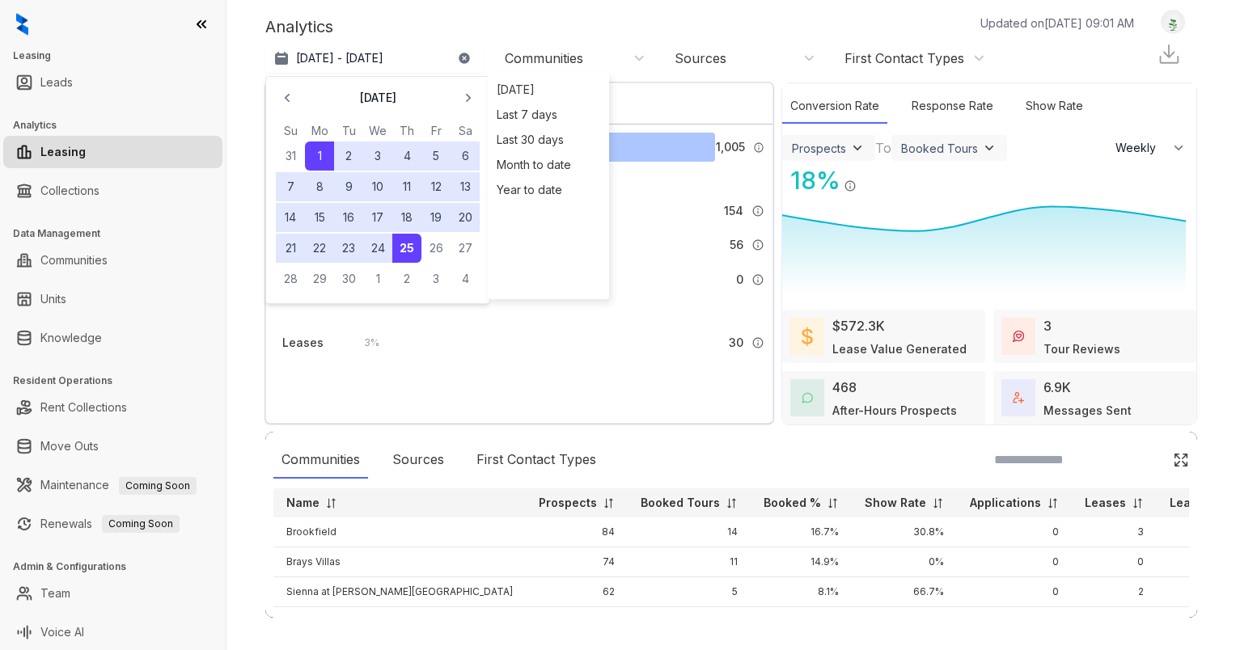
click at [481, 23] on div "Analytics Updated on [DATE] 09:01 AM" at bounding box center [707, 27] width 885 height 24
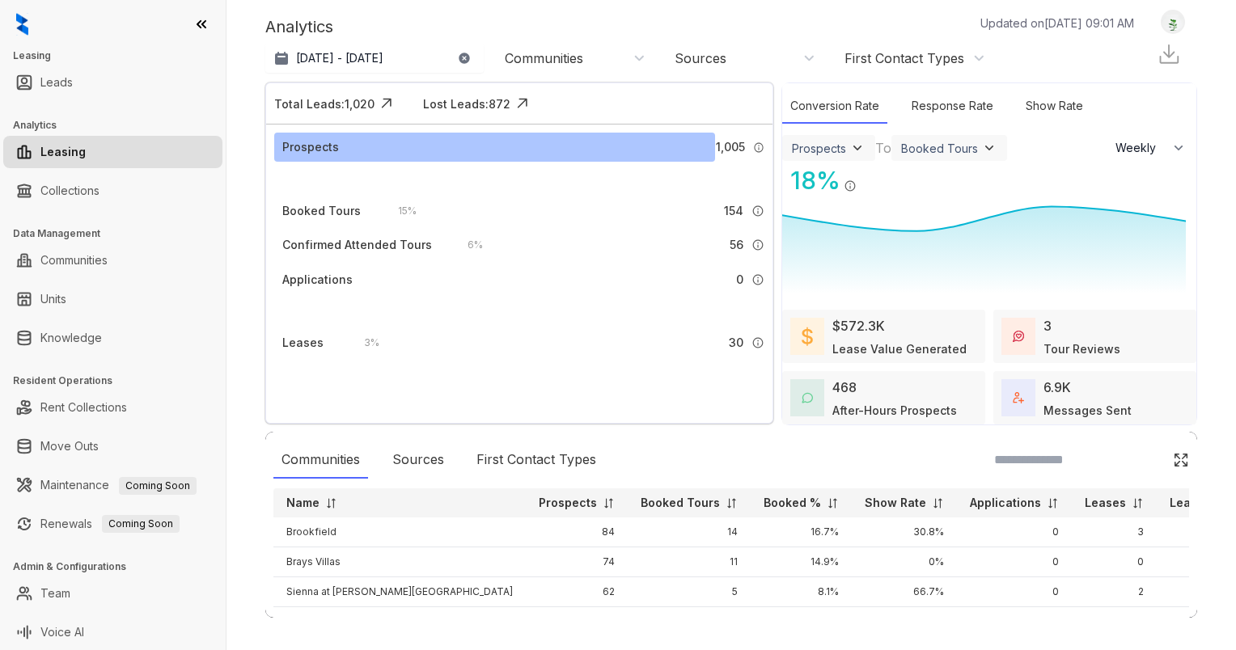
click at [551, 61] on div "Communities" at bounding box center [544, 58] width 78 height 18
type input "**"
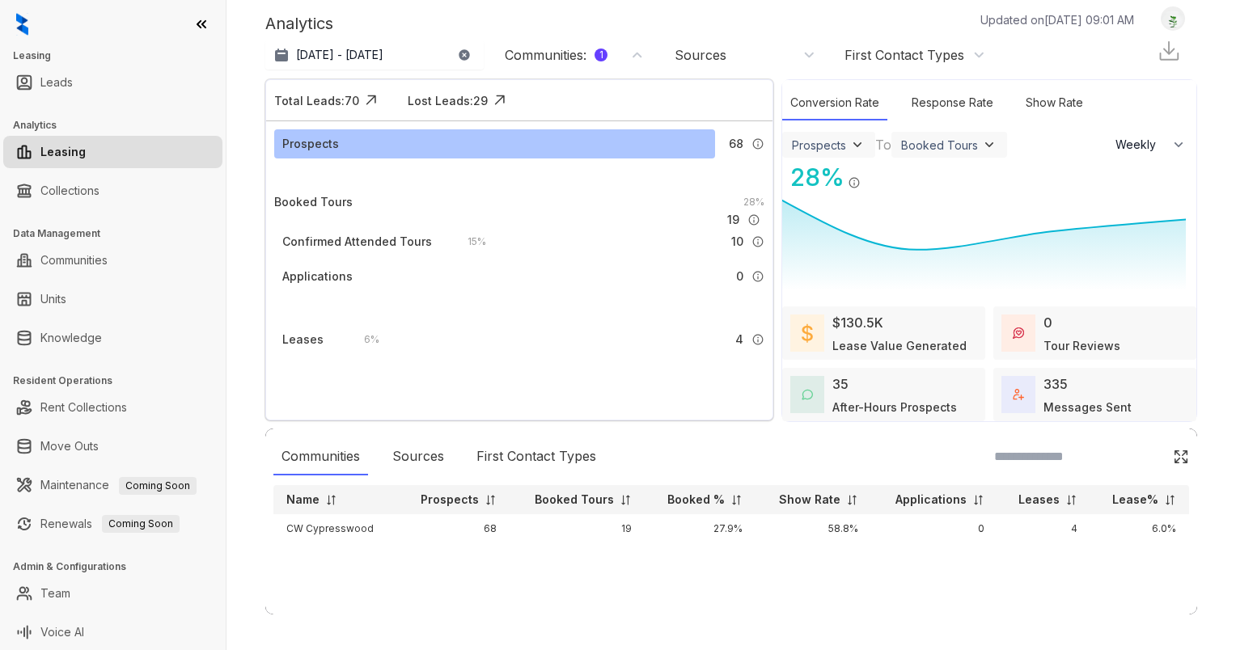
scroll to position [13, 0]
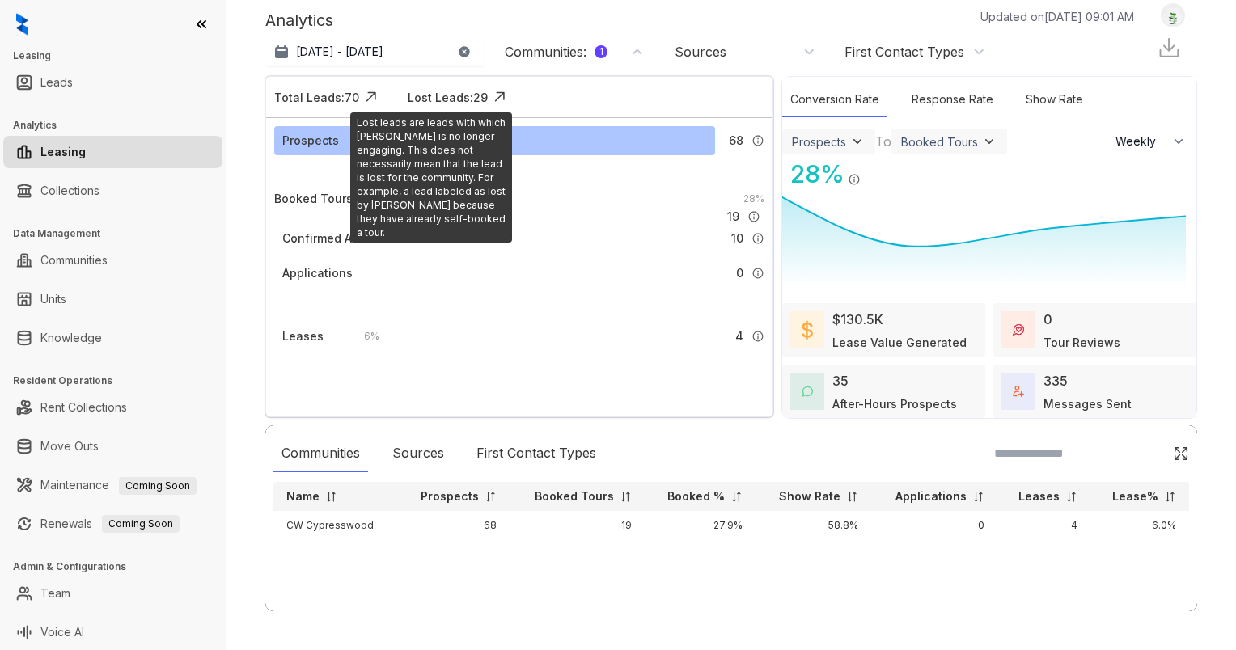
click at [440, 85] on div "Lost Leads: 29" at bounding box center [460, 97] width 104 height 24
click at [468, 95] on div "Lost Leads: 29" at bounding box center [448, 97] width 80 height 17
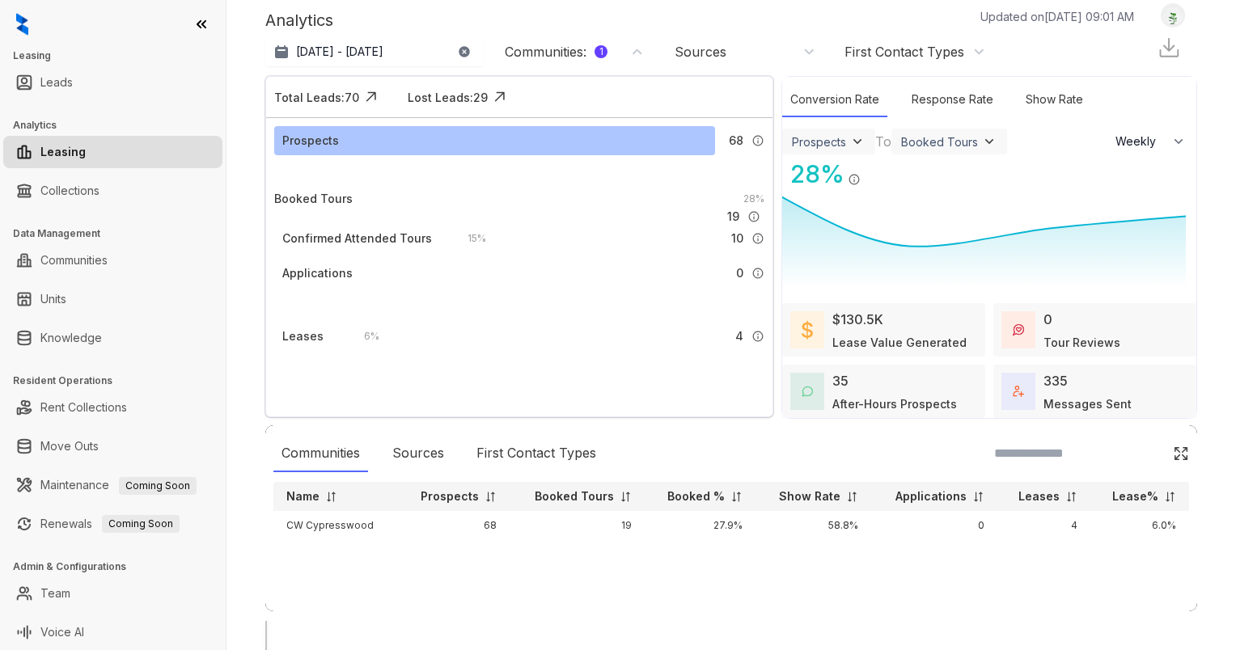
click at [559, 621] on div at bounding box center [731, 621] width 932 height 0
click at [560, 56] on div "Communities : 1" at bounding box center [556, 52] width 103 height 18
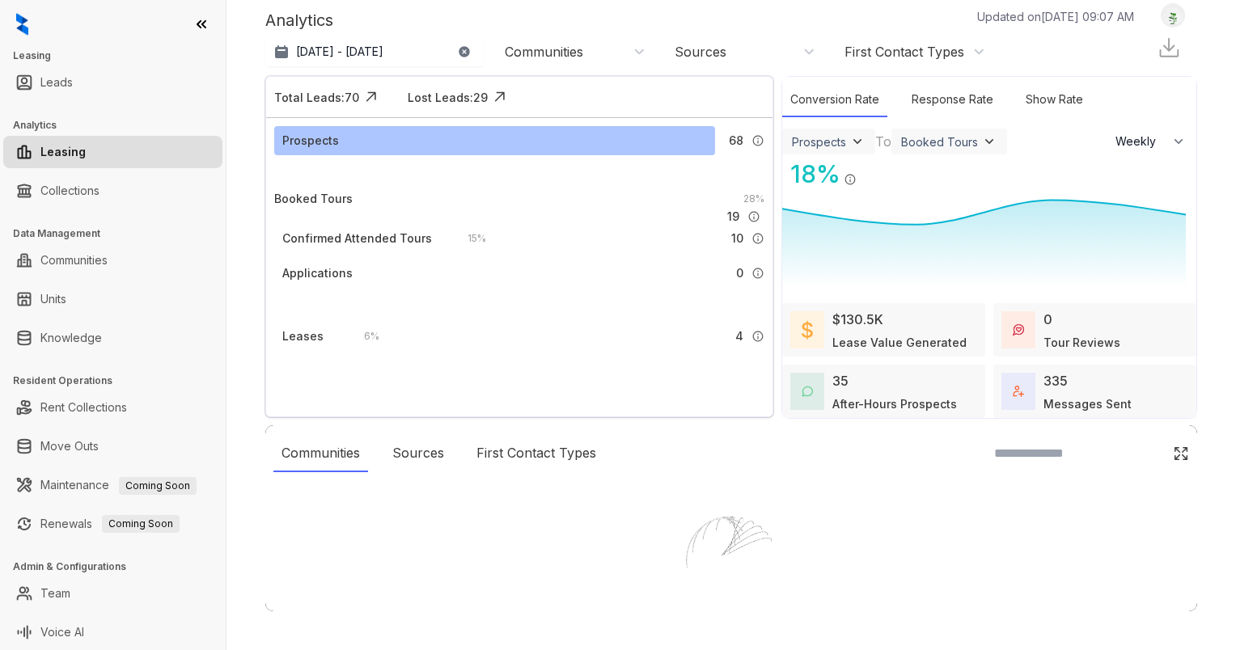
click at [540, 53] on div at bounding box center [618, 325] width 1236 height 650
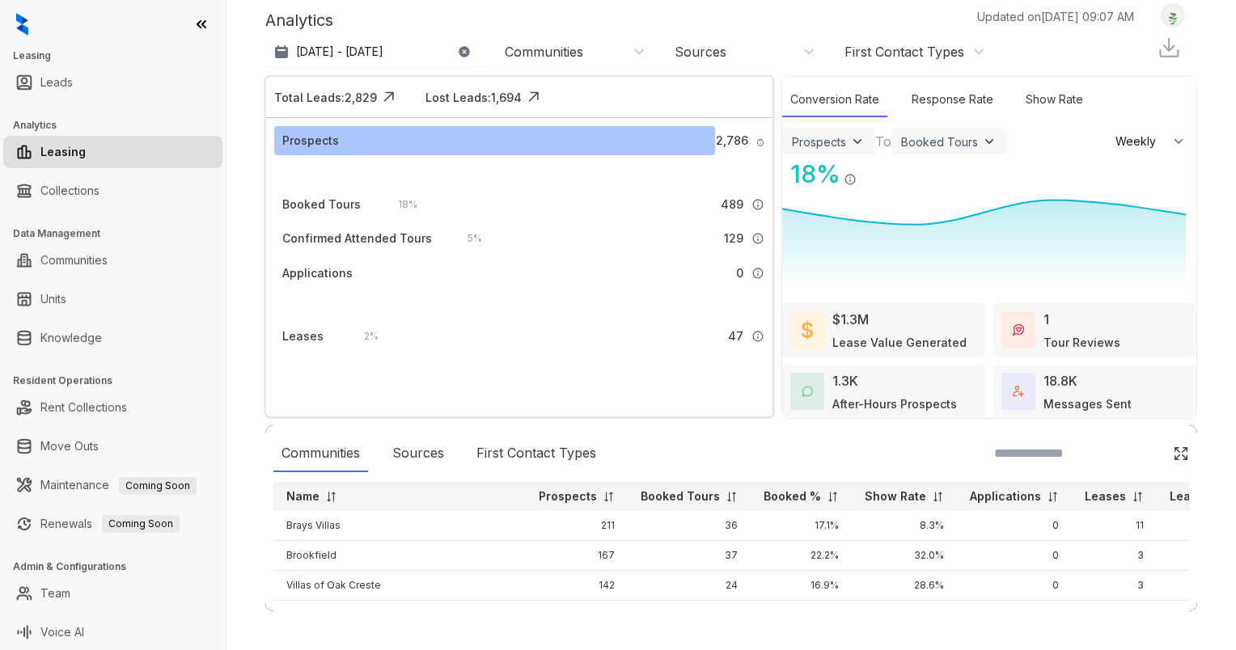
click at [565, 49] on div "Communities" at bounding box center [544, 52] width 78 height 18
type input "****"
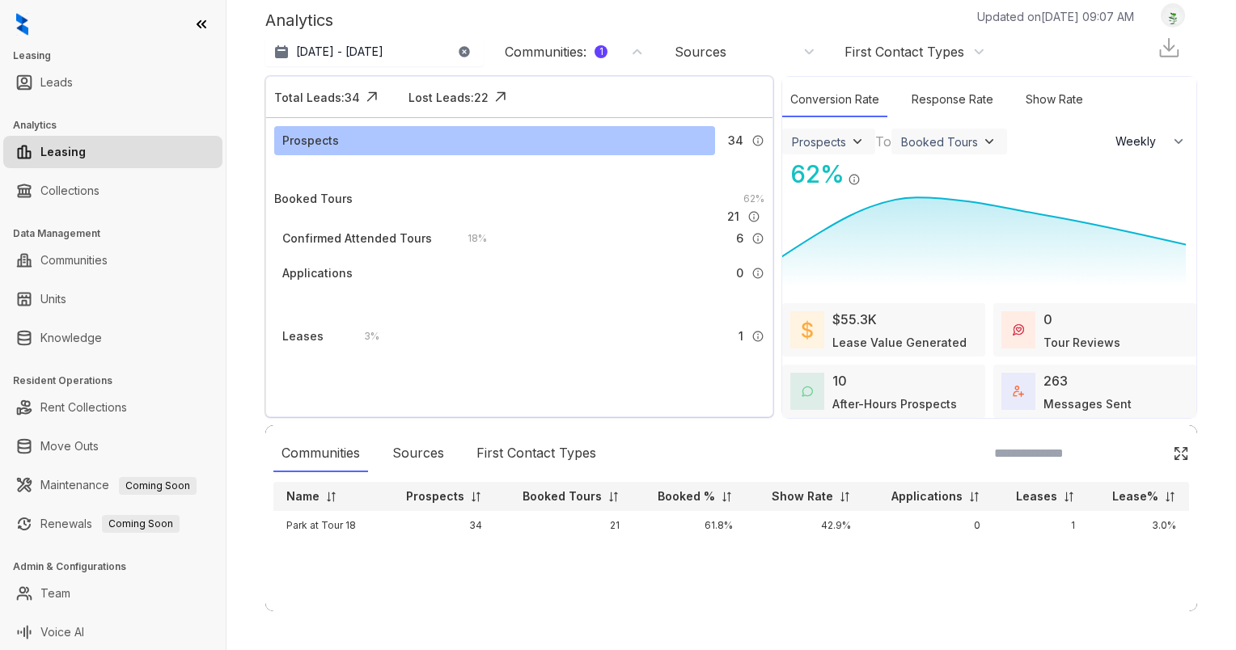
click at [849, 146] on img at bounding box center [857, 141] width 16 height 16
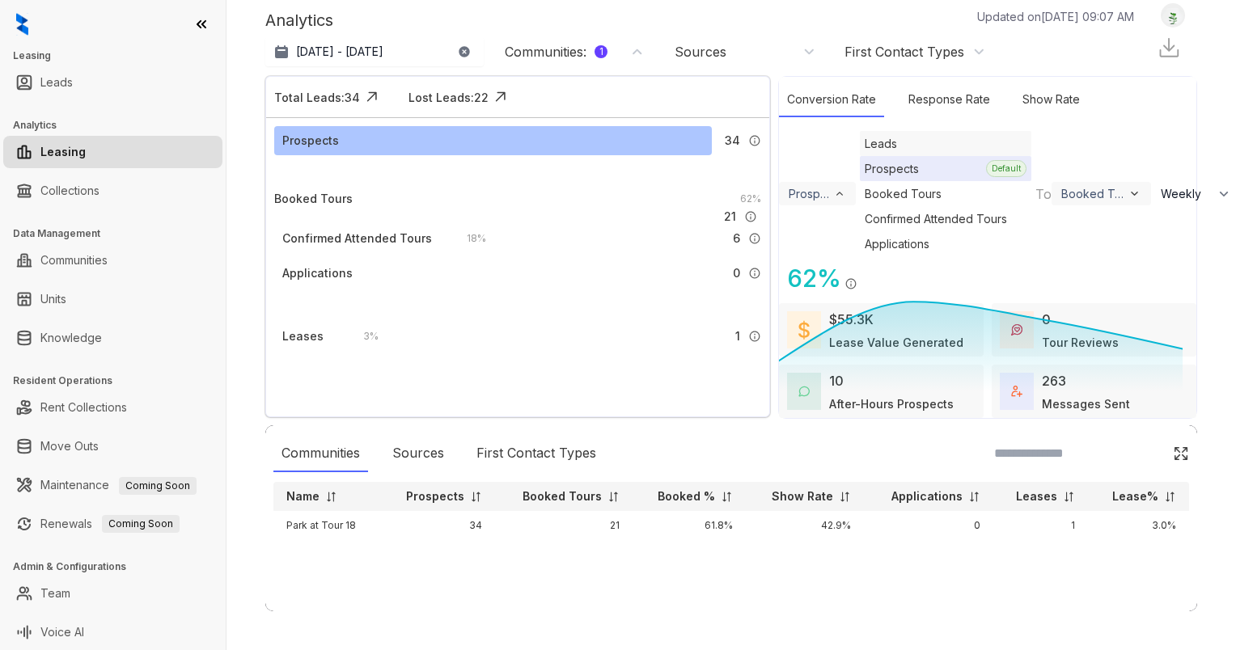
click at [860, 156] on div "Leads" at bounding box center [945, 143] width 171 height 25
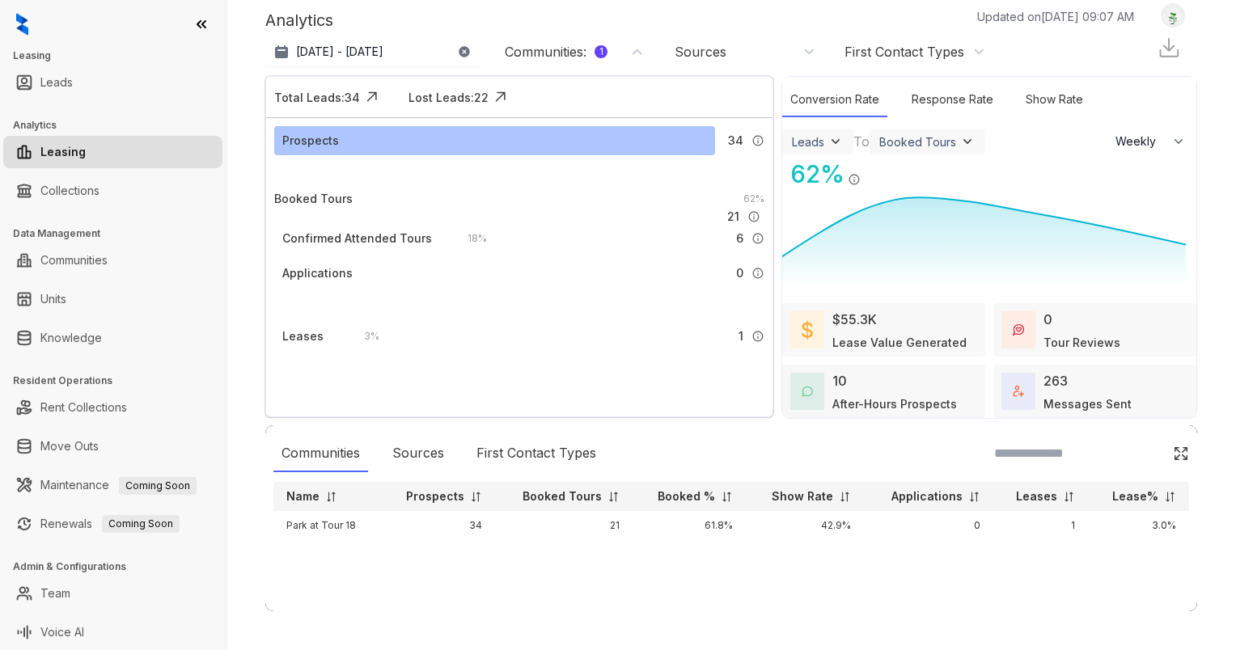
click at [894, 149] on div "Booked Tours" at bounding box center [927, 141] width 96 height 16
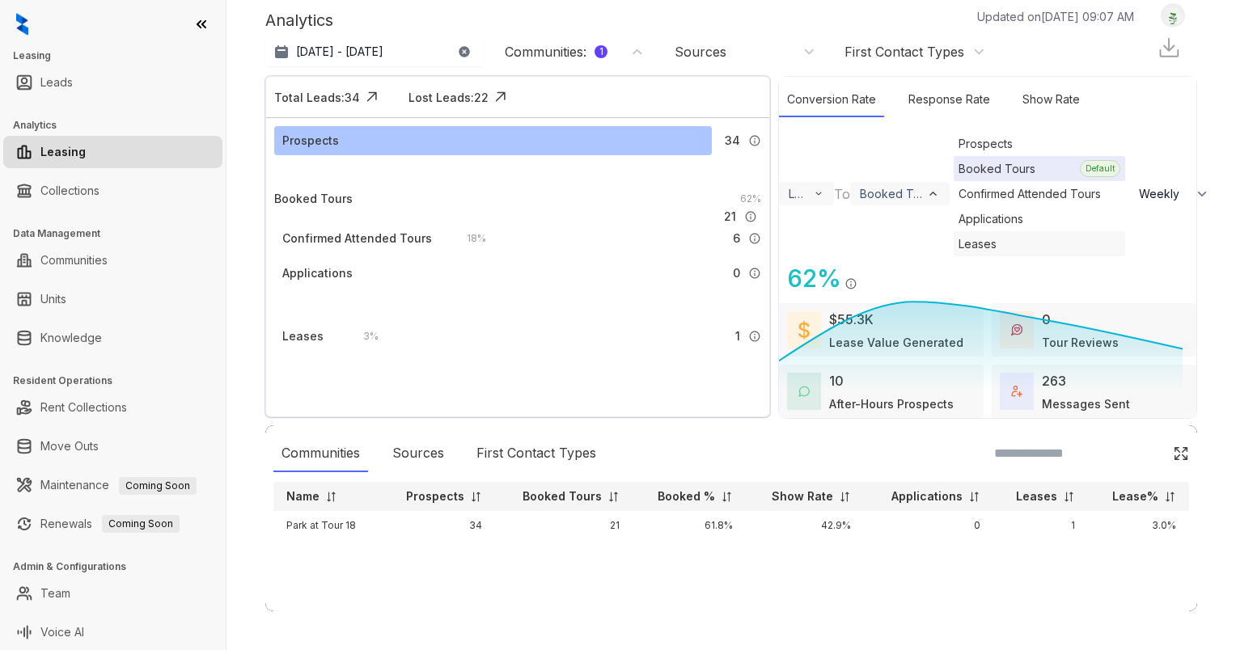
click at [954, 256] on div "Leases" at bounding box center [1039, 243] width 171 height 25
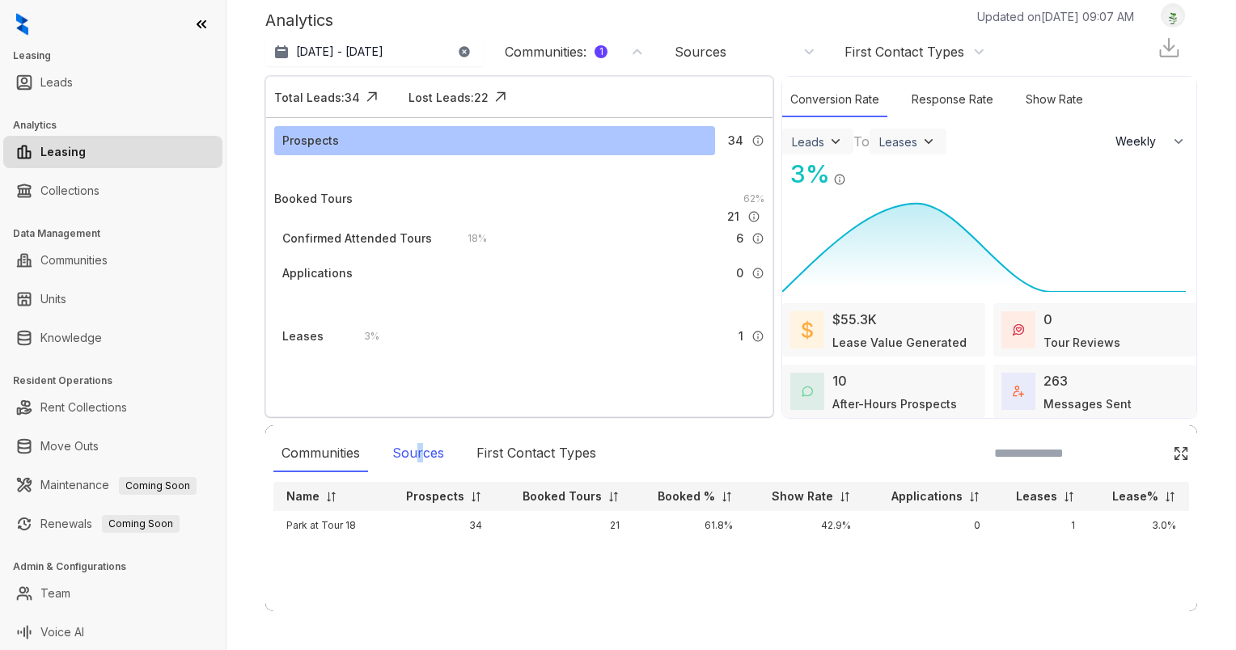
click at [419, 452] on div "Sources" at bounding box center [418, 453] width 68 height 37
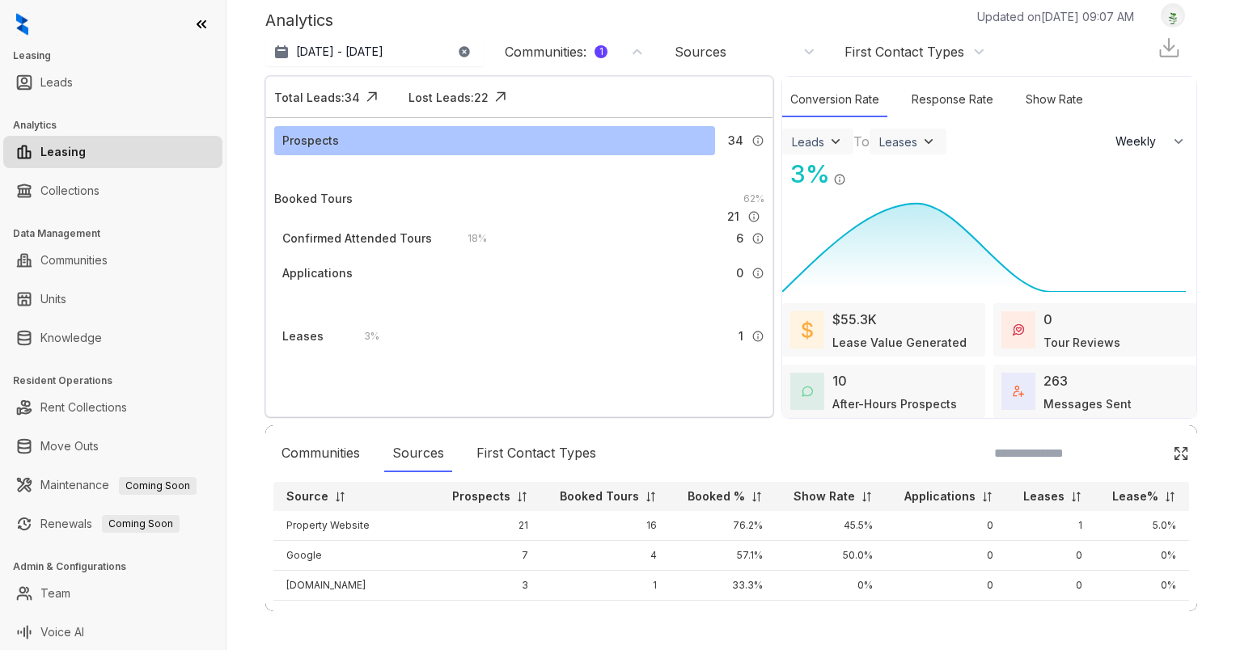
click at [1023, 497] on p "Leases" at bounding box center [1043, 496] width 41 height 16
click at [1023, 496] on p "Leases" at bounding box center [1043, 496] width 41 height 16
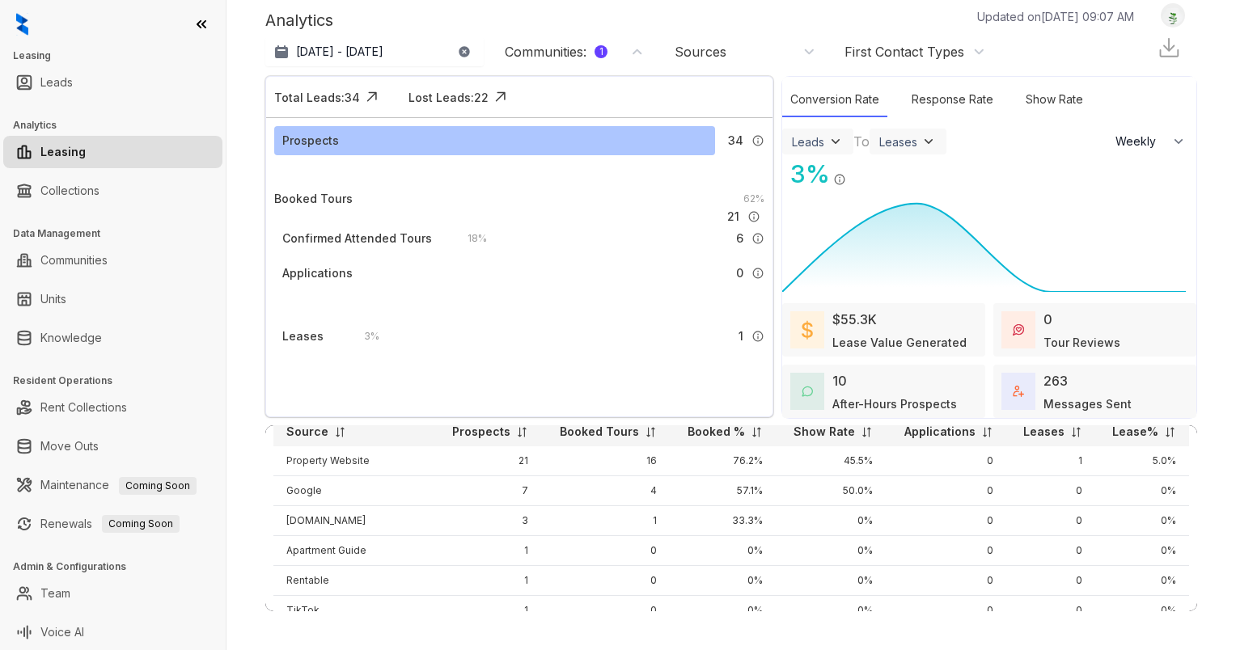
scroll to position [55, 0]
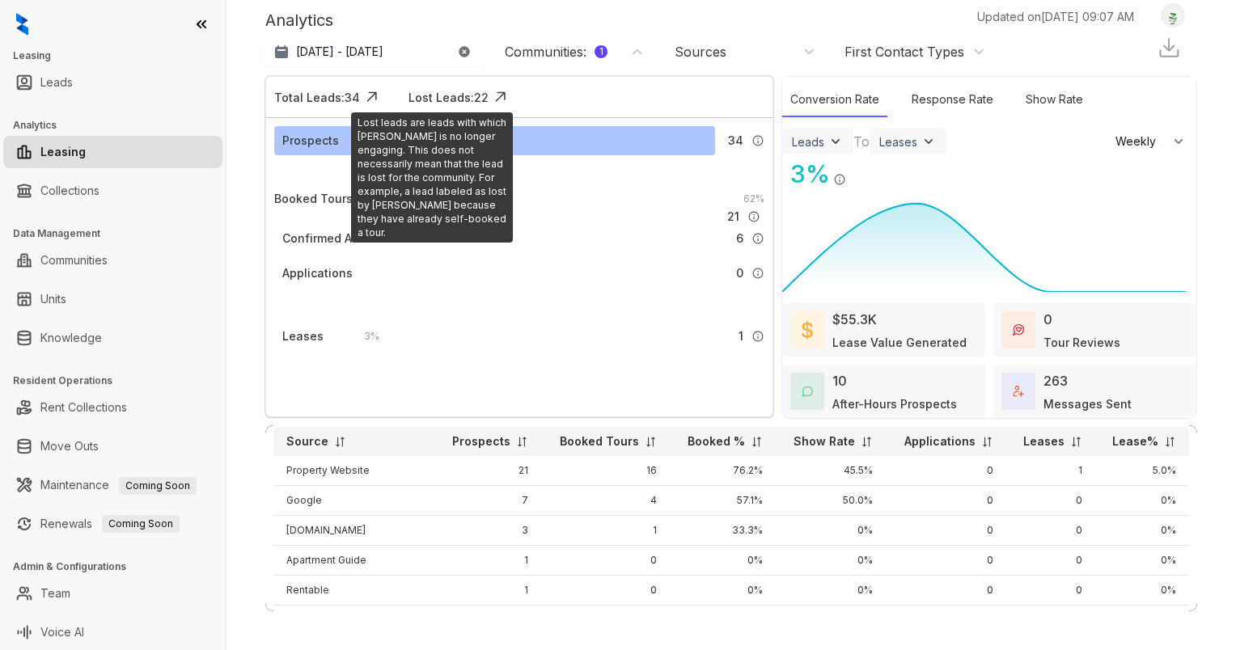
click at [474, 94] on div "Lost Leads: 22" at bounding box center [448, 97] width 80 height 17
